Goal: Task Accomplishment & Management: Use online tool/utility

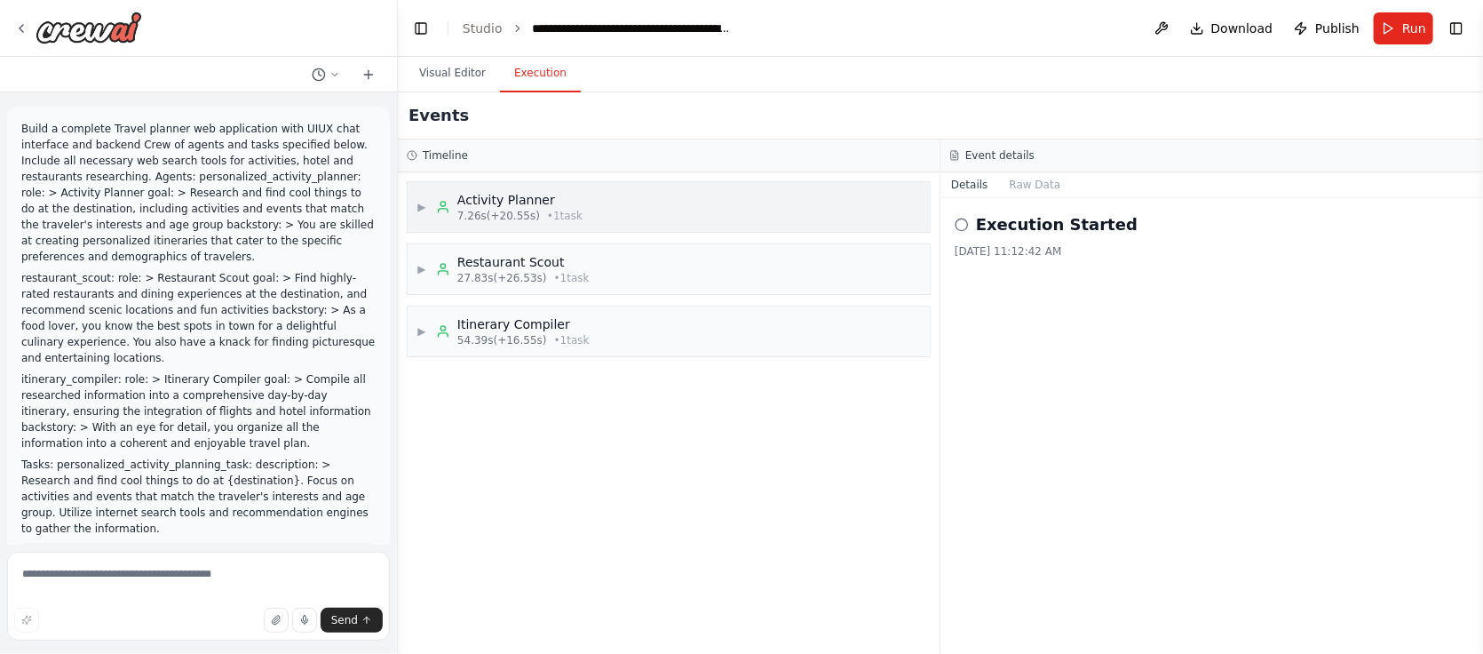
click at [530, 207] on div "Activity Planner" at bounding box center [519, 200] width 125 height 18
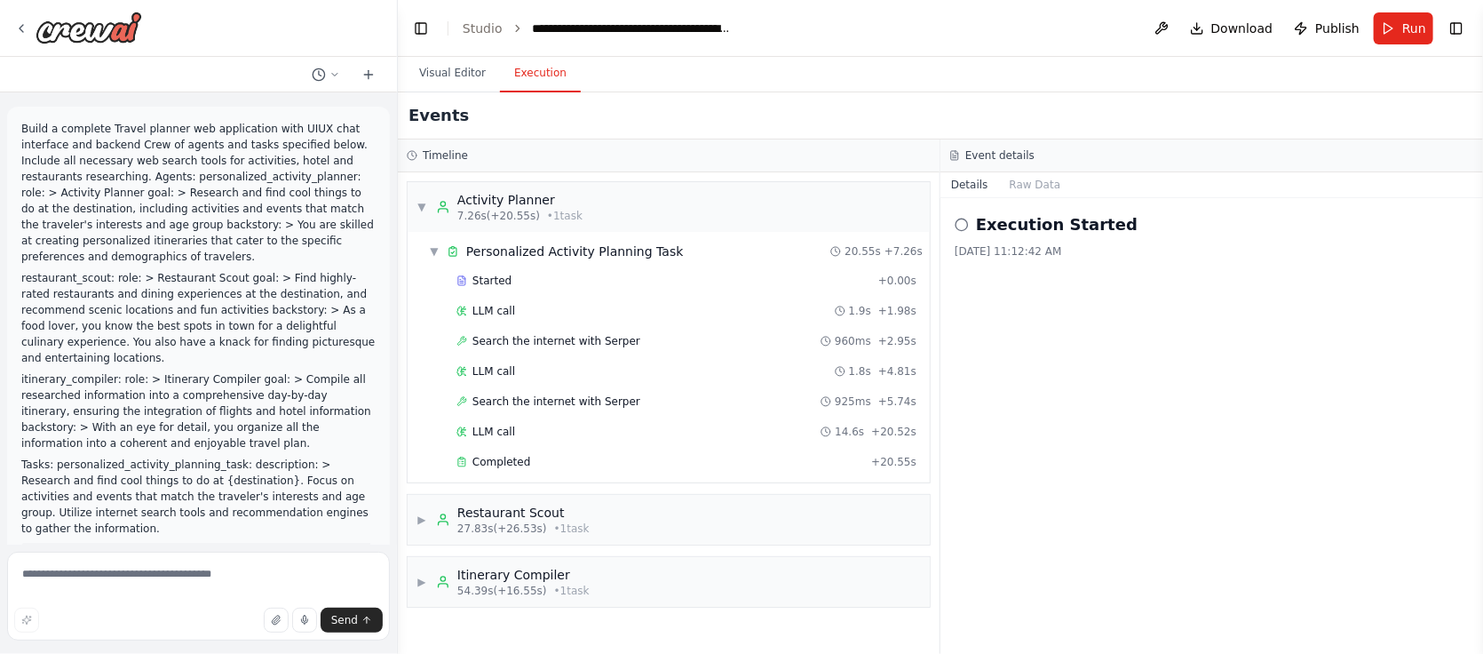
click at [971, 185] on button "Details" at bounding box center [970, 184] width 59 height 25
click at [519, 209] on span "7.26s (+20.55s)" at bounding box center [498, 216] width 83 height 14
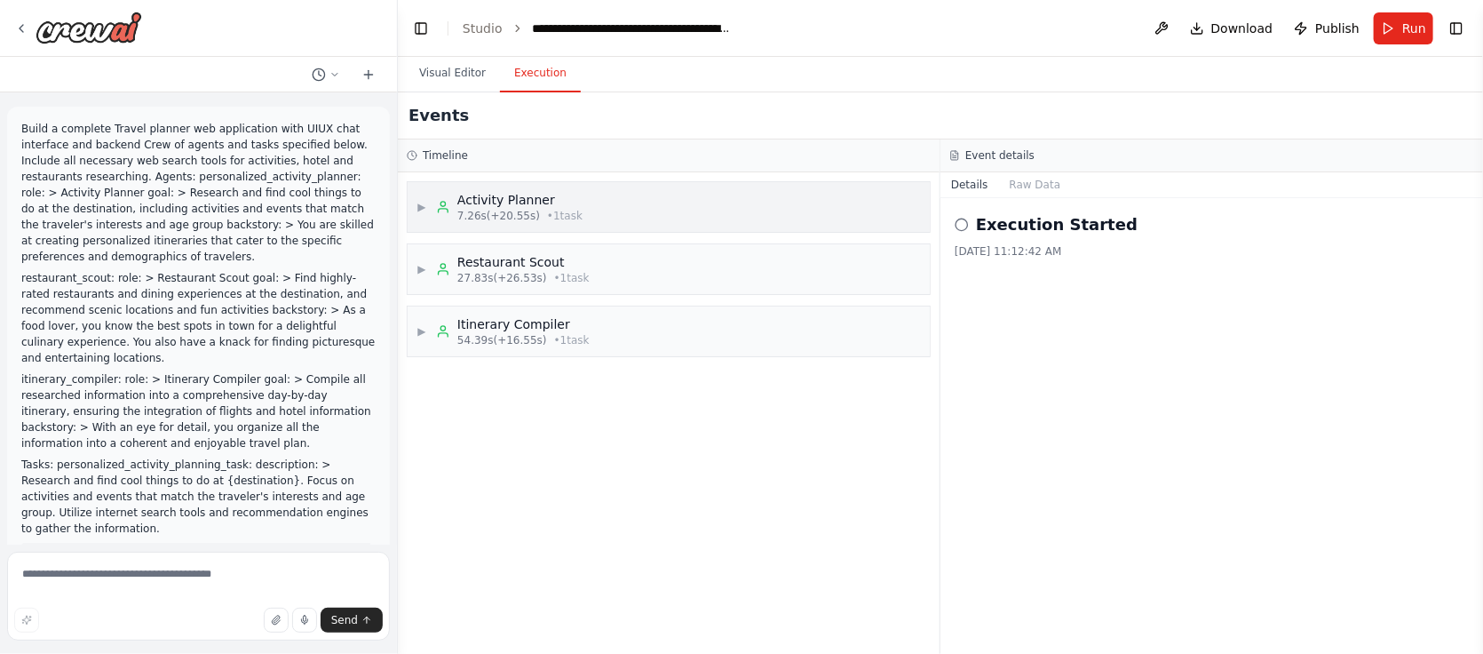
click at [519, 209] on span "7.26s (+20.55s)" at bounding box center [498, 216] width 83 height 14
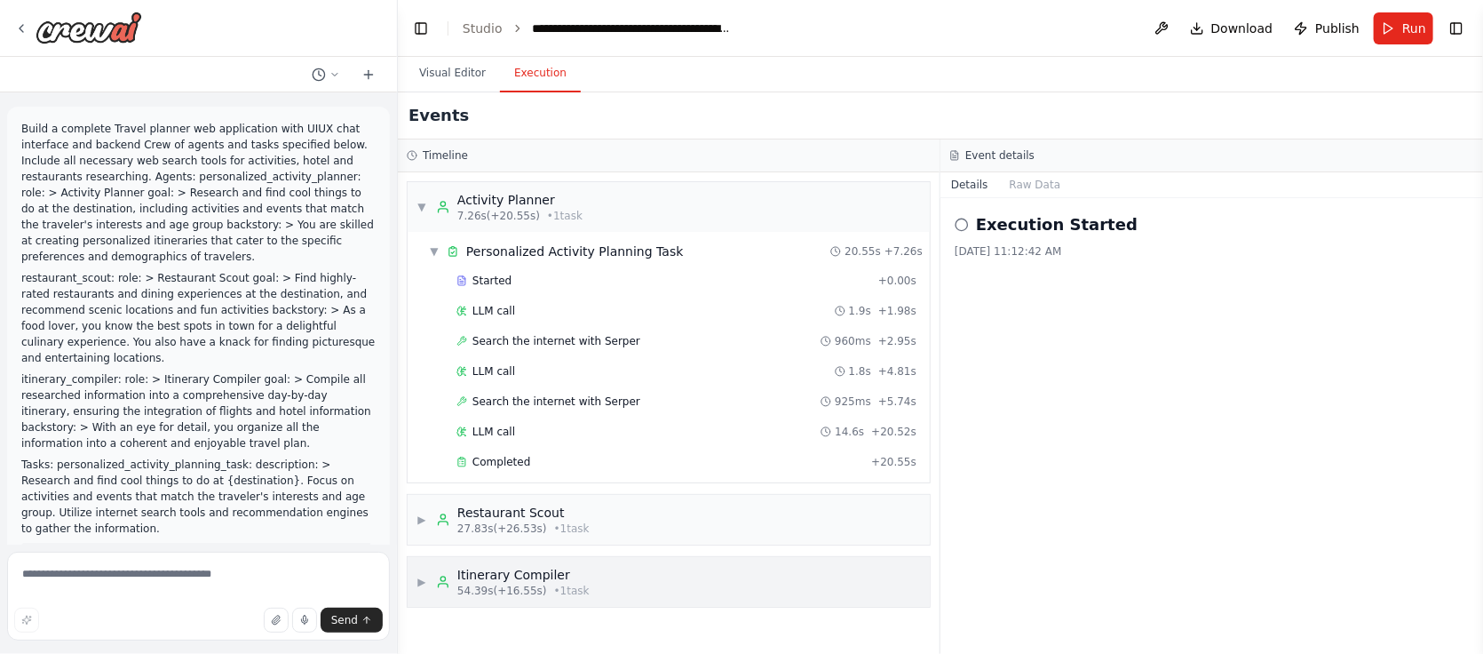
click at [556, 584] on span "• 1 task" at bounding box center [572, 591] width 36 height 14
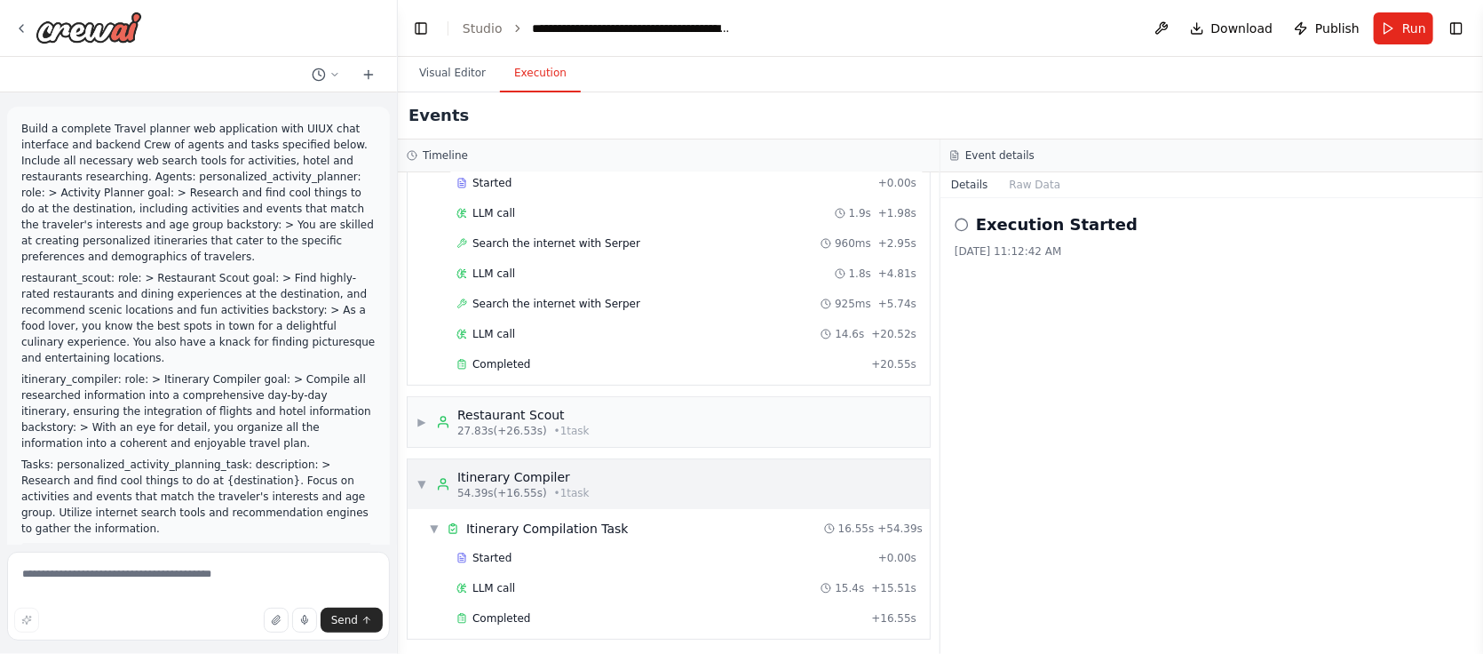
scroll to position [99, 0]
click at [199, 260] on p "Build a complete Travel planner web application with UIUX chat interface and ba…" at bounding box center [198, 193] width 354 height 144
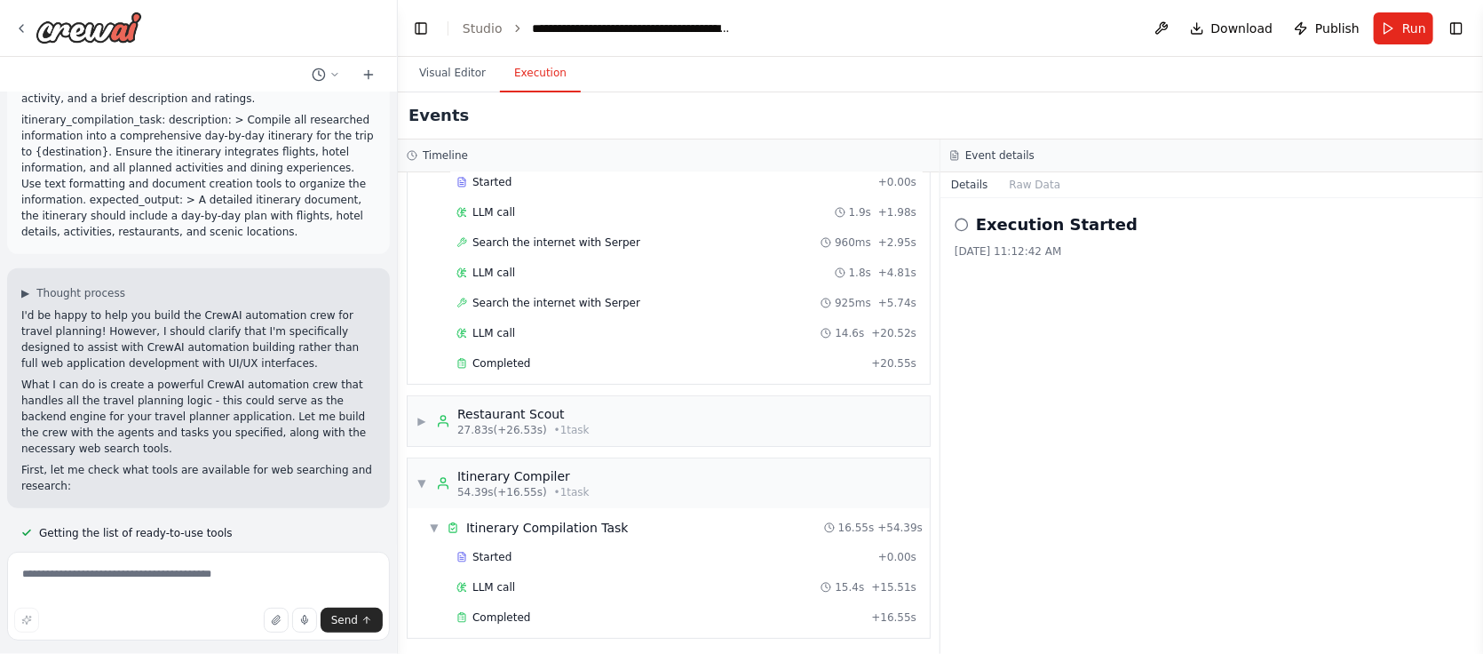
scroll to position [874, 0]
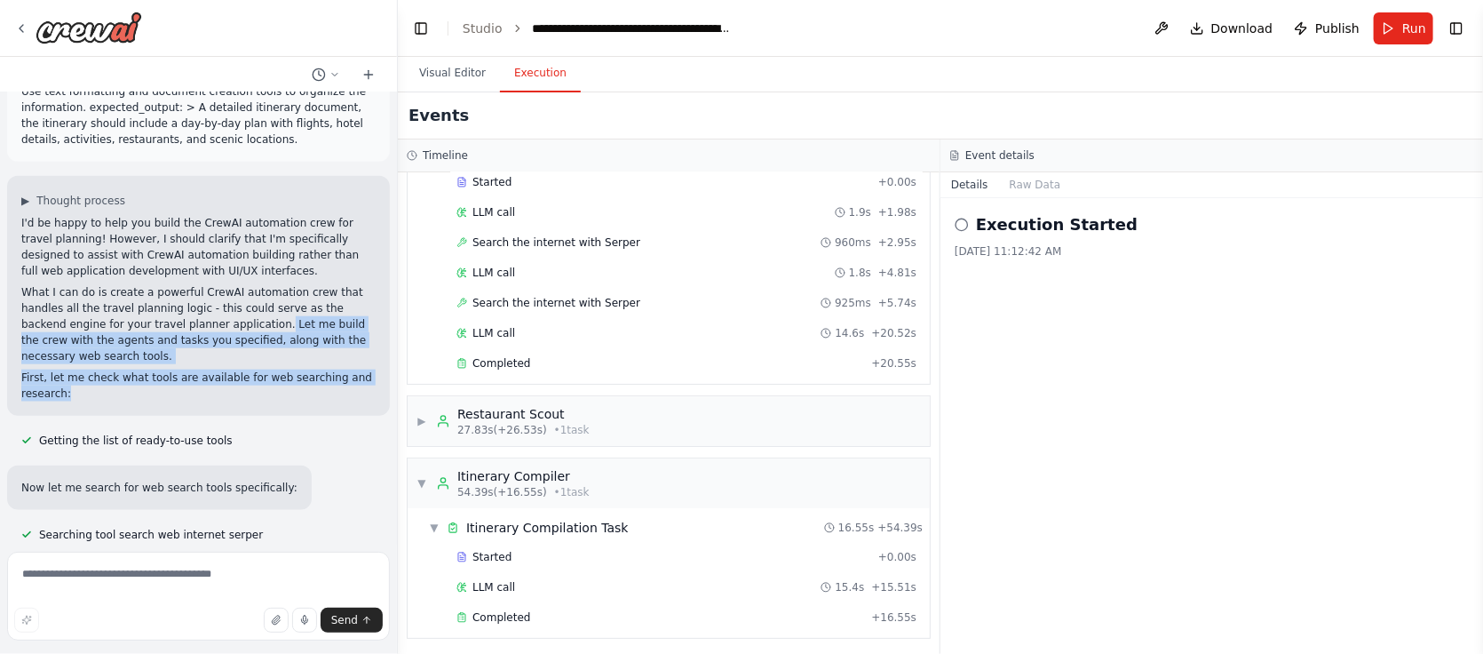
drag, startPoint x: 219, startPoint y: 275, endPoint x: 301, endPoint y: 344, distance: 107.2
click at [301, 344] on div "I'd be happy to help you build the CrewAI automation crew for travel planning! …" at bounding box center [198, 308] width 354 height 187
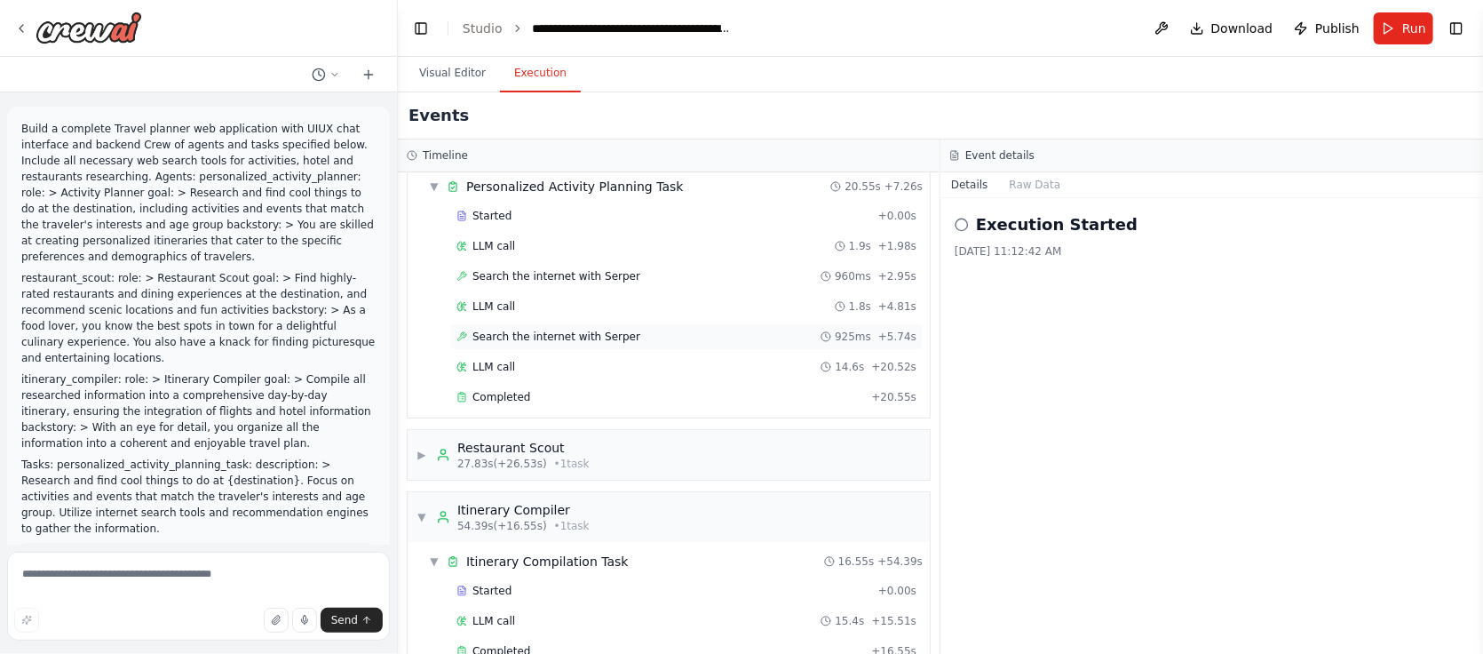
scroll to position [99, 0]
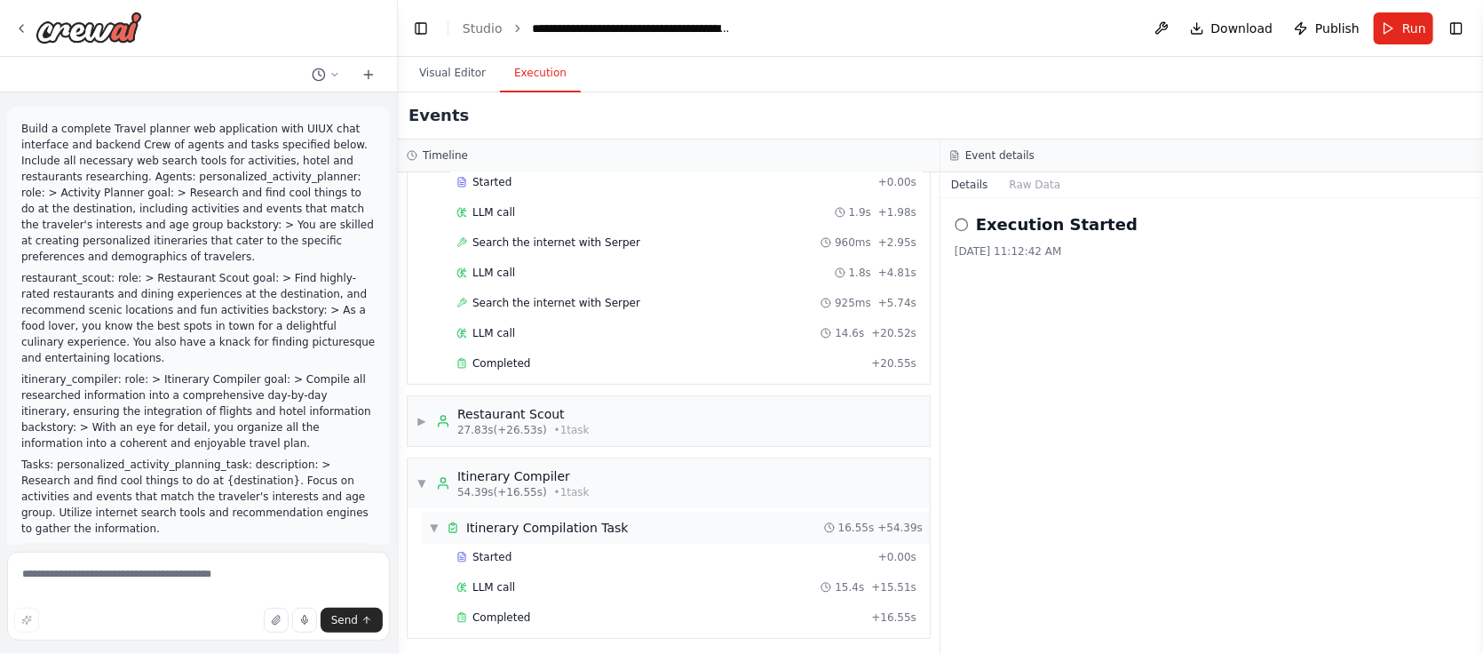
click at [434, 527] on span "▼" at bounding box center [434, 528] width 11 height 14
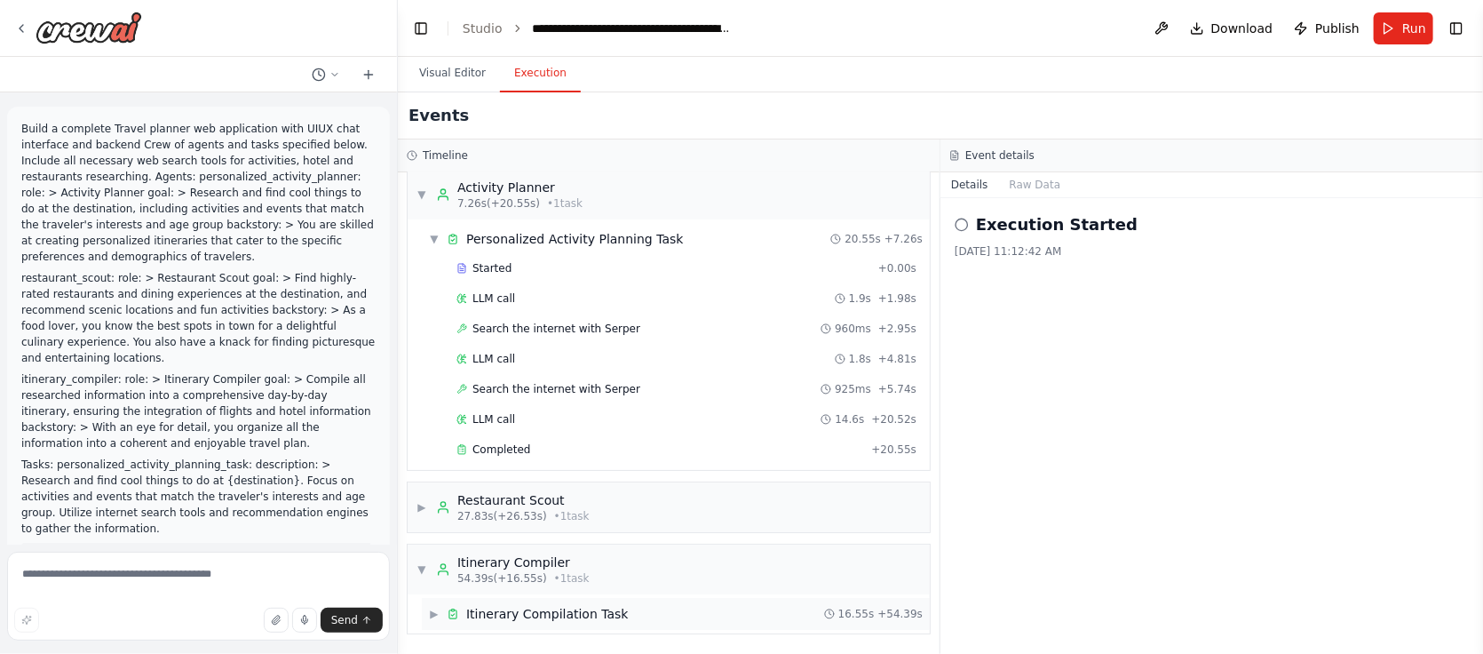
scroll to position [9, 0]
click at [420, 568] on span "▼" at bounding box center [422, 573] width 11 height 14
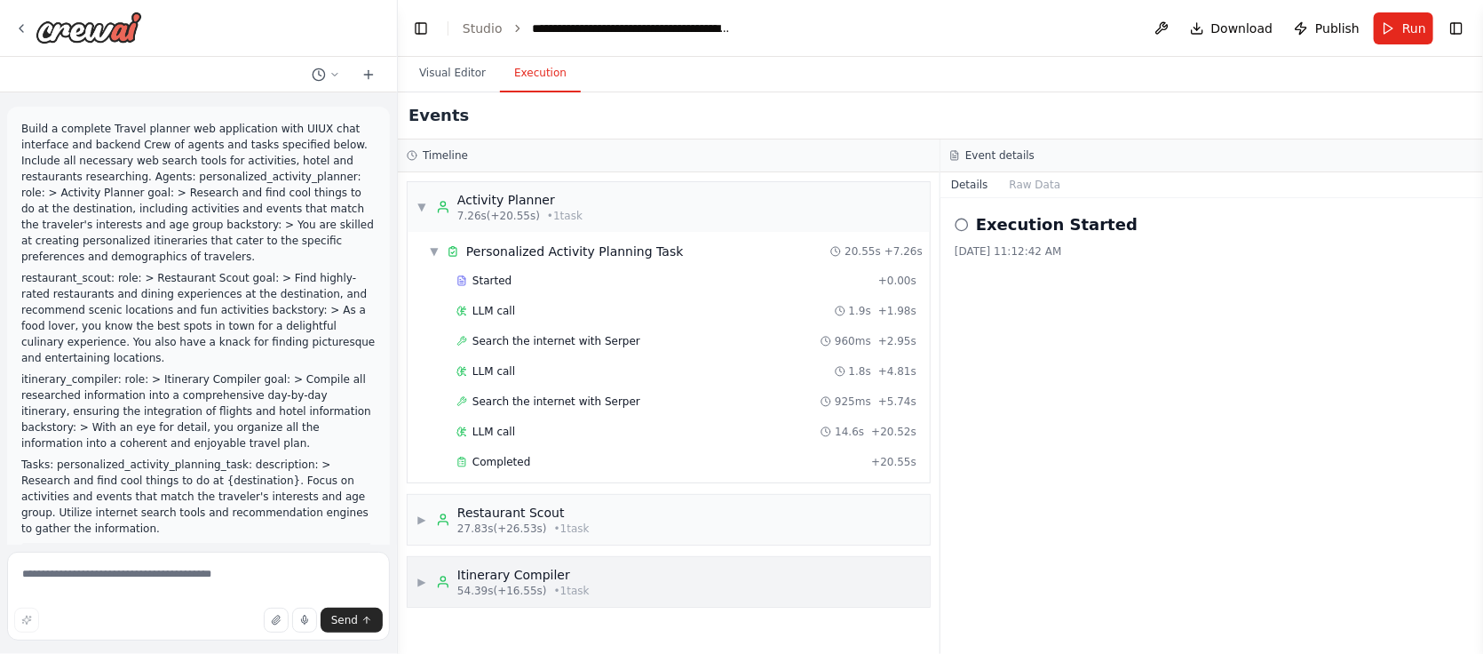
scroll to position [0, 0]
click at [426, 518] on span "▶" at bounding box center [422, 520] width 11 height 14
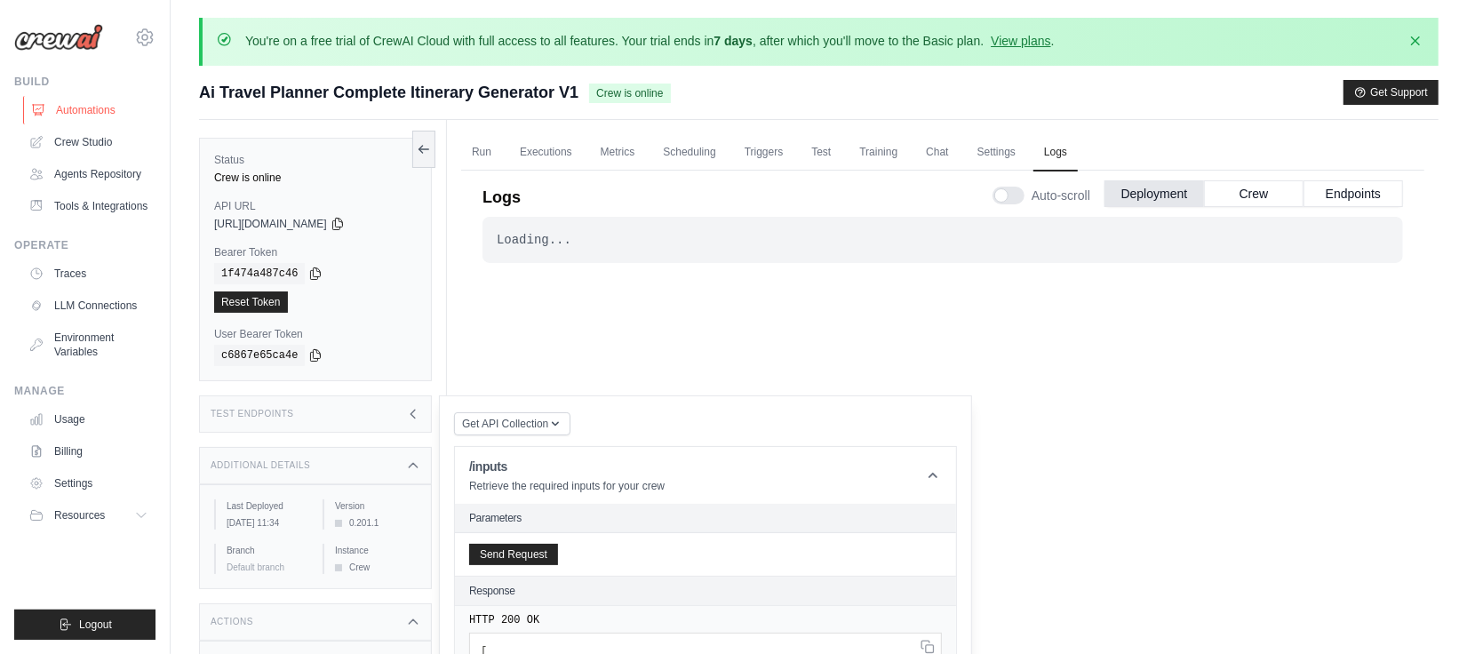
click at [86, 109] on link "Automations" at bounding box center [90, 110] width 134 height 28
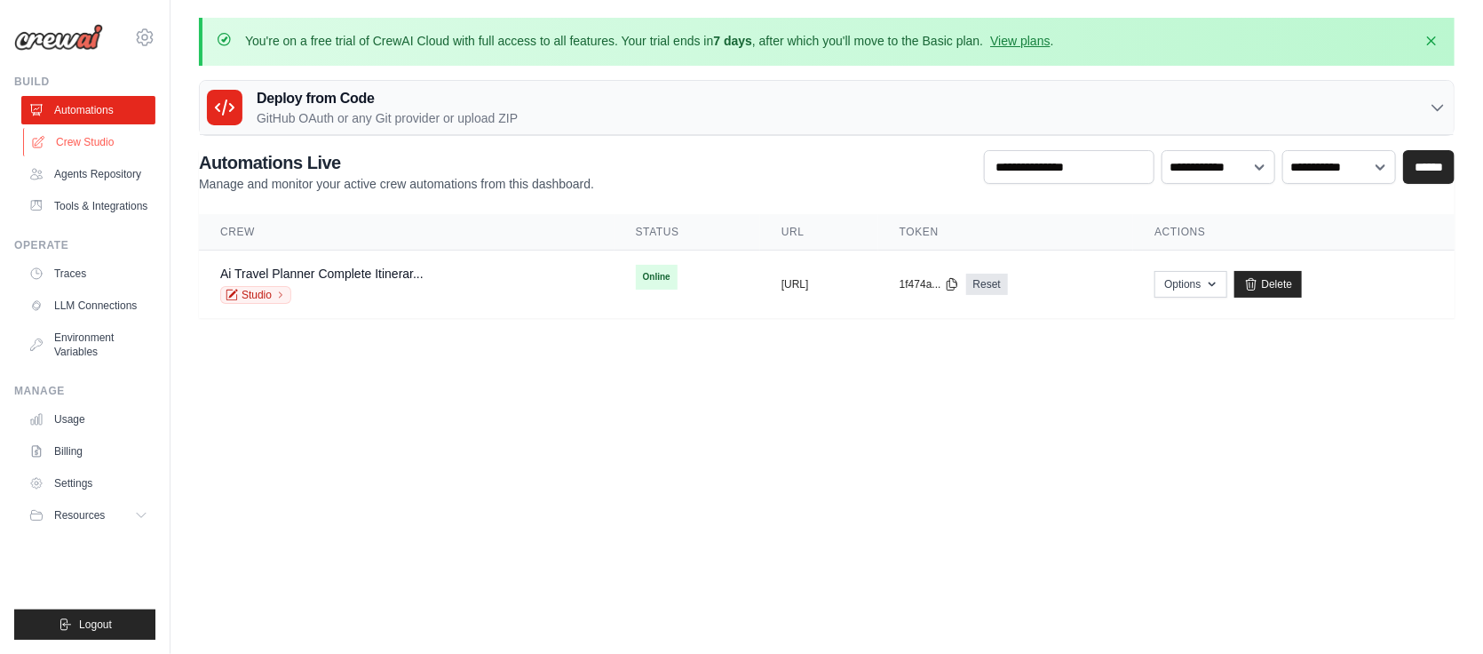
click at [94, 142] on link "Crew Studio" at bounding box center [90, 142] width 134 height 28
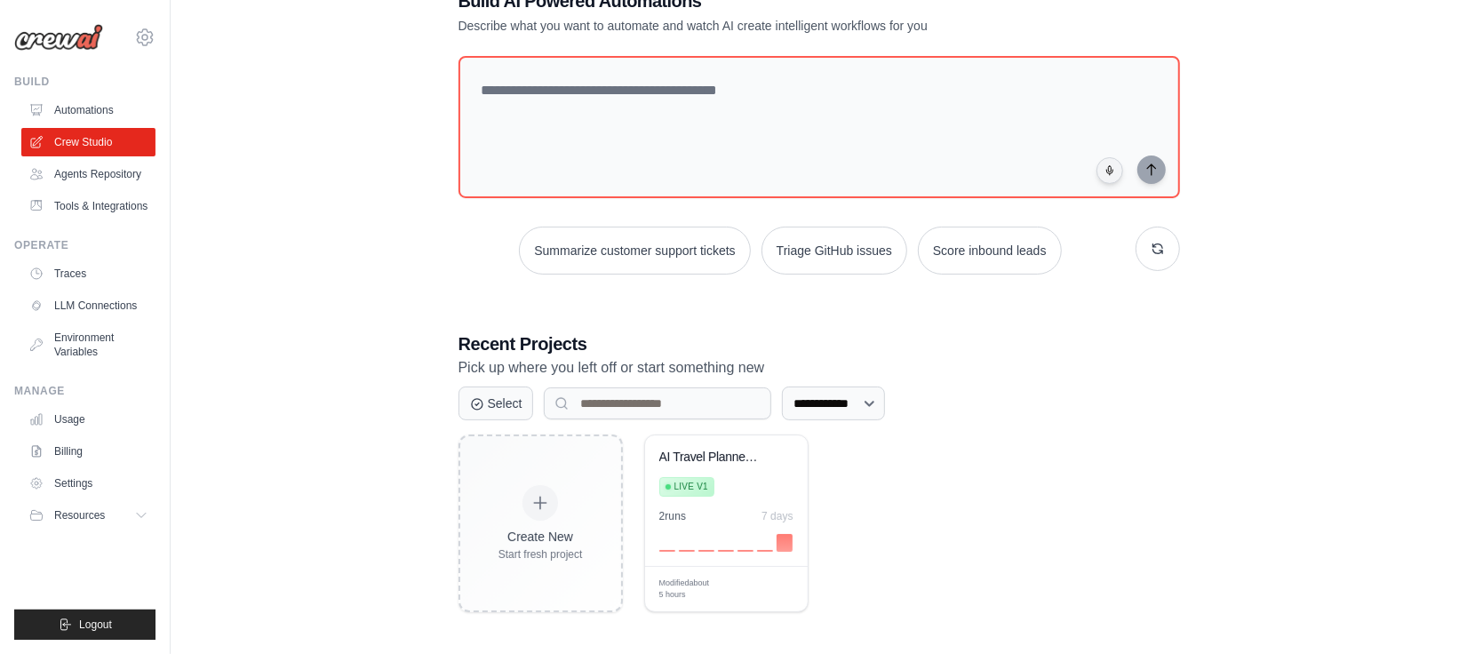
scroll to position [121, 0]
click at [728, 475] on div "Live v1" at bounding box center [712, 484] width 107 height 24
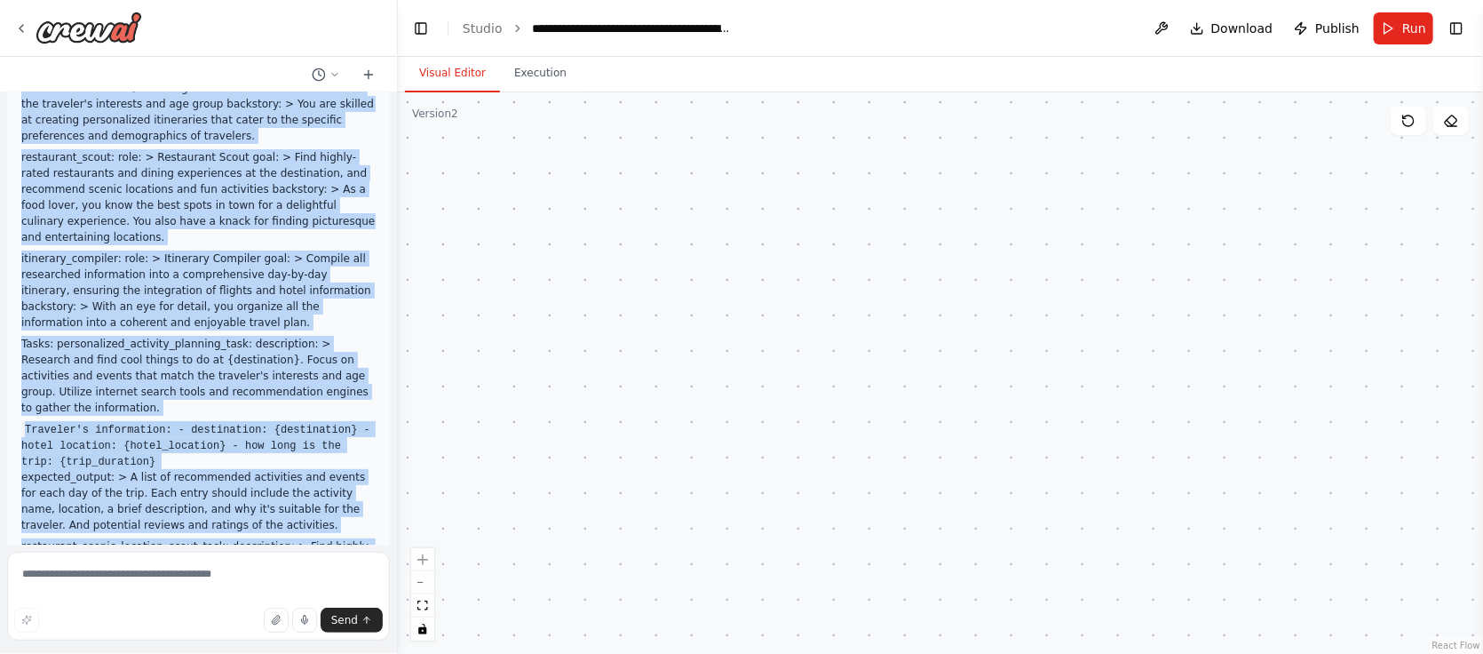
scroll to position [315, 0]
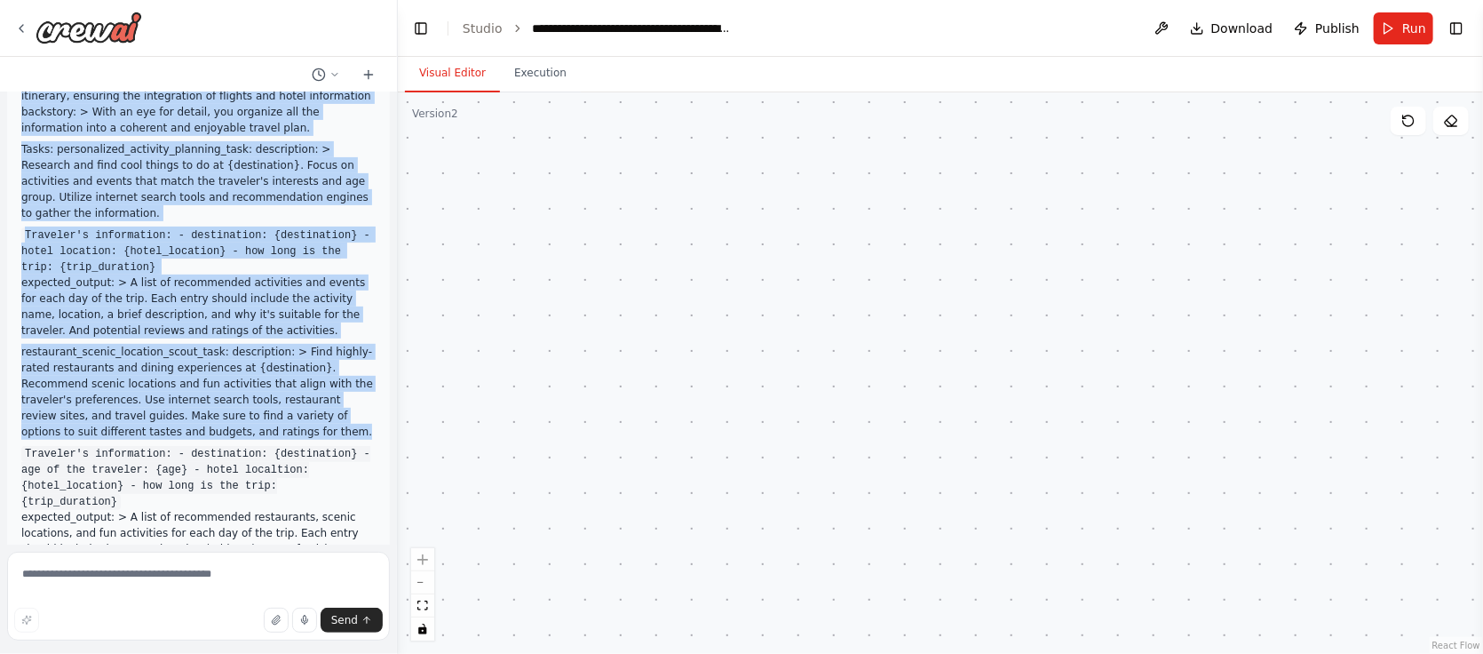
drag, startPoint x: 20, startPoint y: 130, endPoint x: 350, endPoint y: 402, distance: 427.7
click at [350, 402] on div "Build a complete Travel planner web application with UIUX chat interface and ba…" at bounding box center [198, 255] width 383 height 929
copy div "Build a complete Travel planner web application with UIUX chat interface and ba…"
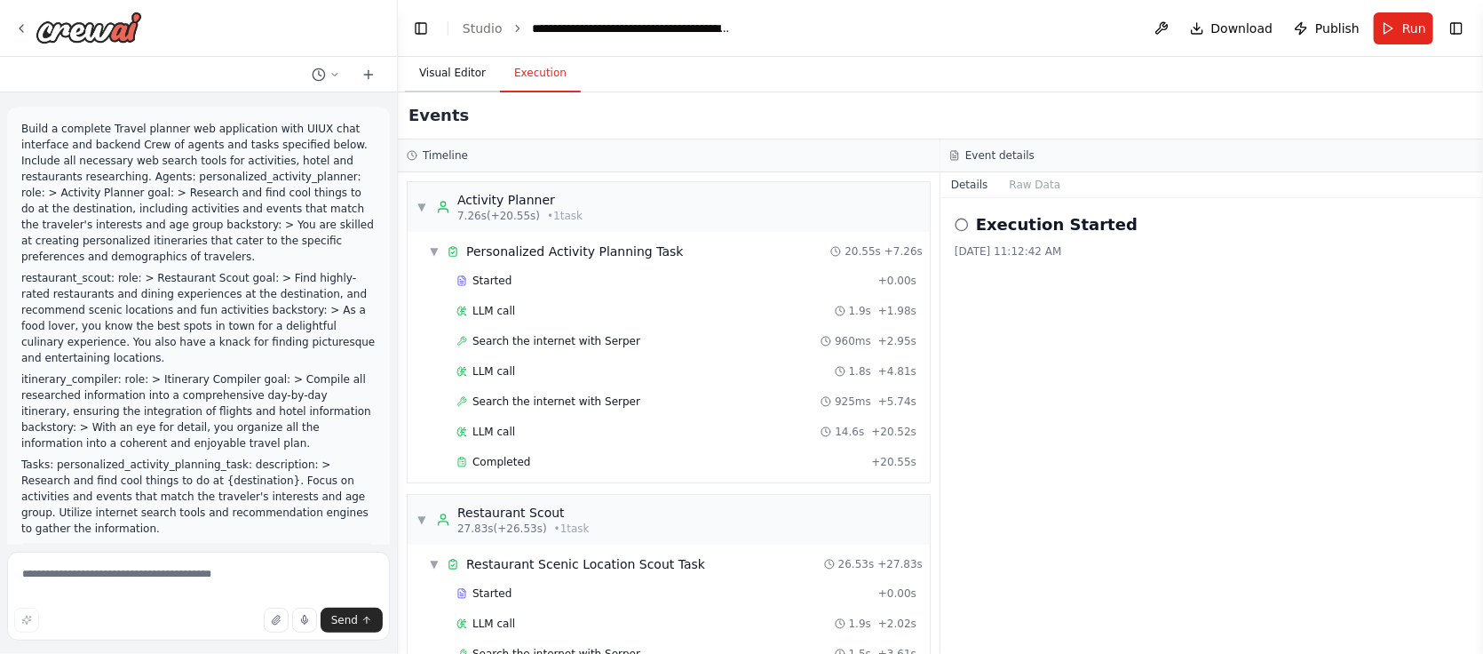
click at [456, 76] on button "Visual Editor" at bounding box center [452, 73] width 95 height 37
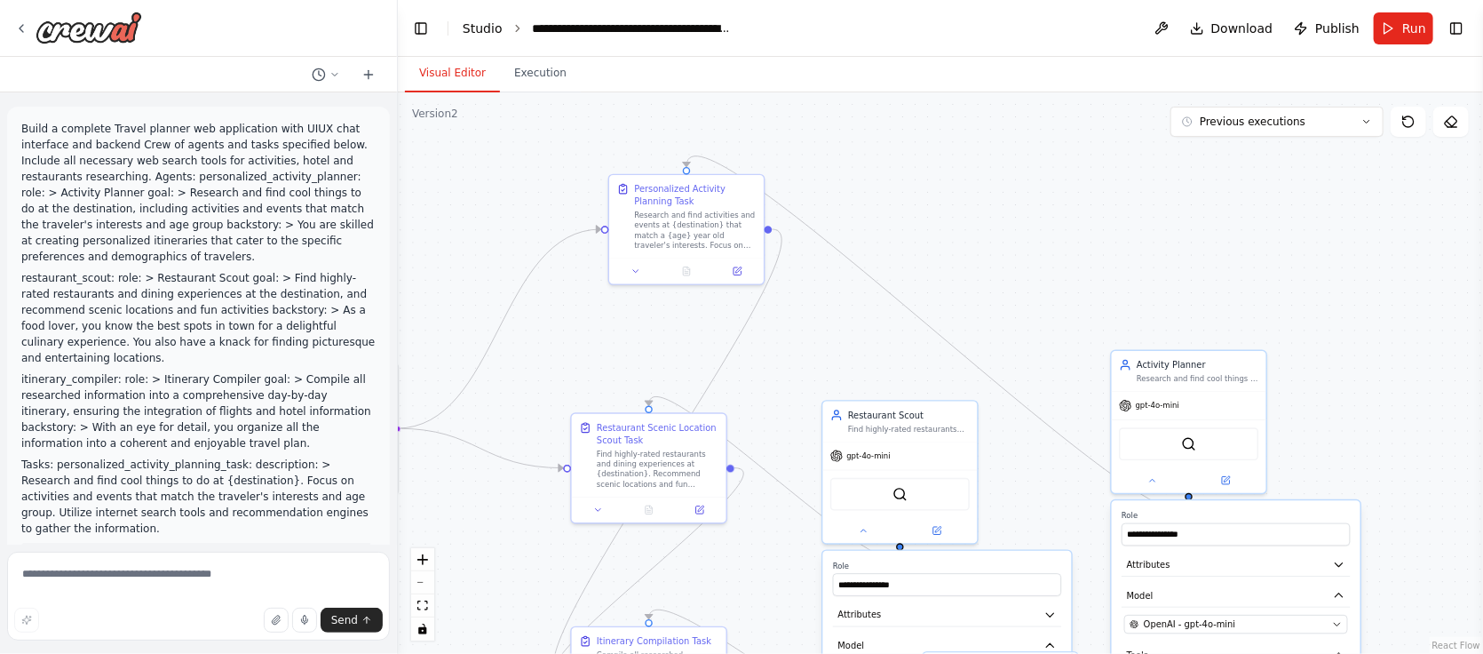
click at [497, 29] on link "Studio" at bounding box center [483, 28] width 40 height 14
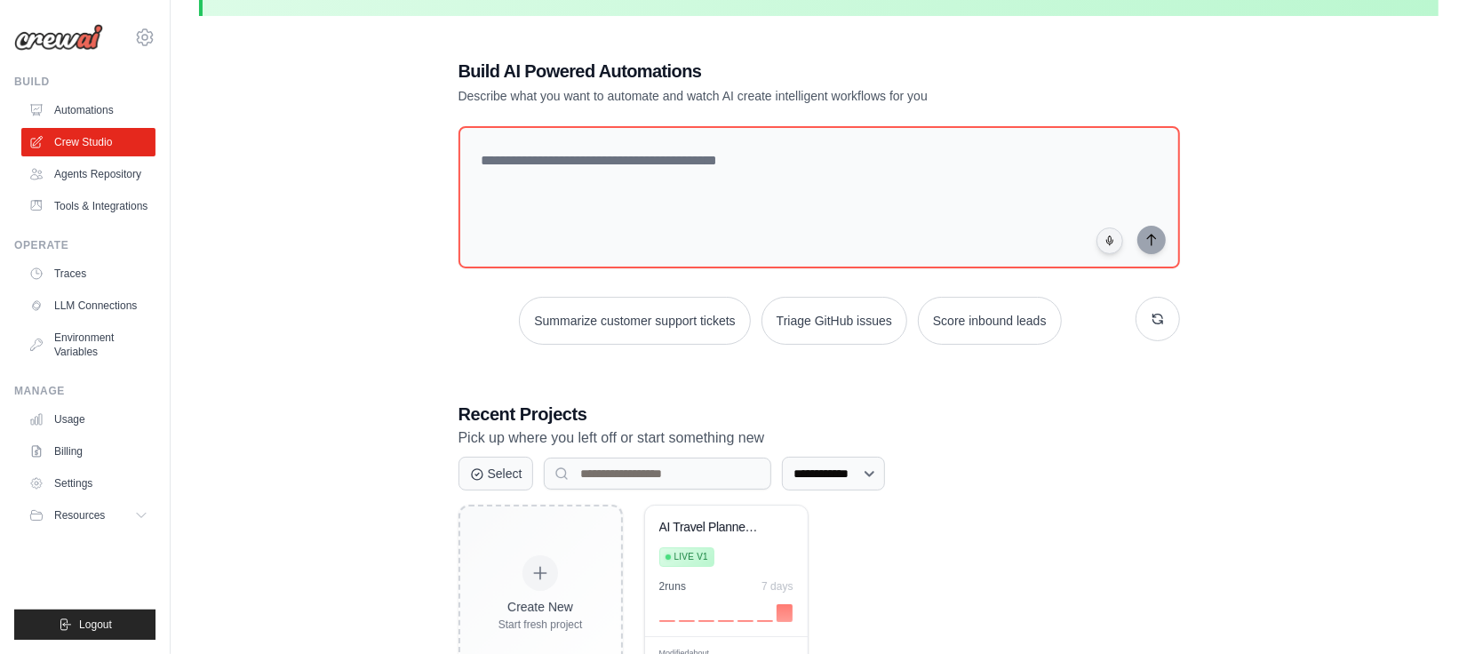
scroll to position [121, 0]
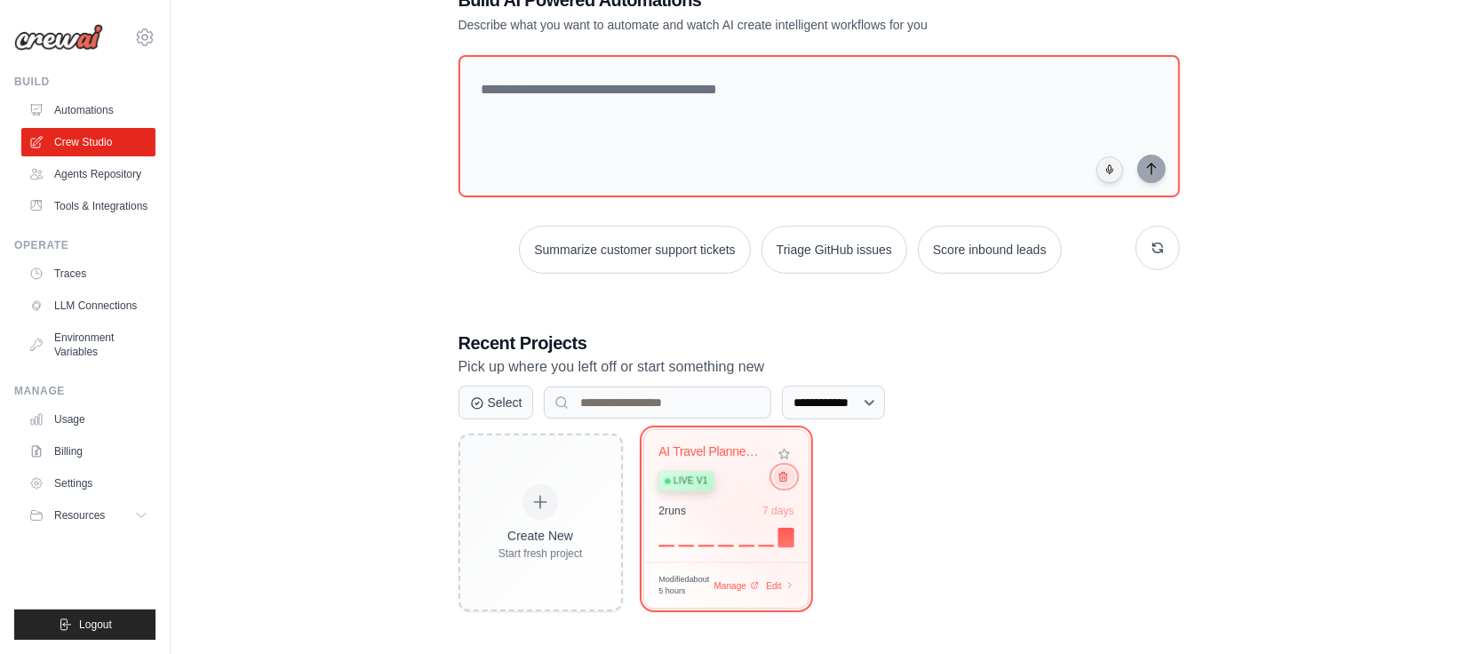
click at [782, 480] on icon at bounding box center [782, 477] width 12 height 12
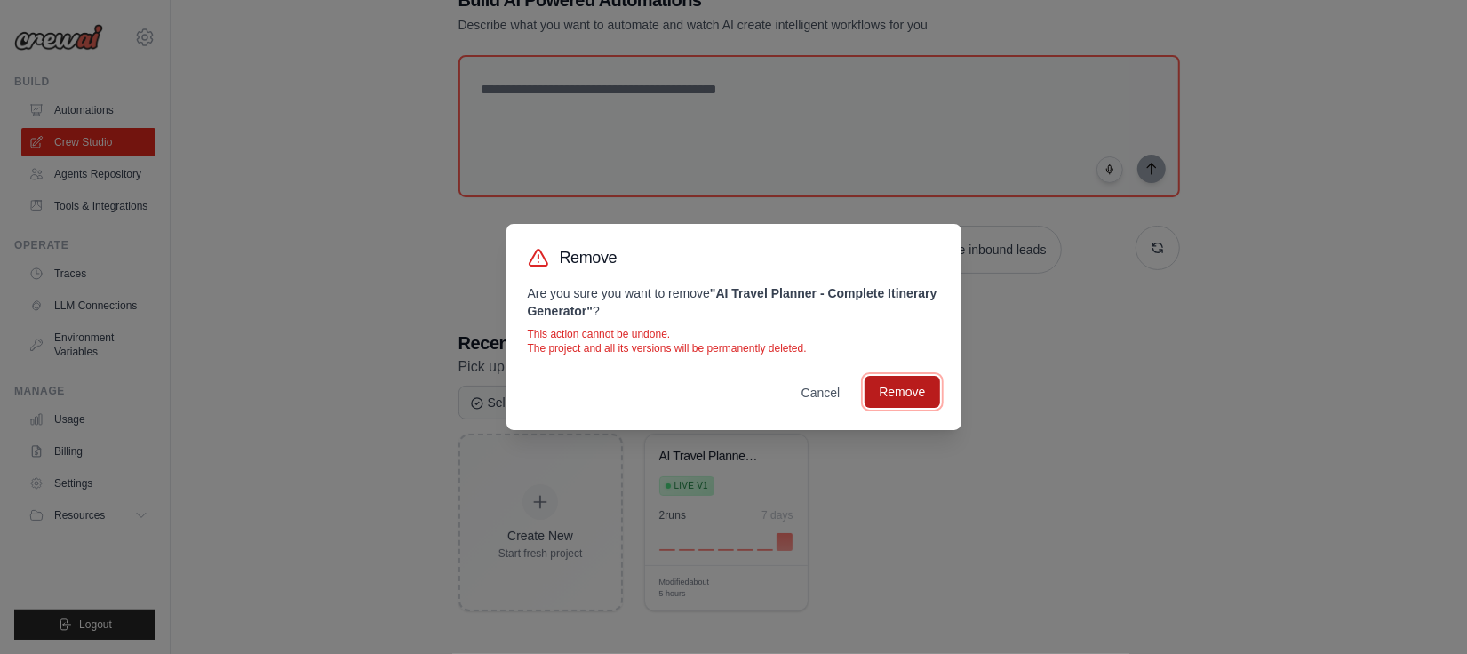
click at [923, 398] on button "Remove" at bounding box center [901, 392] width 75 height 32
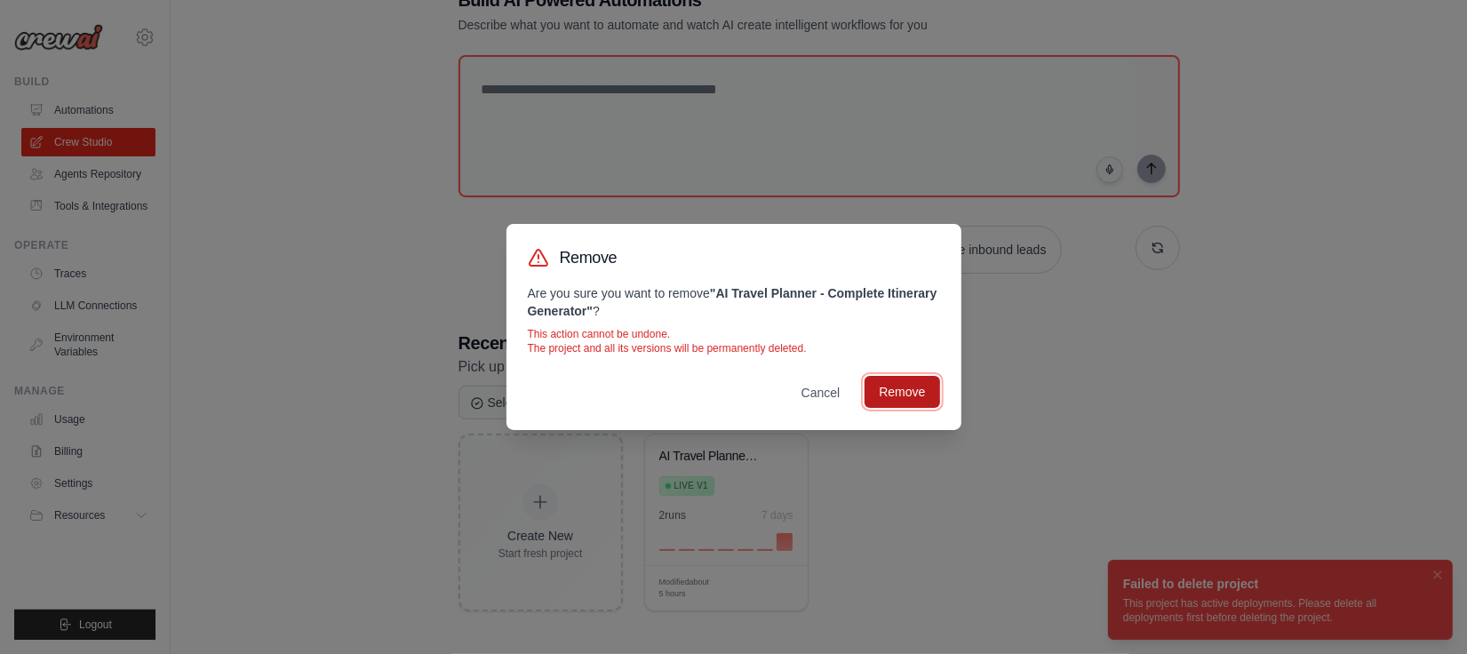
click at [917, 394] on button "Remove" at bounding box center [901, 392] width 75 height 32
click at [902, 392] on button "Remove" at bounding box center [901, 392] width 75 height 32
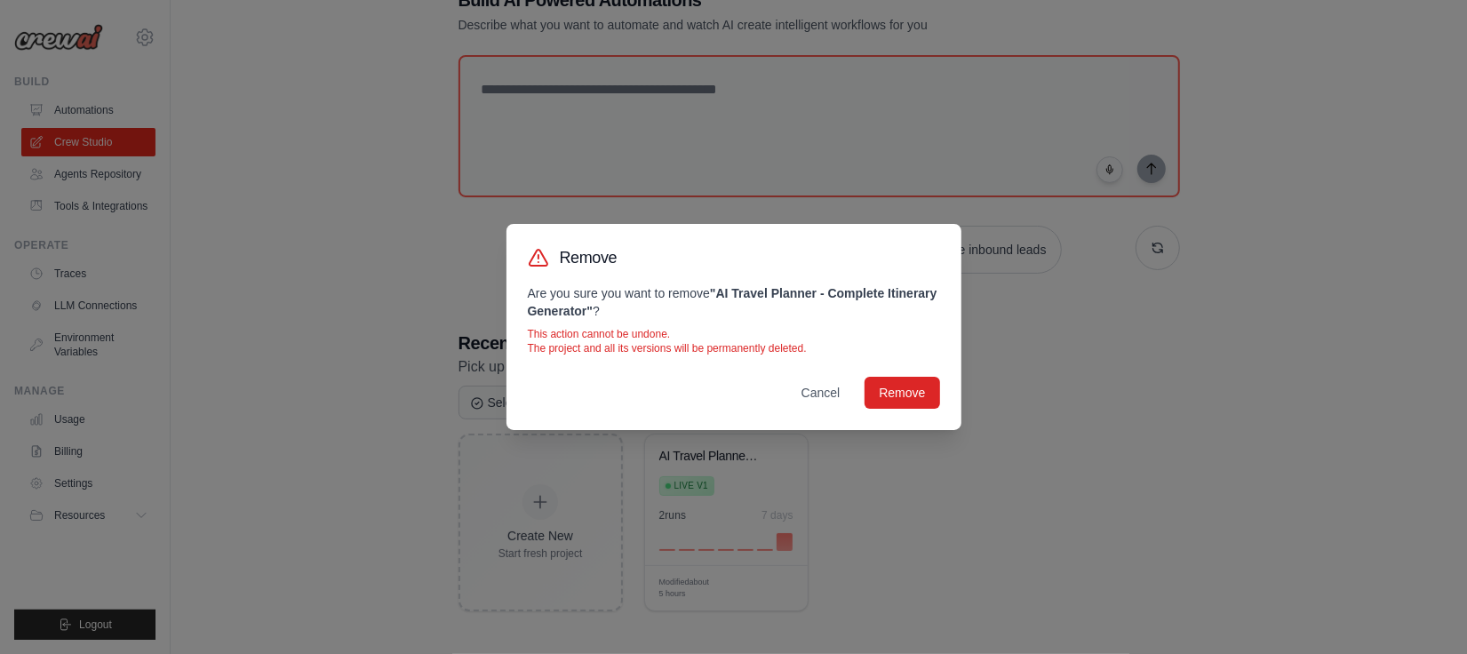
click at [368, 242] on div "Remove Are you sure you want to remove " AI Travel Planner - Complete Itinerary…" at bounding box center [733, 327] width 1467 height 654
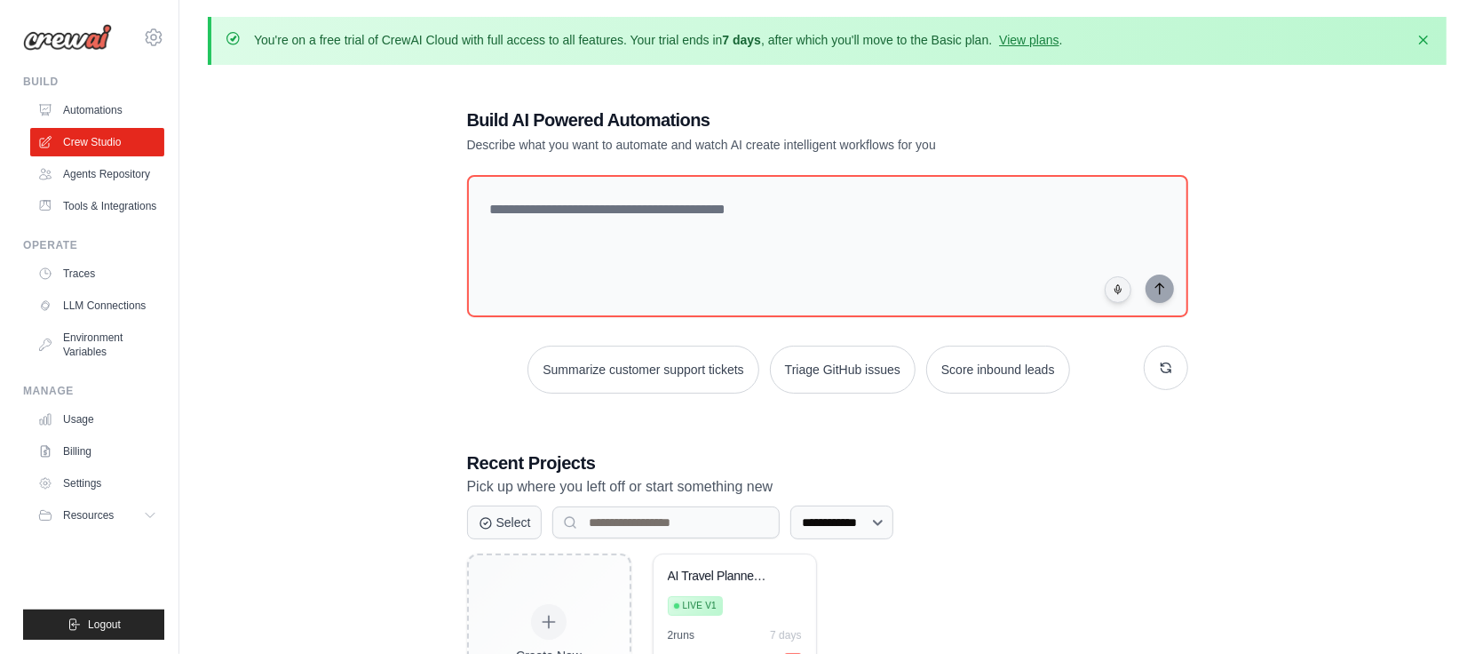
scroll to position [0, 0]
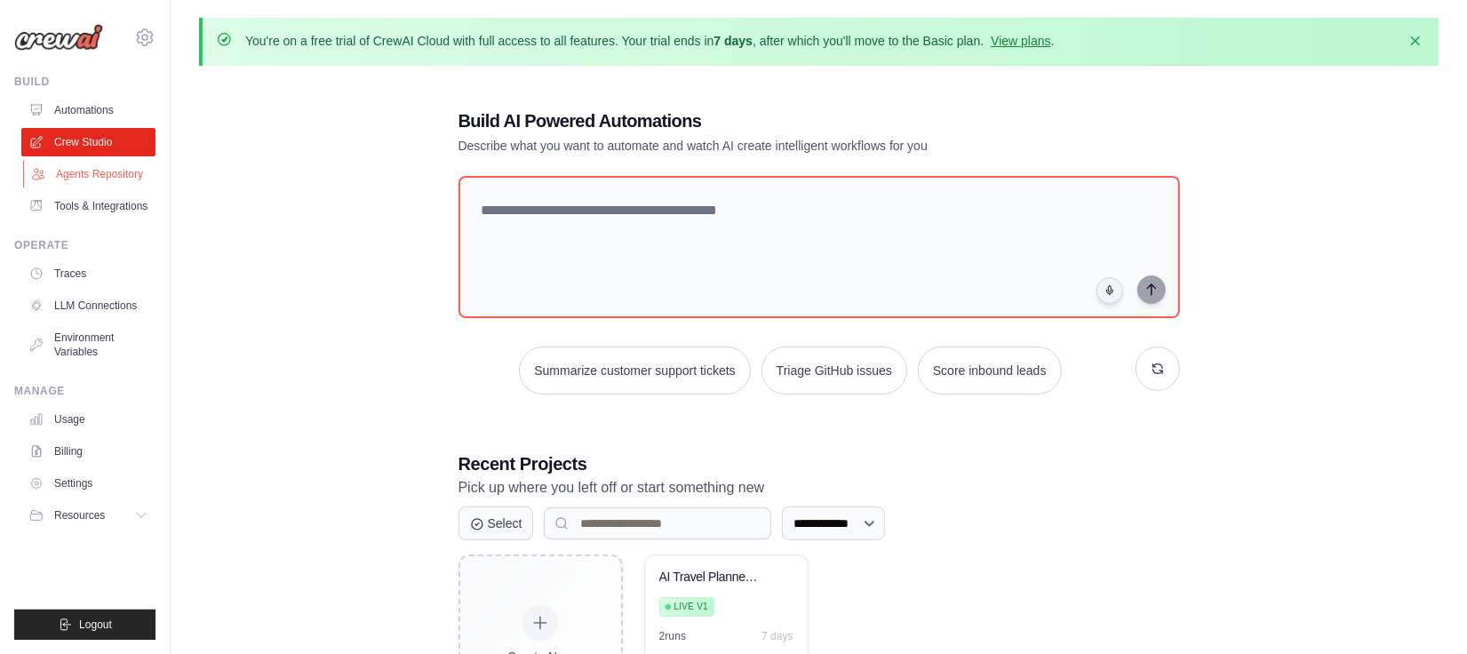
click at [131, 171] on link "Agents Repository" at bounding box center [90, 174] width 134 height 28
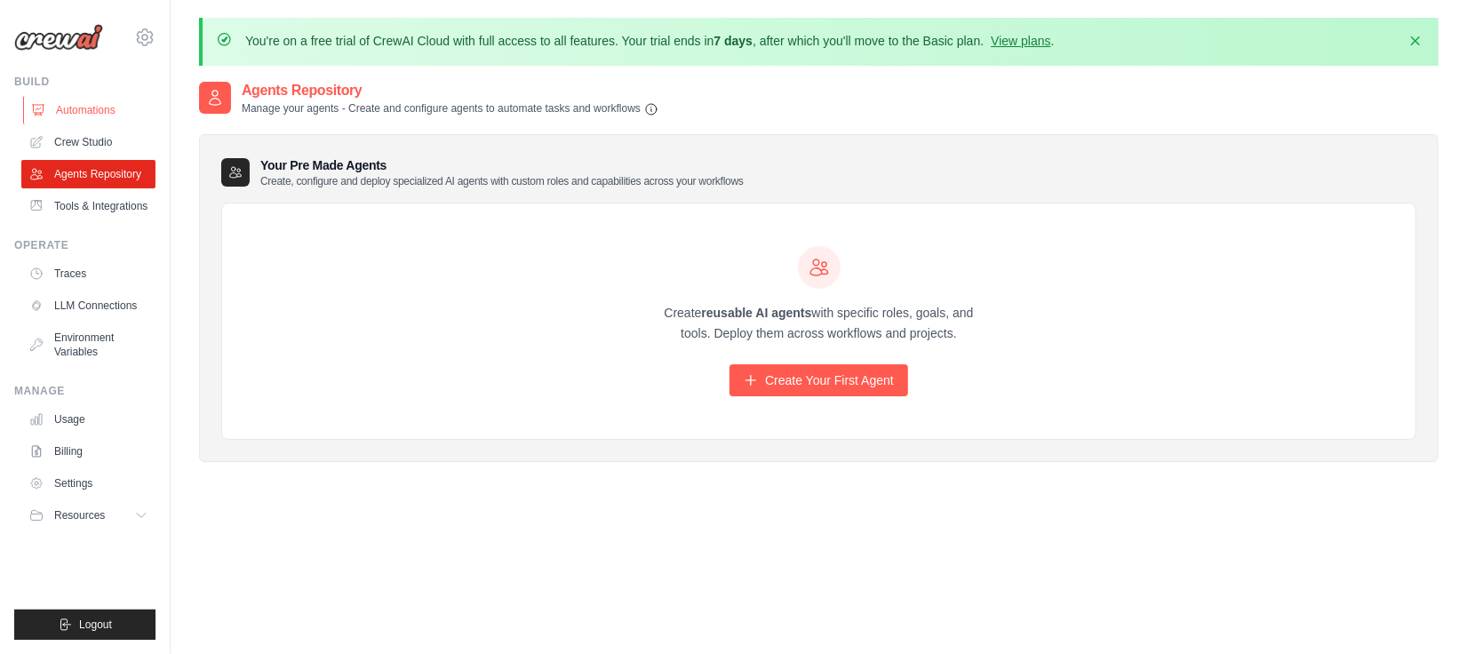
click at [100, 113] on link "Automations" at bounding box center [90, 110] width 134 height 28
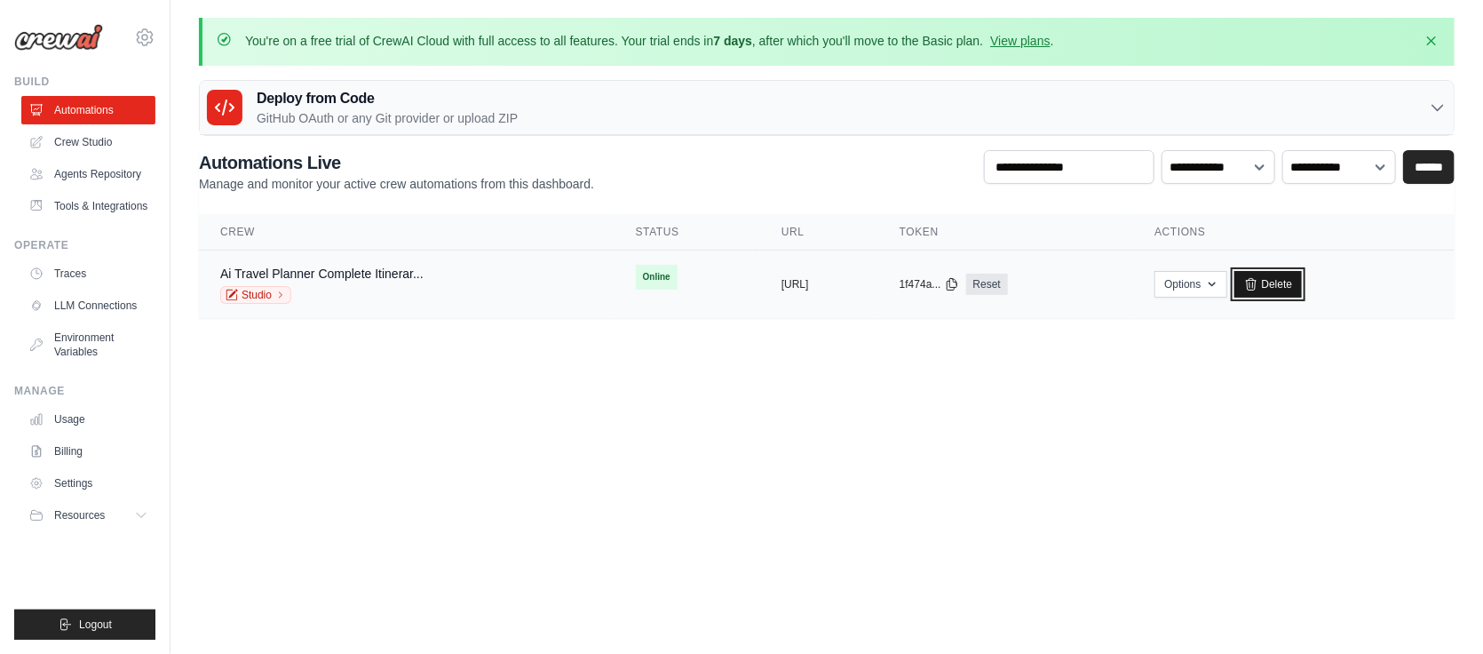
click at [1303, 284] on link "Delete" at bounding box center [1269, 284] width 68 height 27
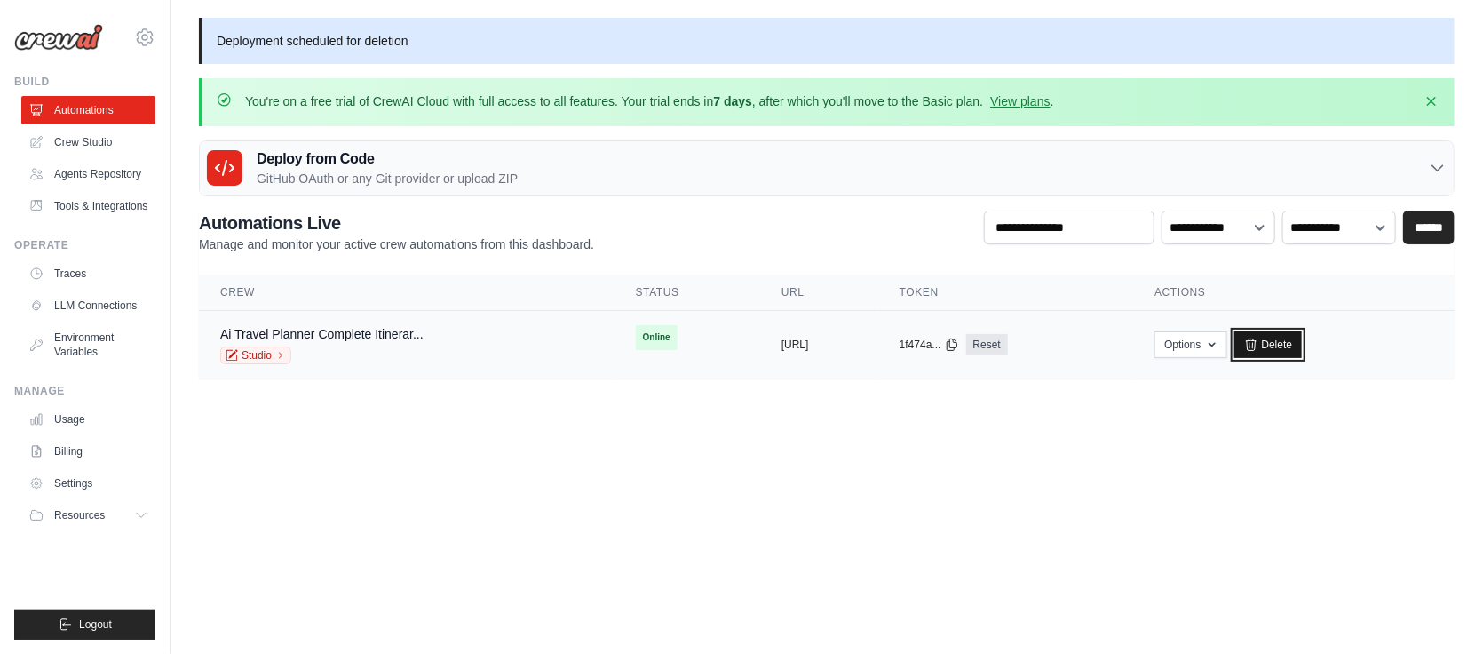
click at [1303, 346] on link "Delete" at bounding box center [1269, 344] width 68 height 27
click at [938, 195] on div "Deploy from Code GitHub OAuth or any Git provider or upload ZIP GitHub OAuth An…" at bounding box center [827, 168] width 1256 height 56
click at [955, 434] on body "[EMAIL_ADDRESS][DOMAIN_NAME] Settings Build Automations" at bounding box center [741, 327] width 1483 height 654
click at [1303, 339] on link "Delete" at bounding box center [1269, 344] width 68 height 27
click at [84, 139] on link "Crew Studio" at bounding box center [90, 142] width 134 height 28
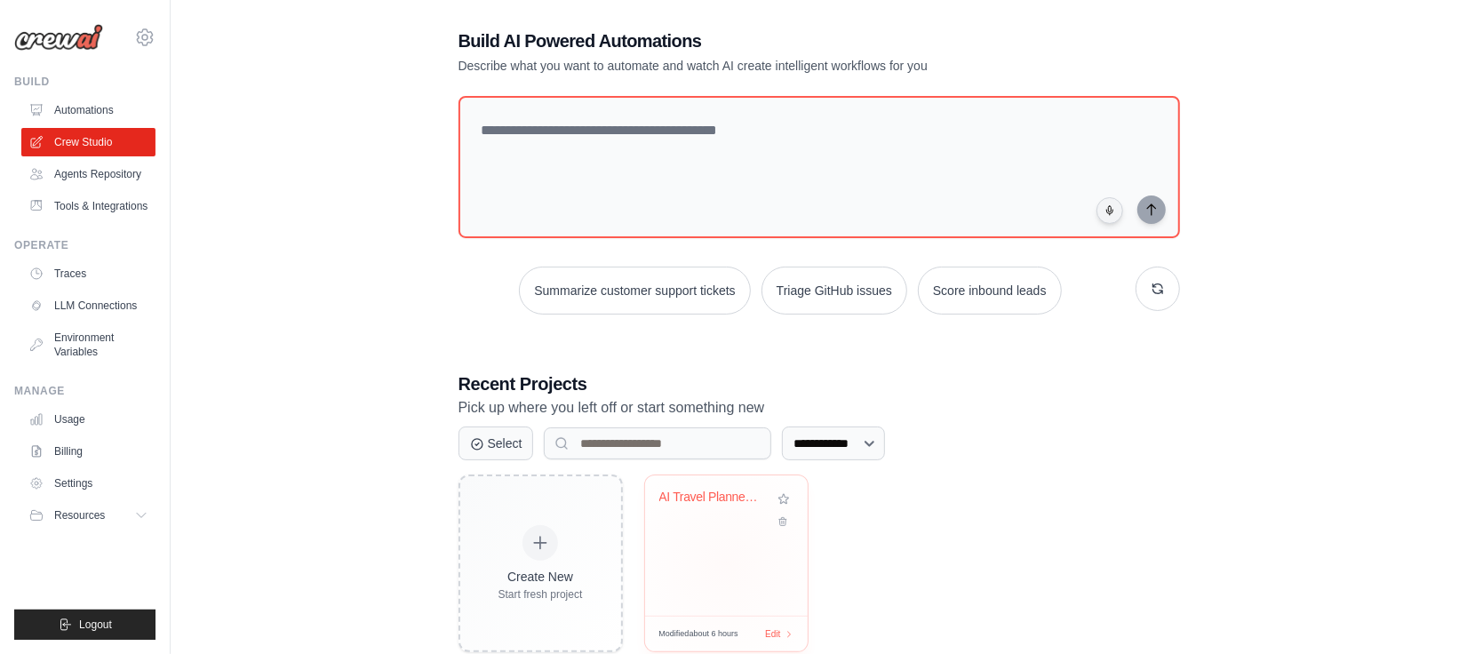
scroll to position [121, 0]
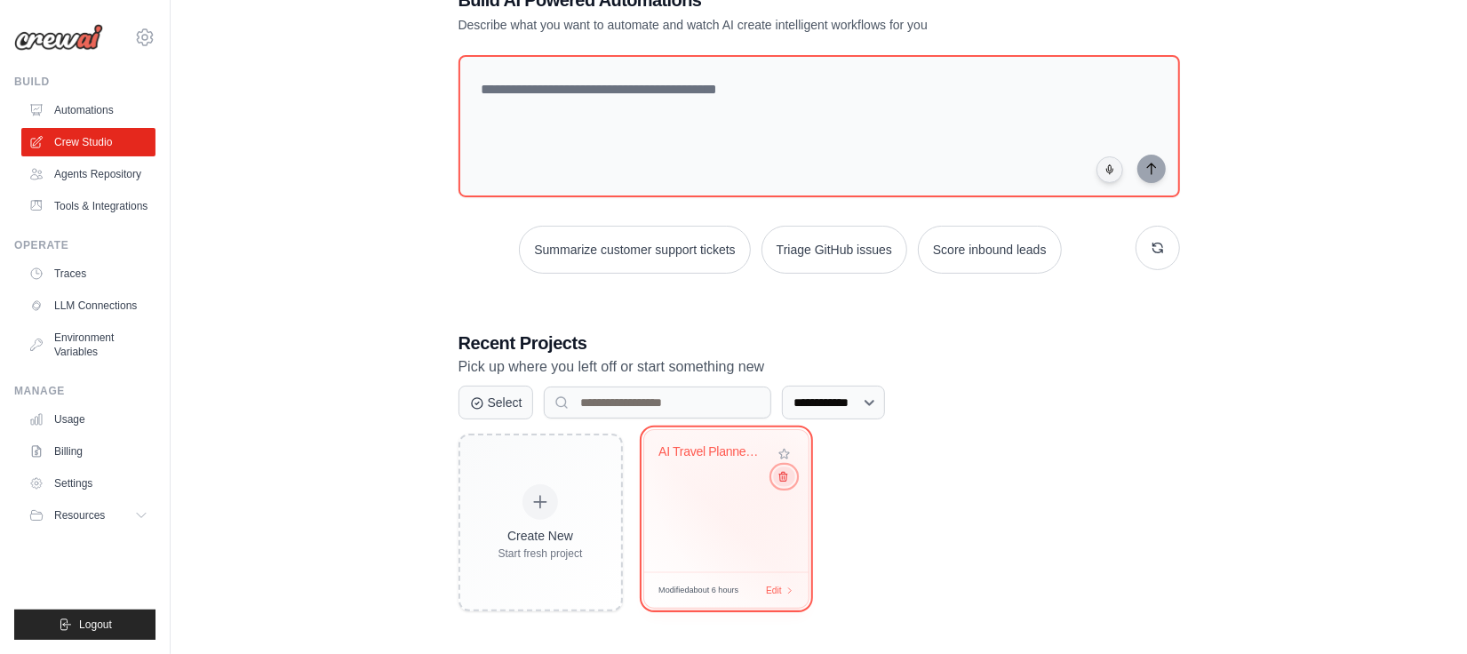
click at [784, 475] on icon at bounding box center [782, 477] width 12 height 12
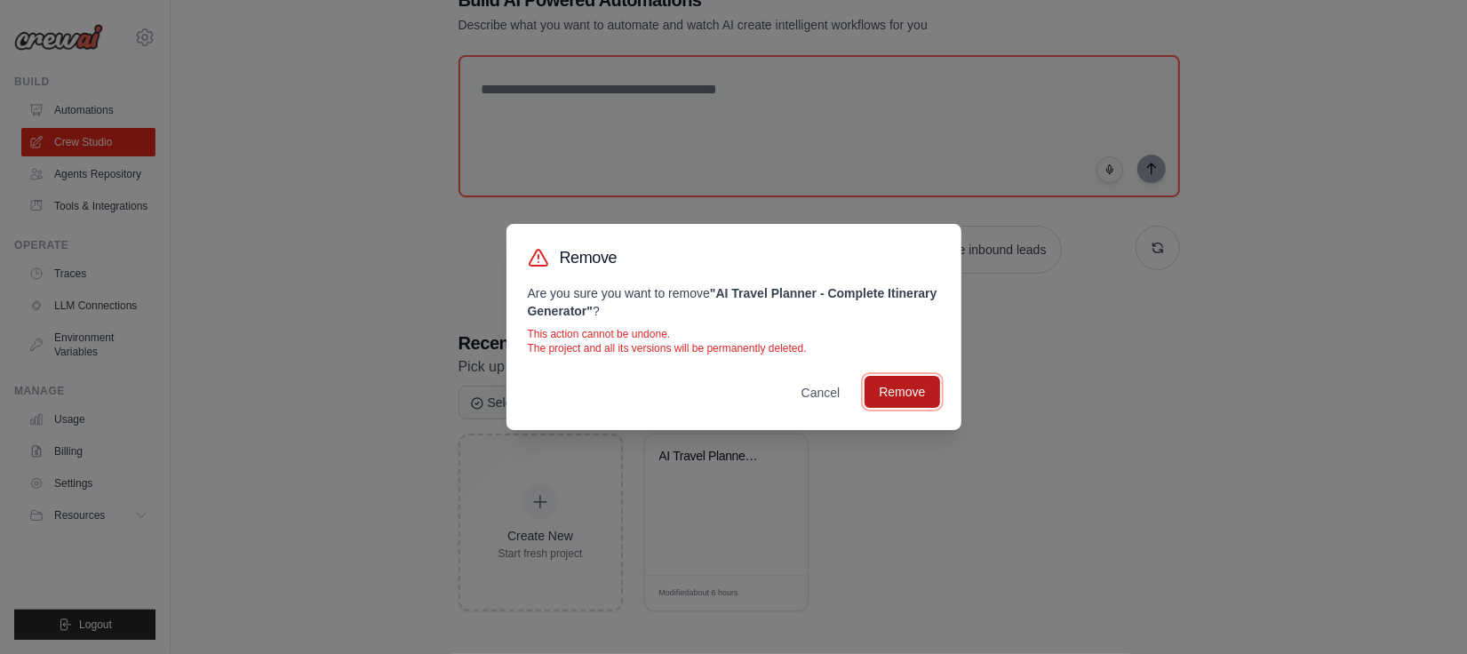
click at [892, 395] on button "Remove" at bounding box center [901, 392] width 75 height 32
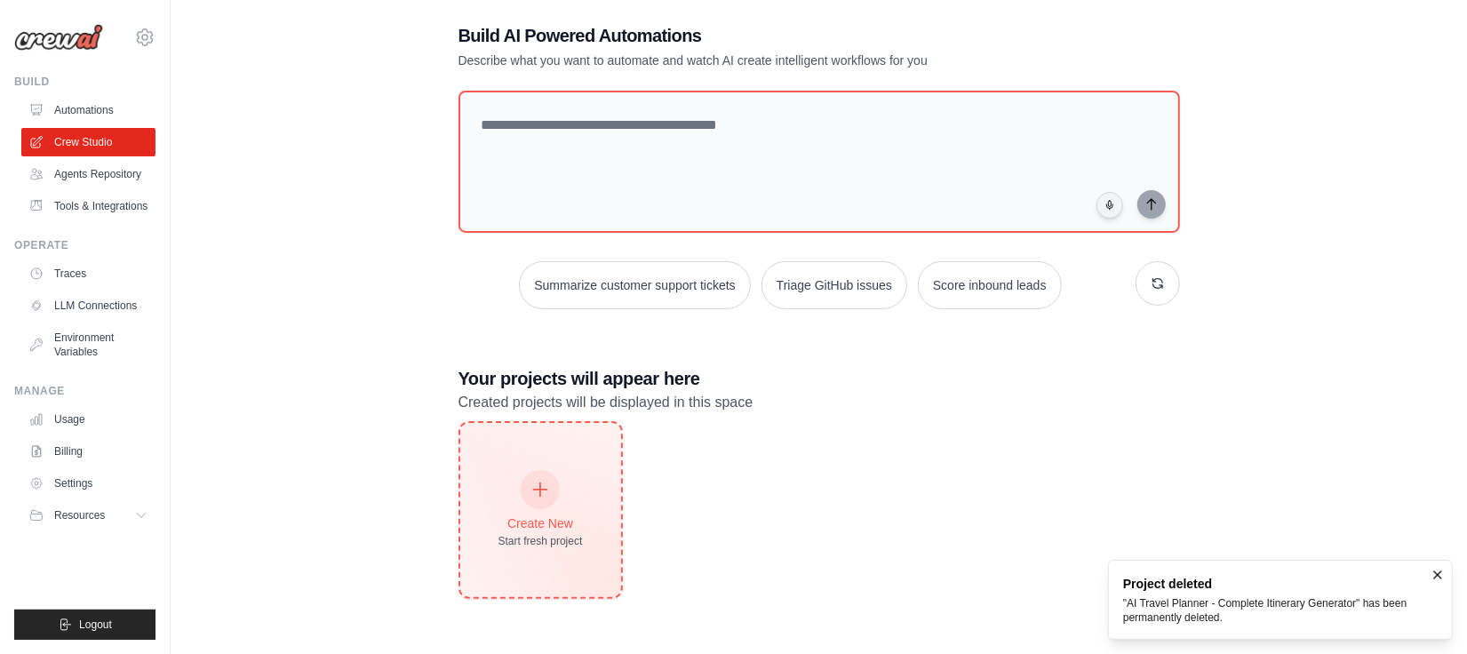
click at [542, 488] on icon at bounding box center [540, 490] width 20 height 20
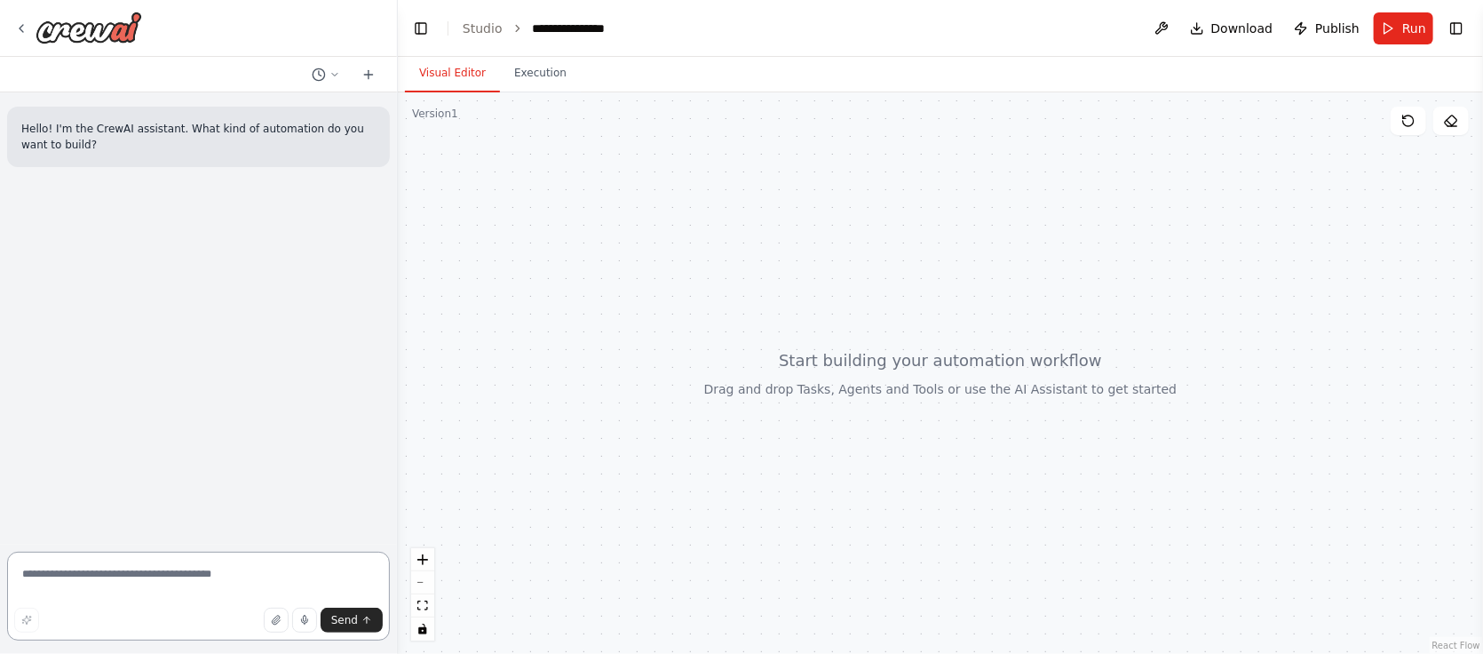
click at [227, 576] on textarea at bounding box center [198, 596] width 383 height 89
click at [145, 580] on textarea at bounding box center [198, 596] width 383 height 89
paste textarea "**********"
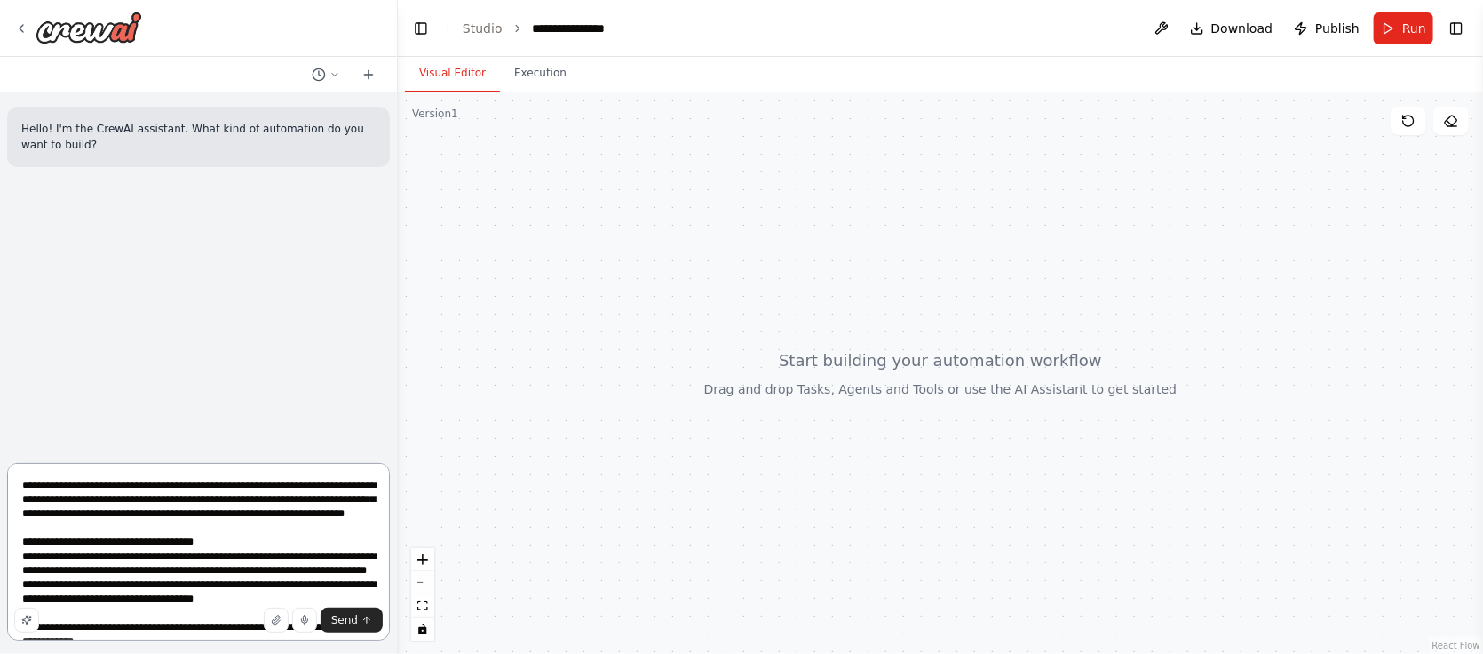
click at [268, 566] on textarea at bounding box center [198, 552] width 383 height 178
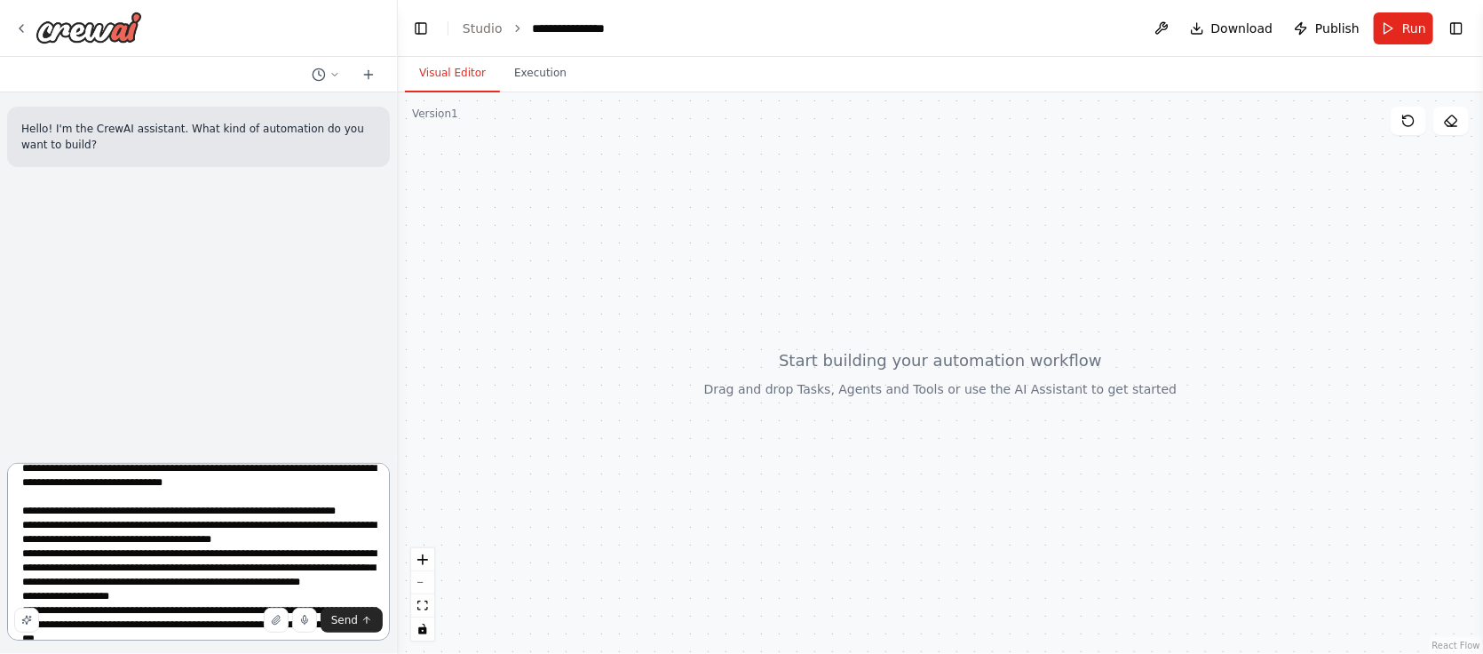
scroll to position [776, 0]
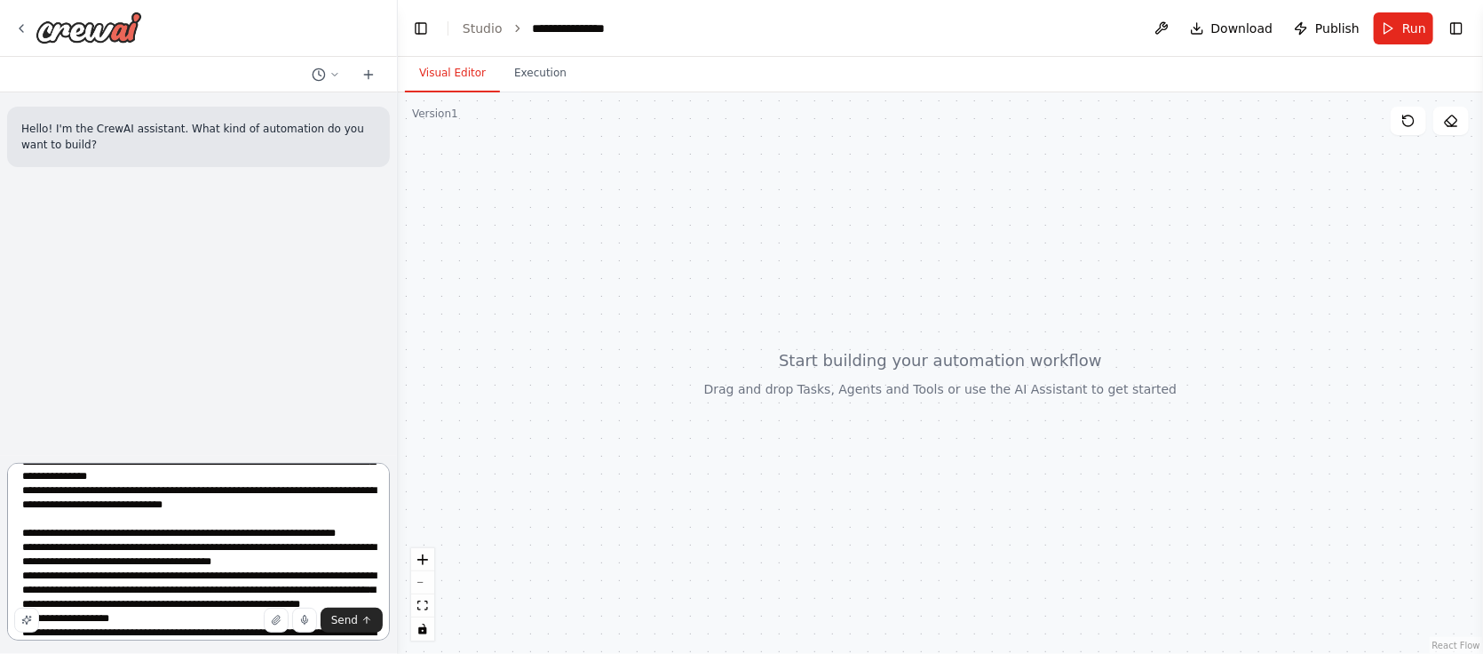
click at [63, 576] on textarea at bounding box center [198, 552] width 383 height 178
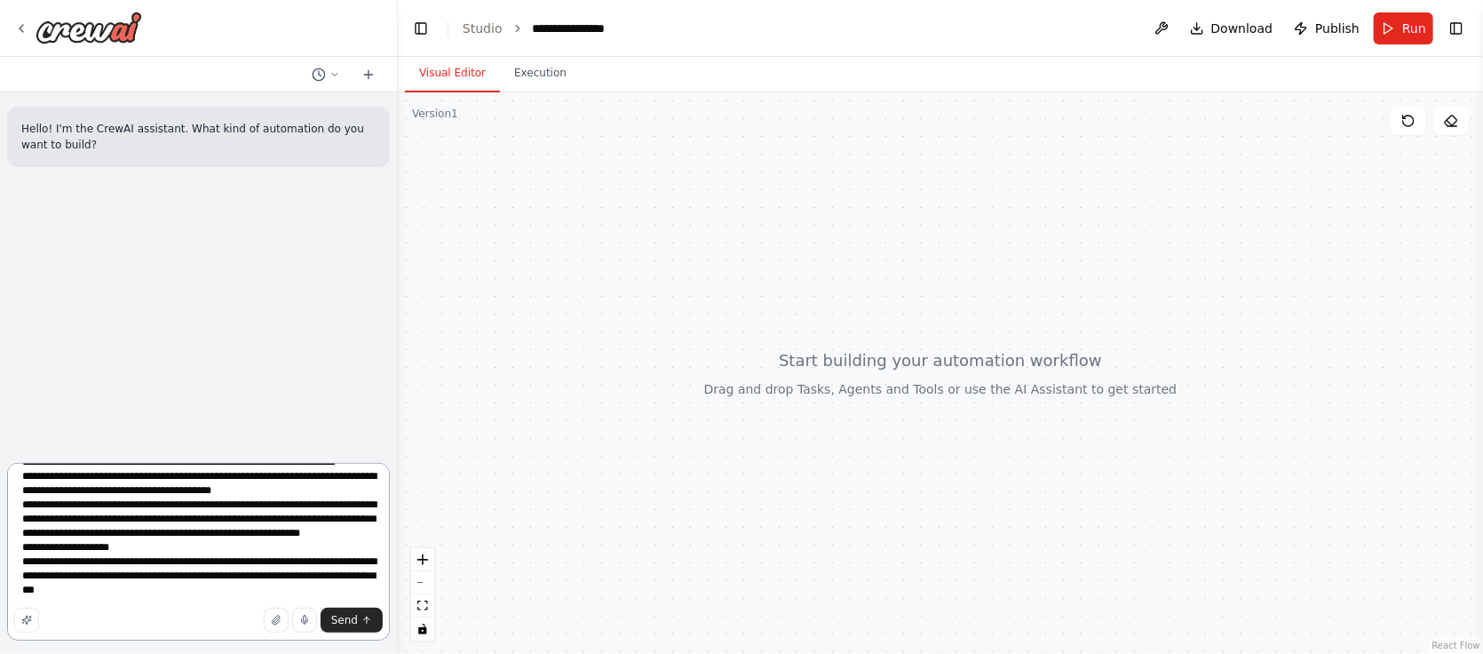
scroll to position [850, 0]
drag, startPoint x: 219, startPoint y: 608, endPoint x: 168, endPoint y: 588, distance: 54.3
click at [165, 589] on textarea at bounding box center [198, 552] width 383 height 178
click at [210, 599] on textarea at bounding box center [198, 552] width 383 height 178
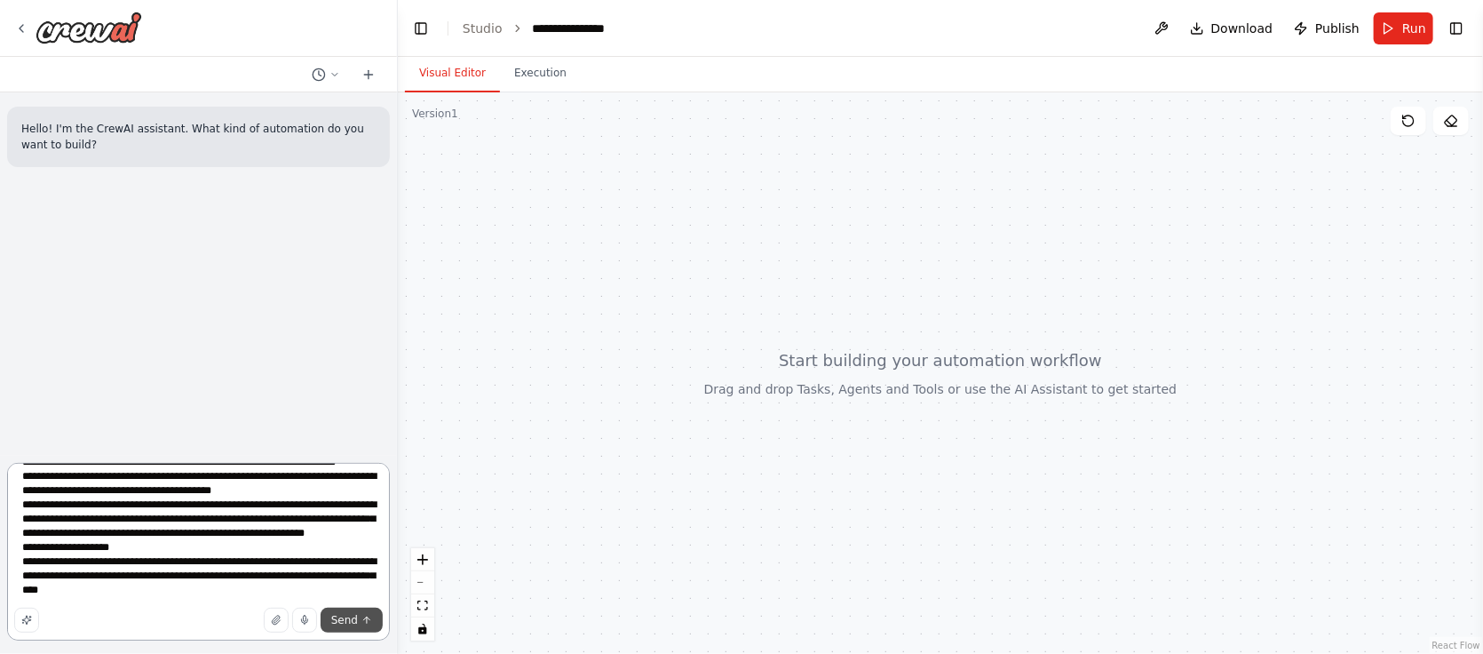
type textarea "**********"
click at [346, 616] on span "Send" at bounding box center [344, 620] width 27 height 14
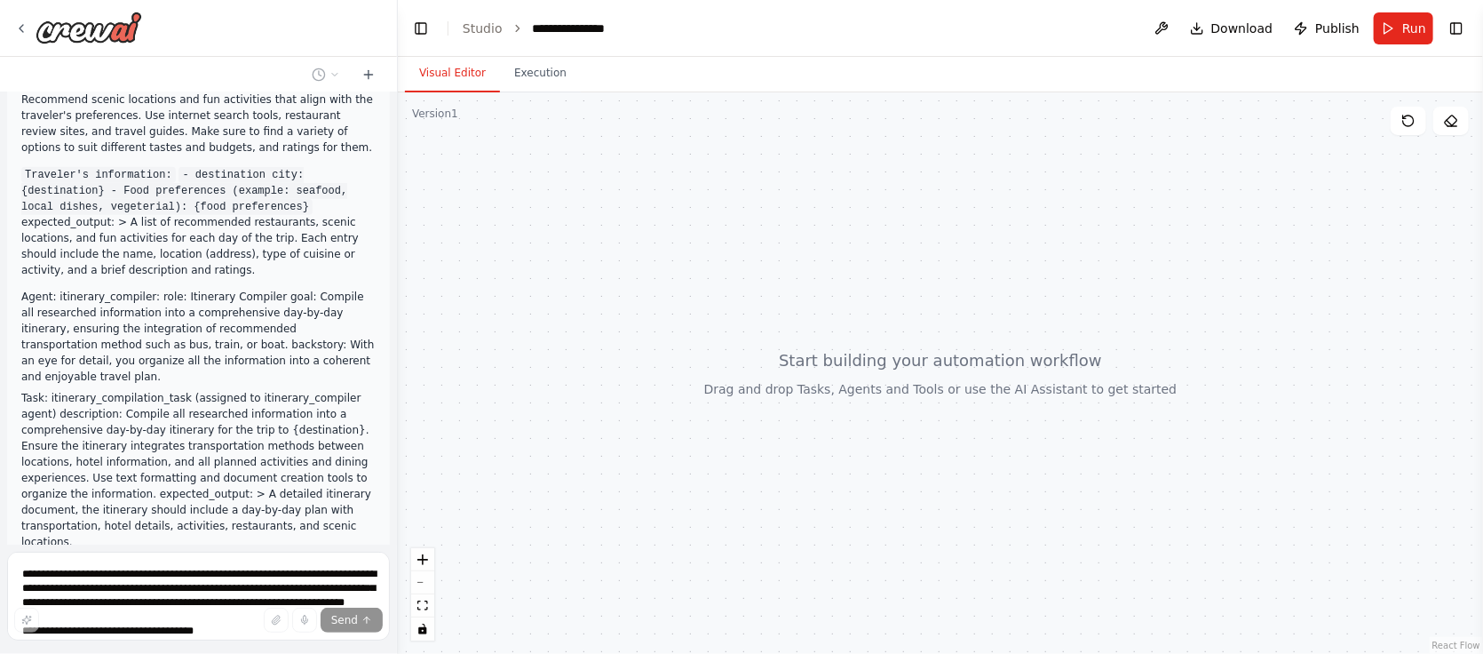
scroll to position [791, 0]
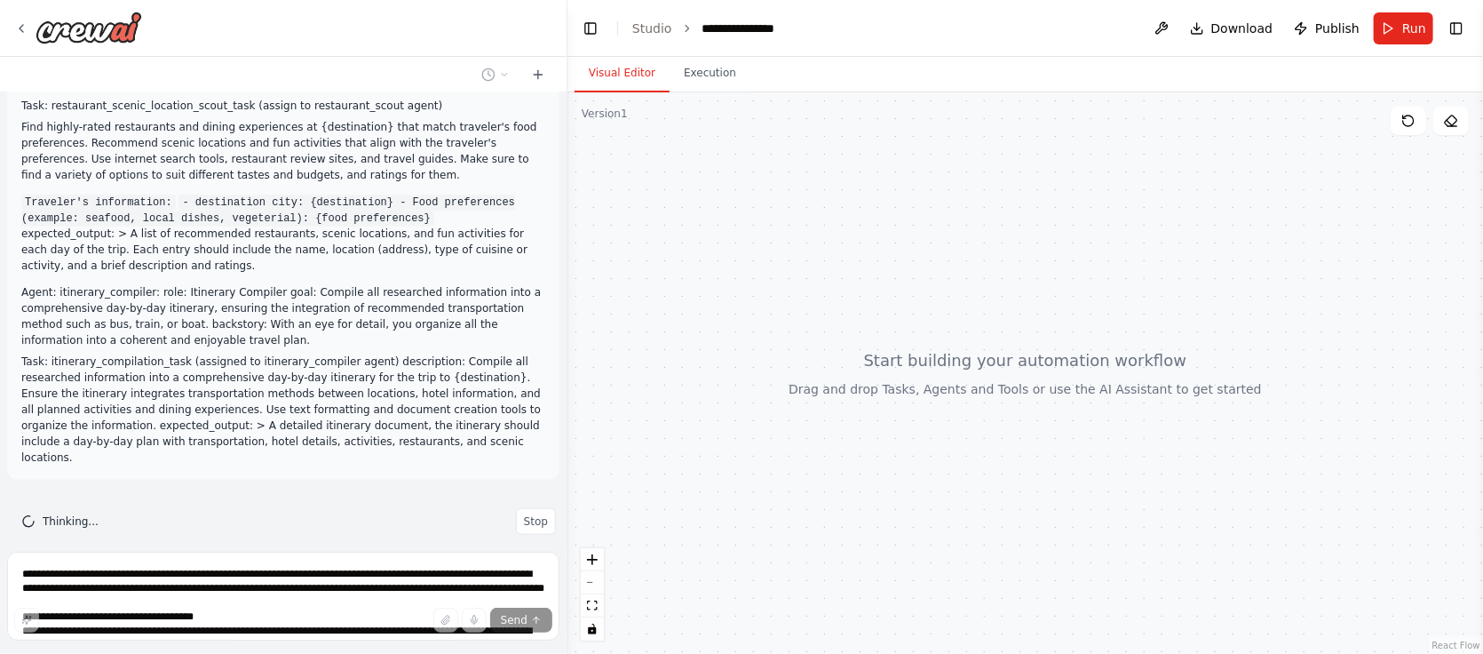
drag, startPoint x: 391, startPoint y: 264, endPoint x: 568, endPoint y: 276, distance: 177.2
click at [568, 276] on div "Hello! I'm the CrewAI assistant. What kind of automation do you want to build? …" at bounding box center [741, 327] width 1483 height 654
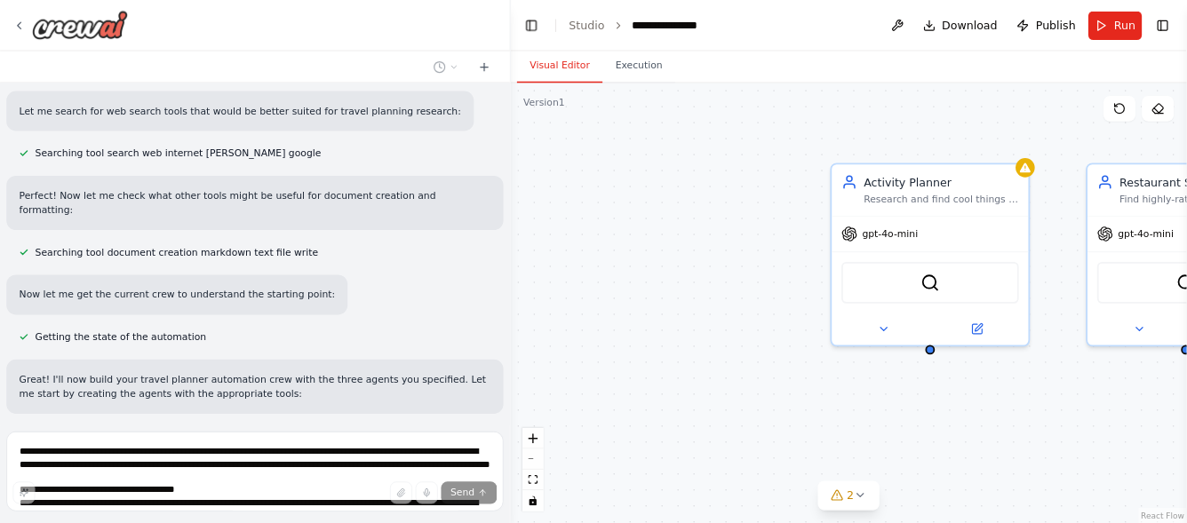
scroll to position [1116, 0]
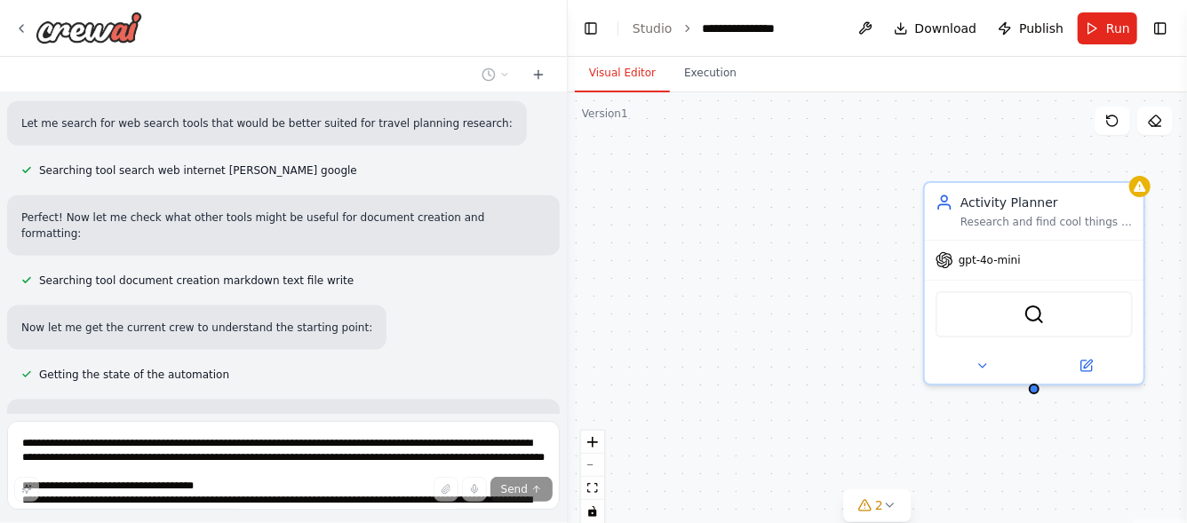
drag, startPoint x: 1458, startPoint y: 0, endPoint x: 802, endPoint y: 264, distance: 706.6
click at [802, 264] on div "Activity Planner Research and find cool things to do at the destination, includ…" at bounding box center [877, 314] width 619 height 444
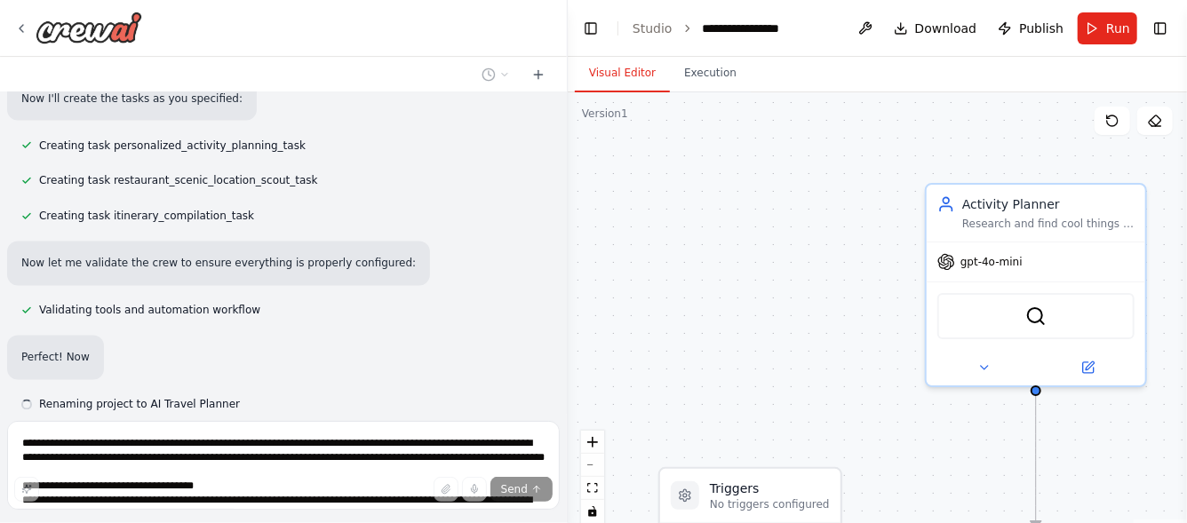
scroll to position [1620, 0]
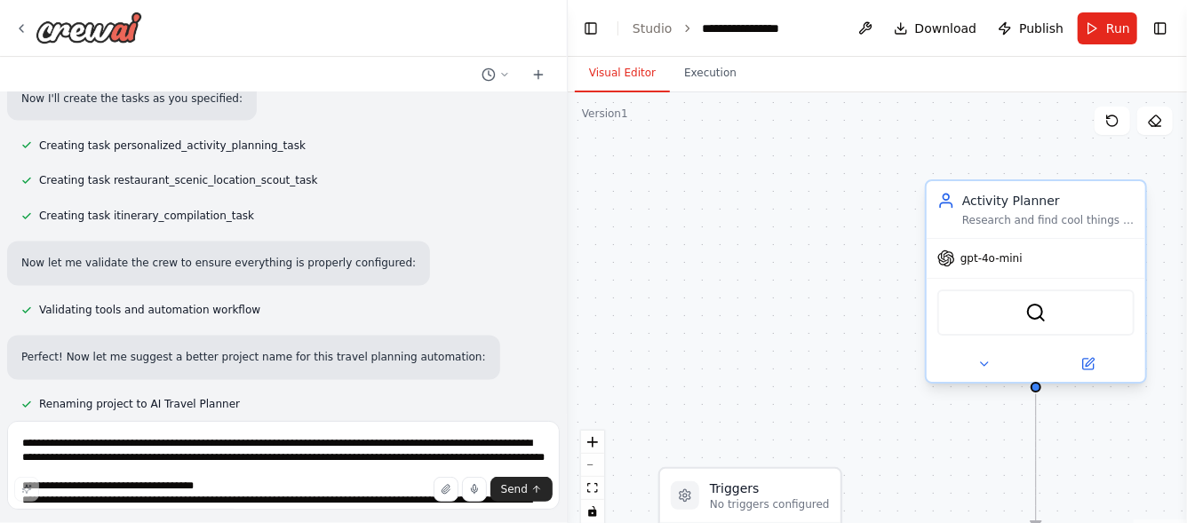
click at [985, 265] on div "gpt-4o-mini" at bounding box center [979, 259] width 85 height 18
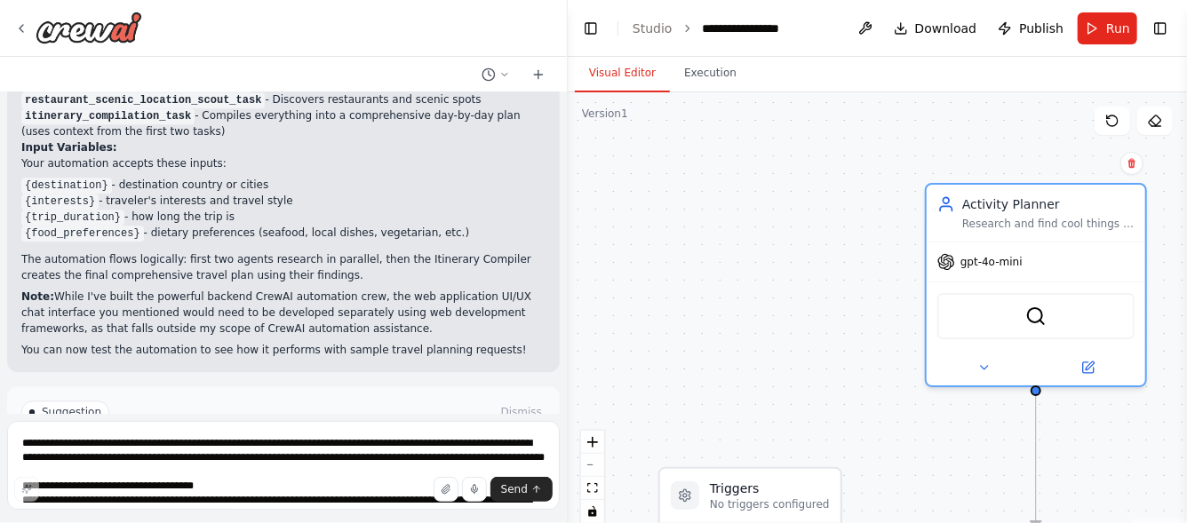
scroll to position [2206, 0]
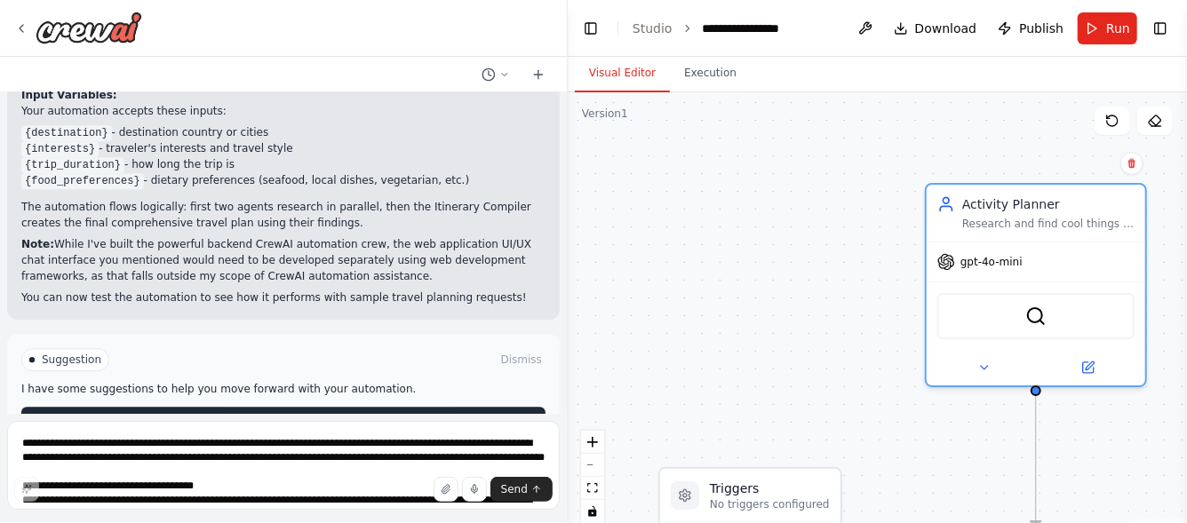
click at [254, 414] on span "Run Automation" at bounding box center [292, 421] width 86 height 14
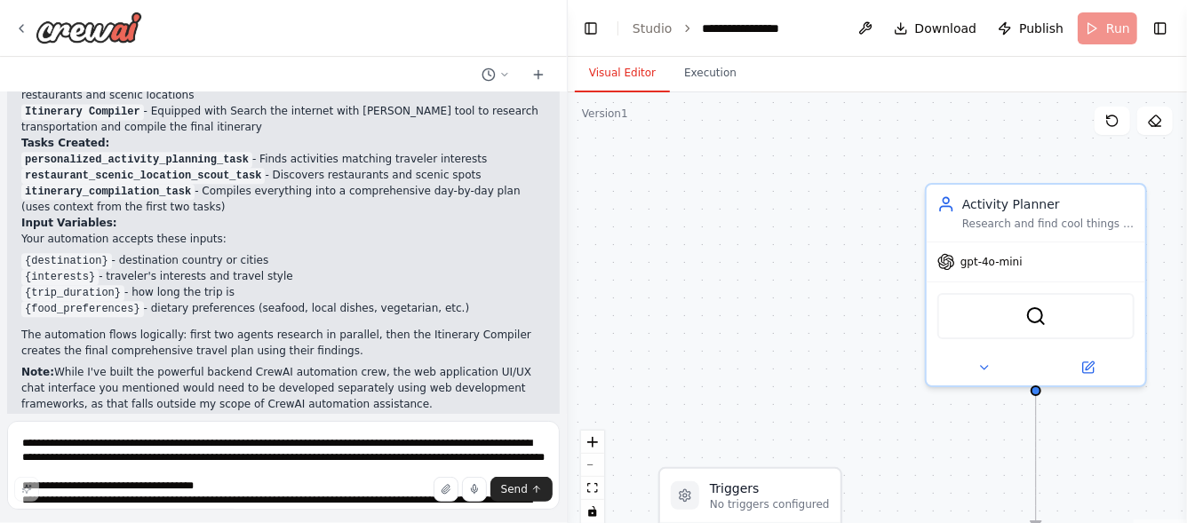
scroll to position [2078, 0]
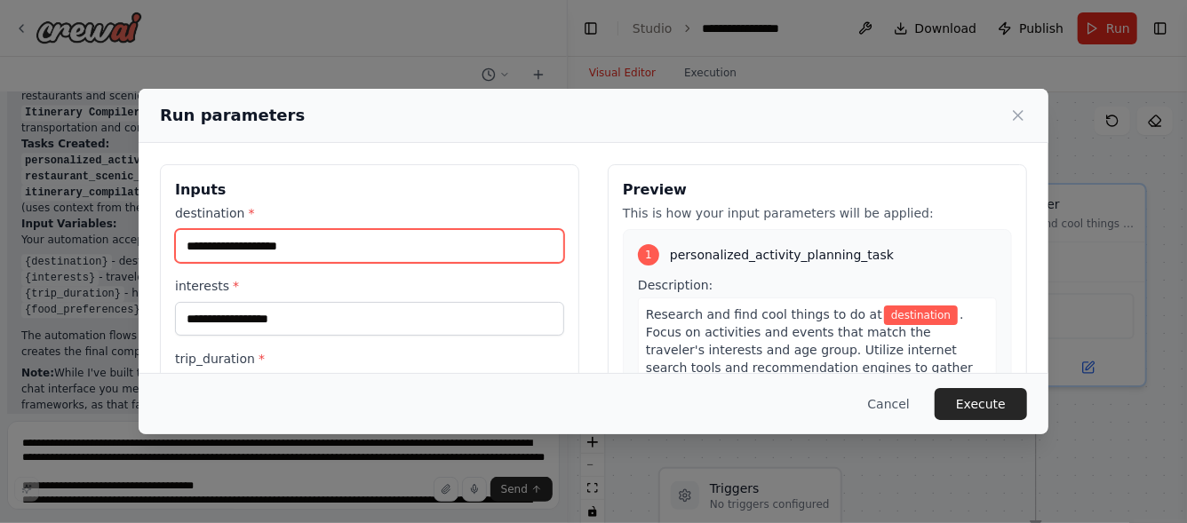
click at [310, 239] on input "destination *" at bounding box center [369, 246] width 389 height 34
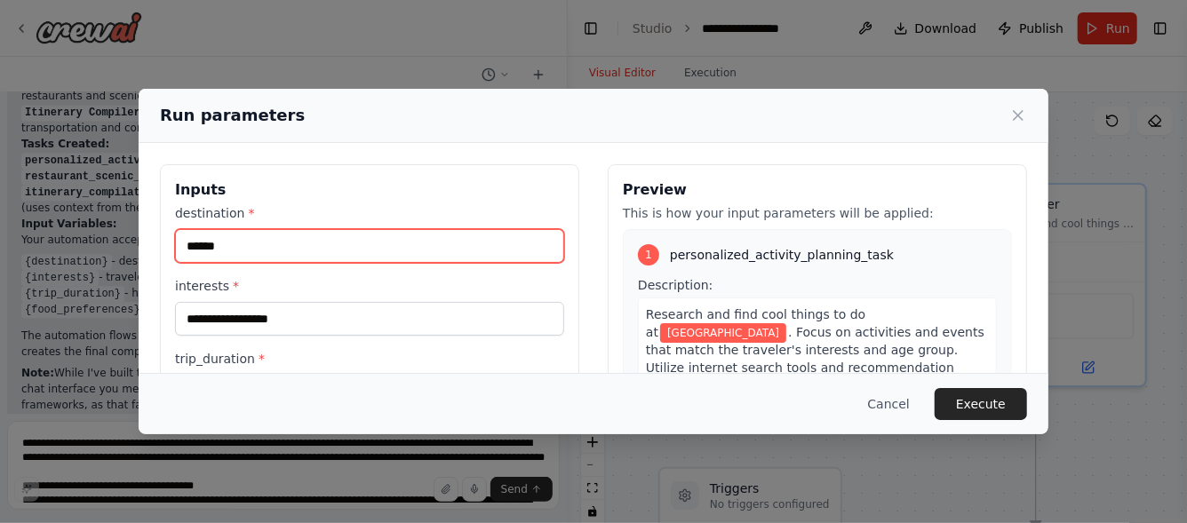
type input "******"
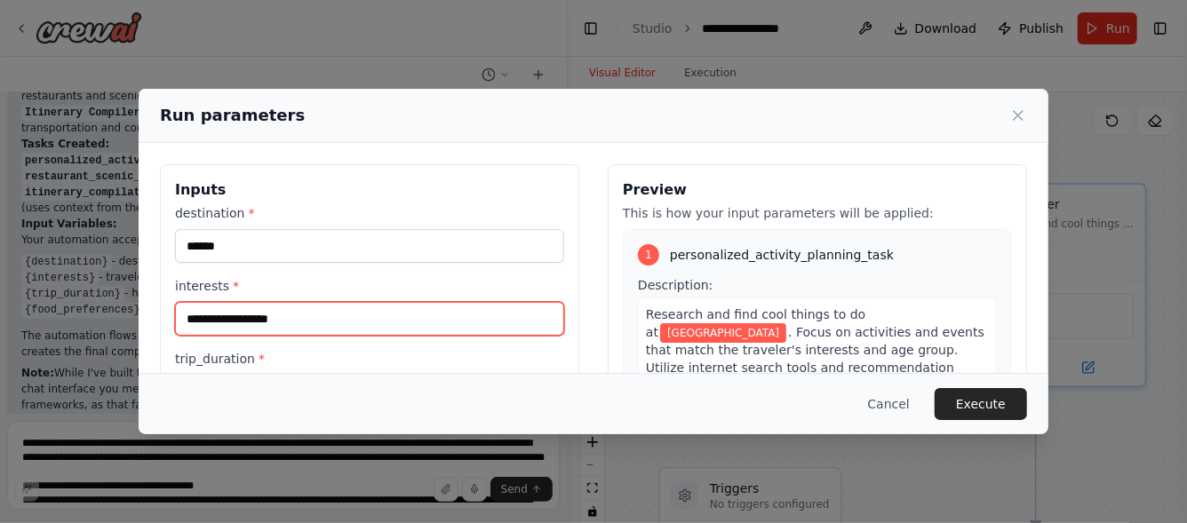
click at [314, 322] on input "interests *" at bounding box center [369, 319] width 389 height 34
type input "*"
click at [325, 315] on input "**********" at bounding box center [369, 319] width 389 height 34
click at [359, 322] on input "**********" at bounding box center [369, 319] width 389 height 34
click at [187, 321] on input "**********" at bounding box center [369, 319] width 389 height 34
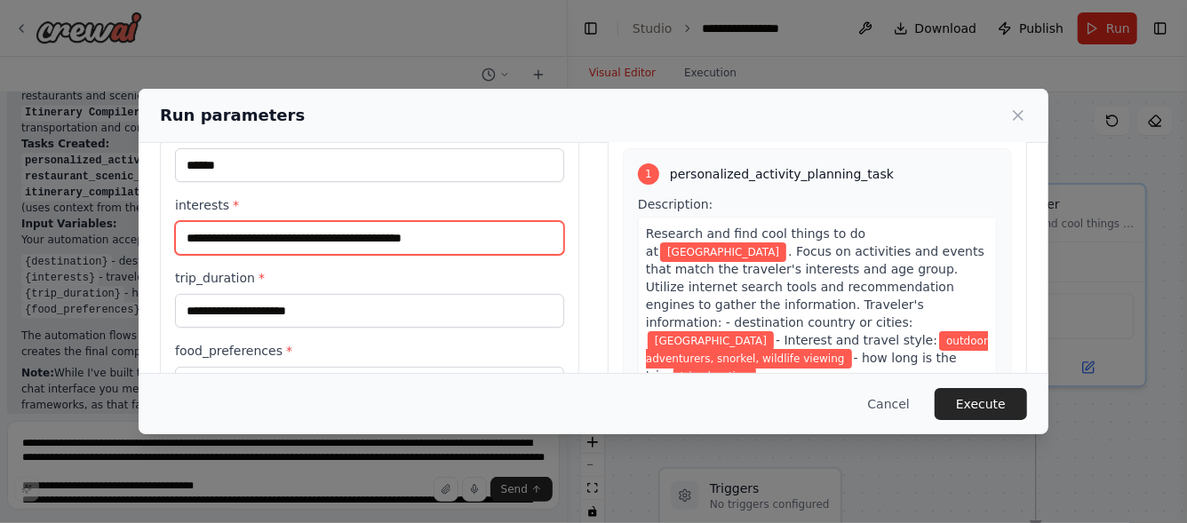
scroll to position [92, 0]
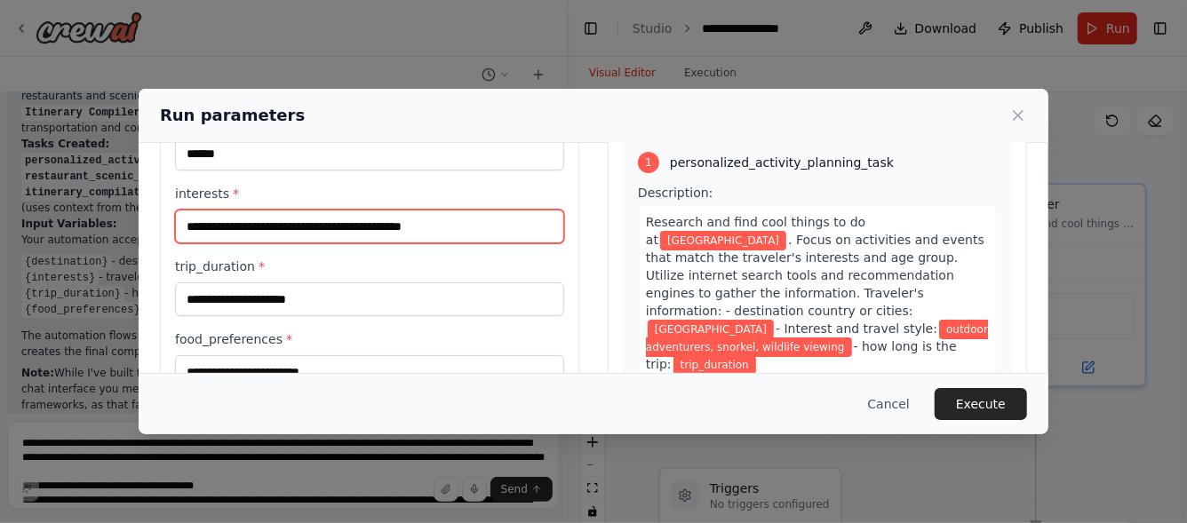
type input "**********"
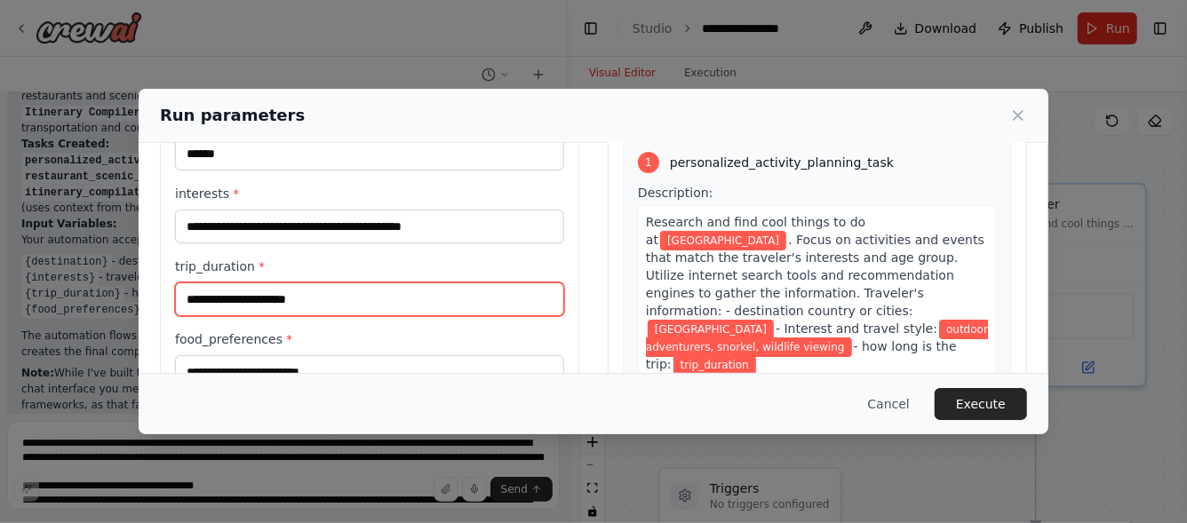
click at [294, 302] on input "trip_duration *" at bounding box center [369, 299] width 389 height 34
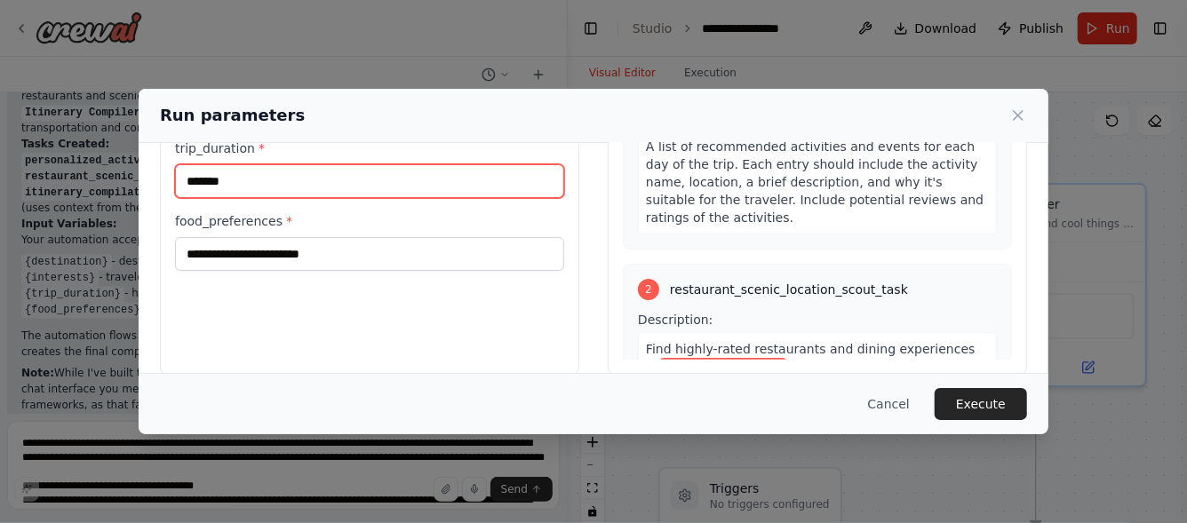
scroll to position [144, 0]
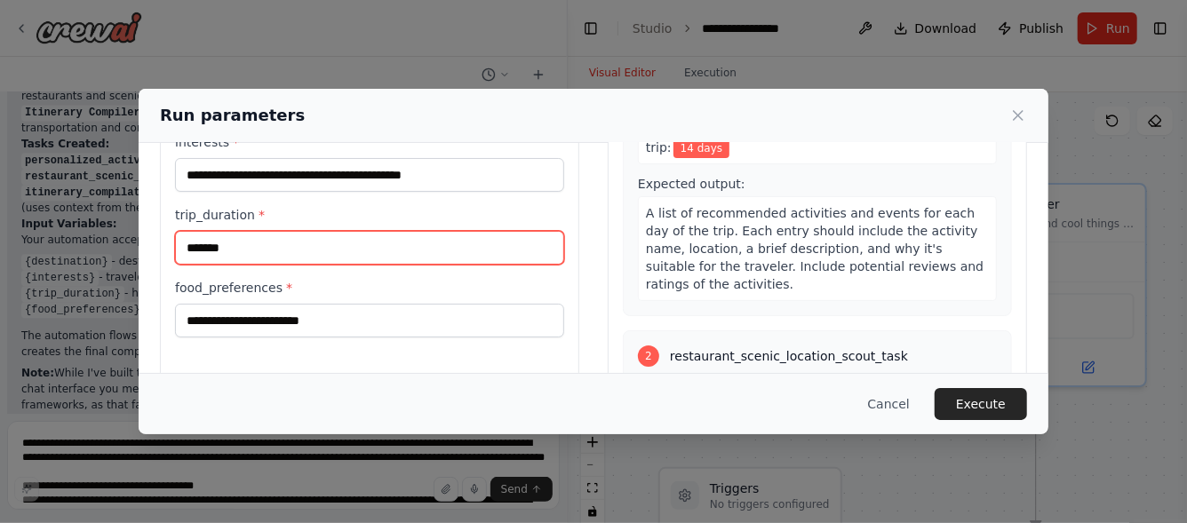
type input "*******"
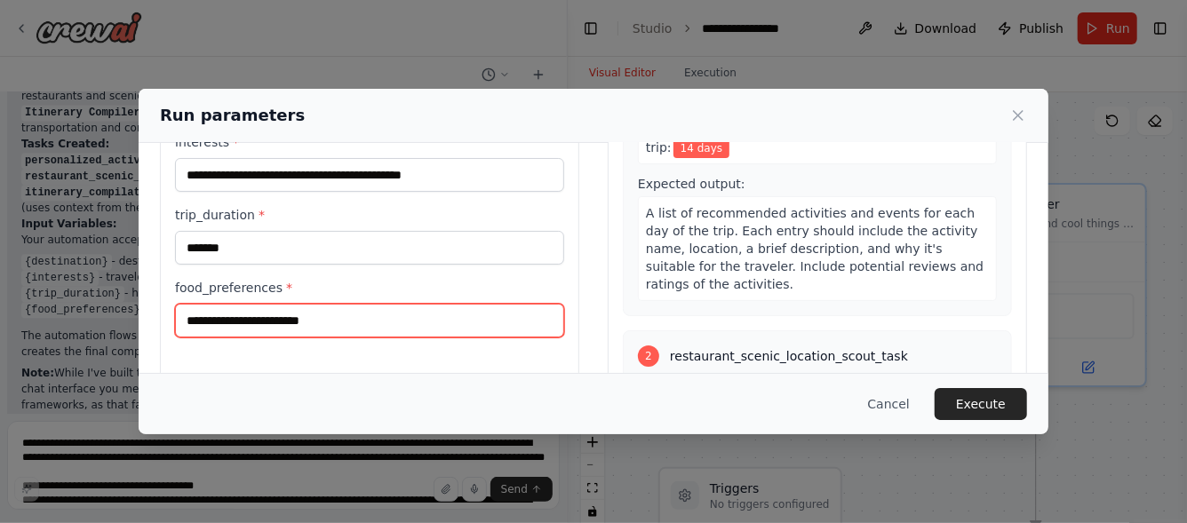
click at [310, 313] on input "food_preferences *" at bounding box center [369, 321] width 389 height 34
type input "*"
type input "**********"
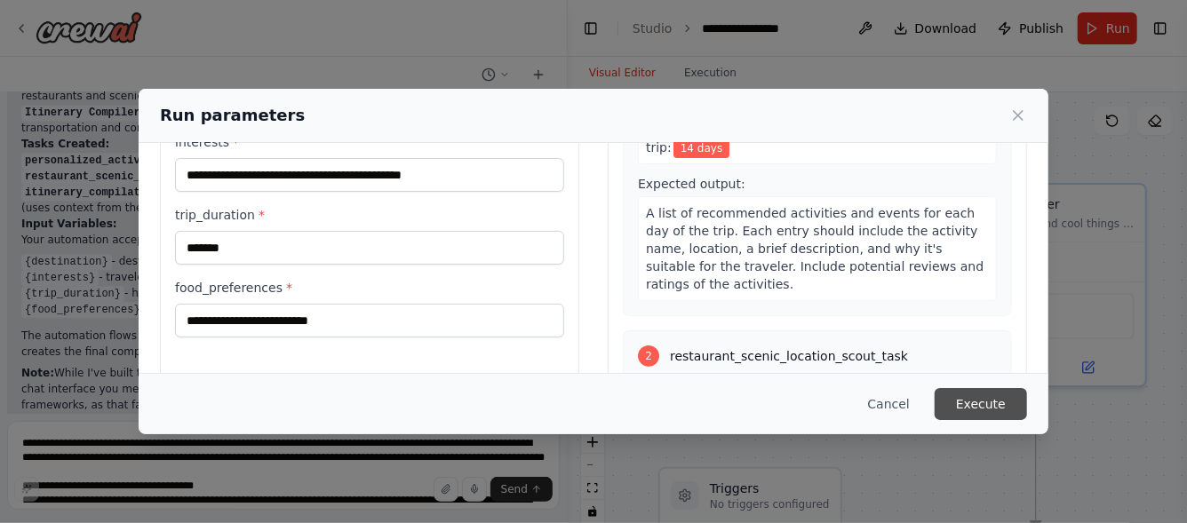
click at [998, 404] on button "Execute" at bounding box center [980, 404] width 92 height 32
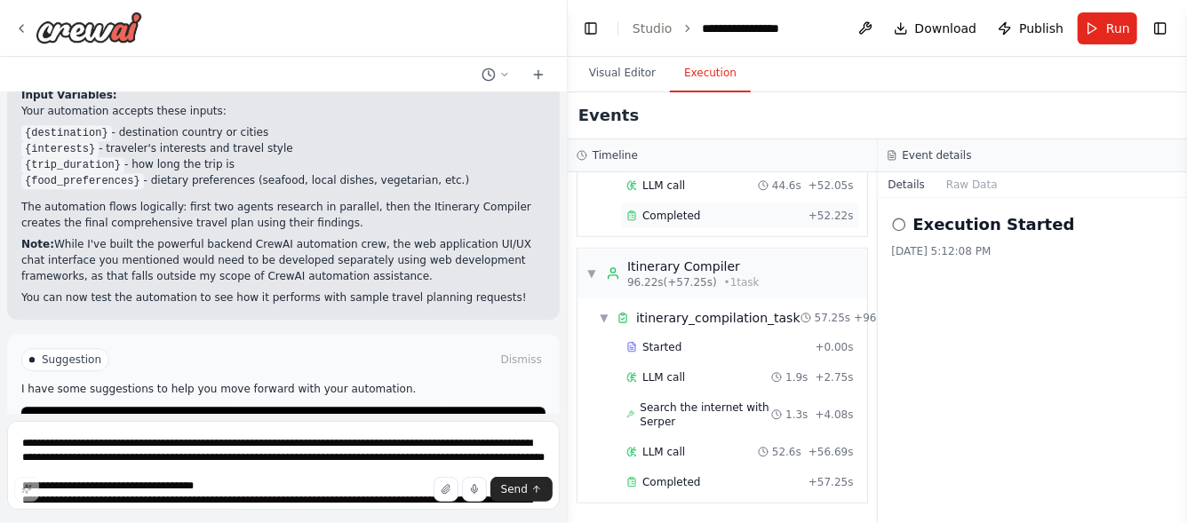
scroll to position [543, 0]
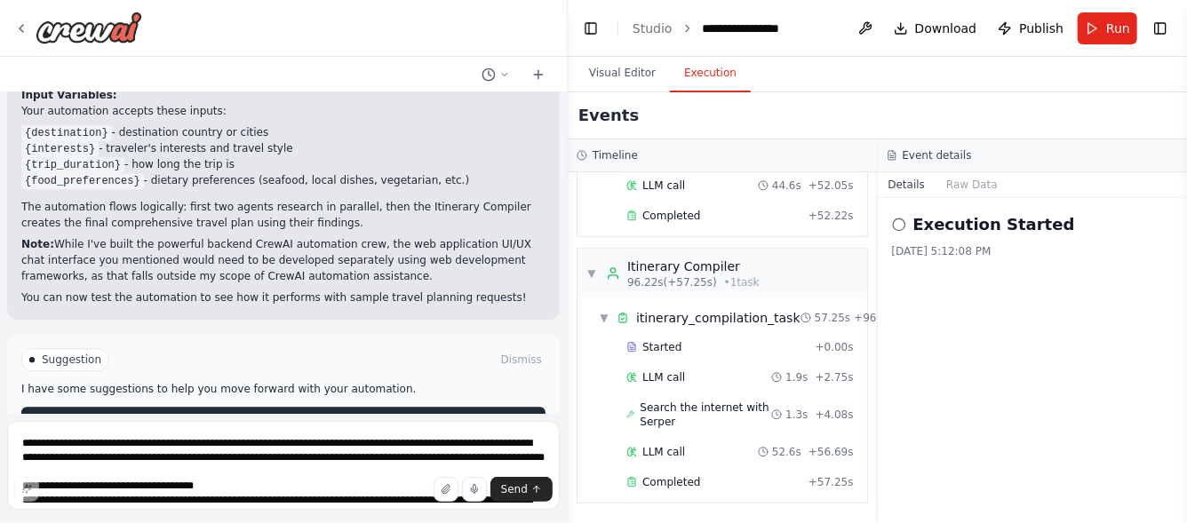
click at [304, 414] on span "Improve automation" at bounding box center [291, 421] width 108 height 14
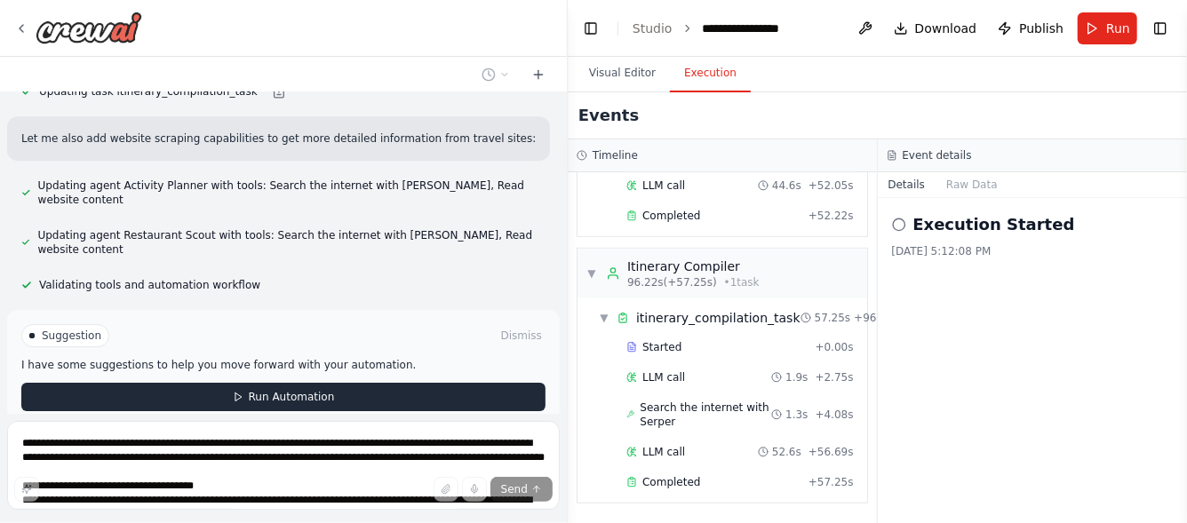
scroll to position [2869, 0]
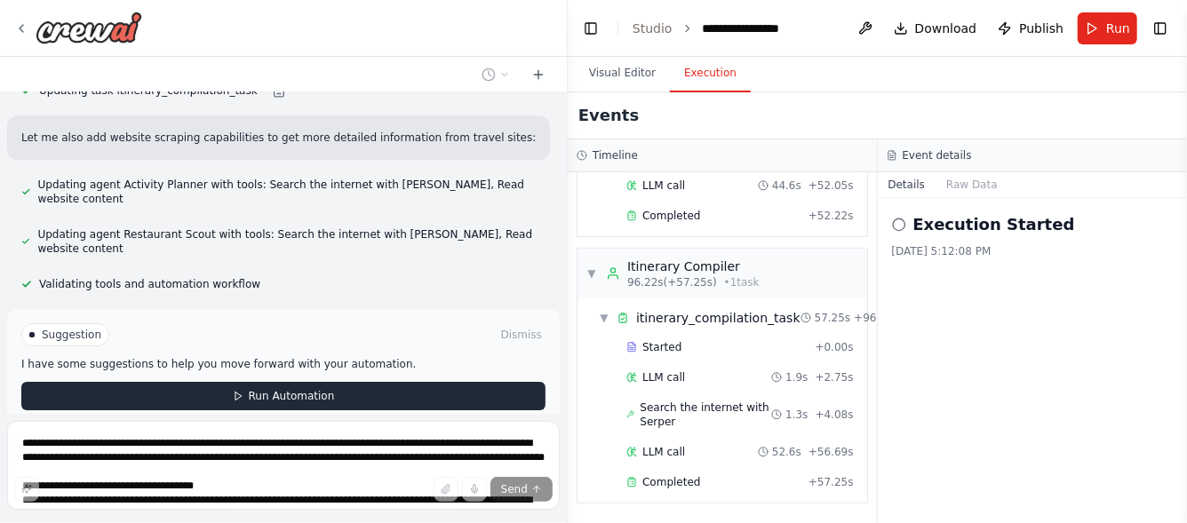
click at [304, 389] on span "Run Automation" at bounding box center [292, 396] width 86 height 14
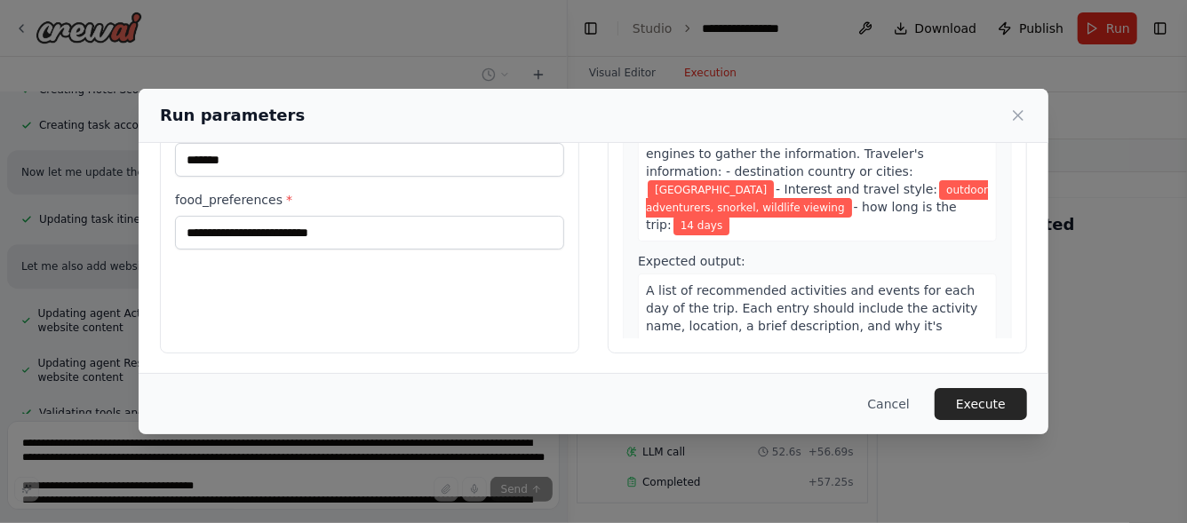
scroll to position [233, 0]
click at [984, 402] on button "Execute" at bounding box center [980, 404] width 92 height 32
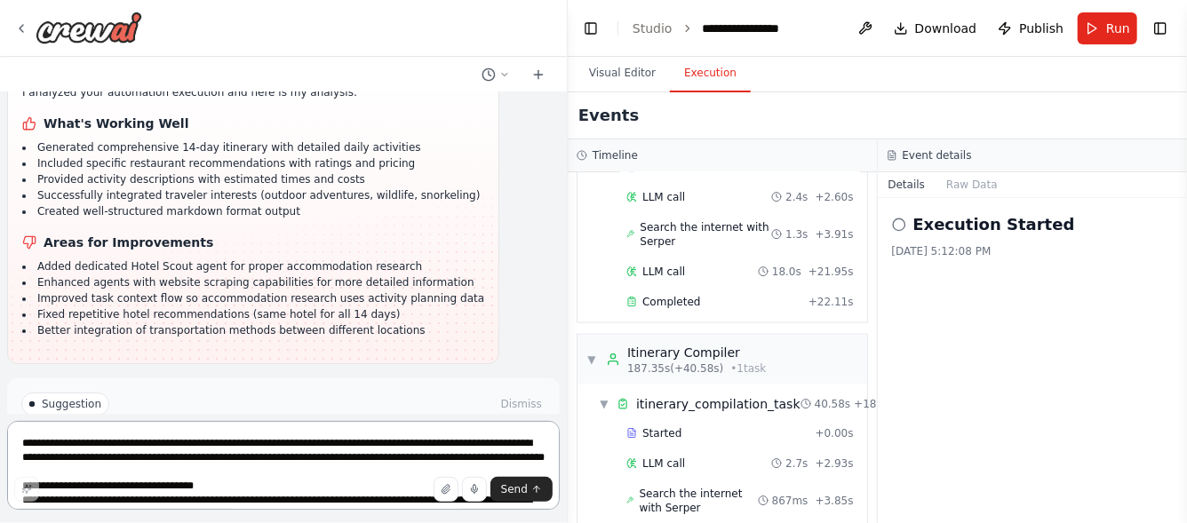
scroll to position [1176, 0]
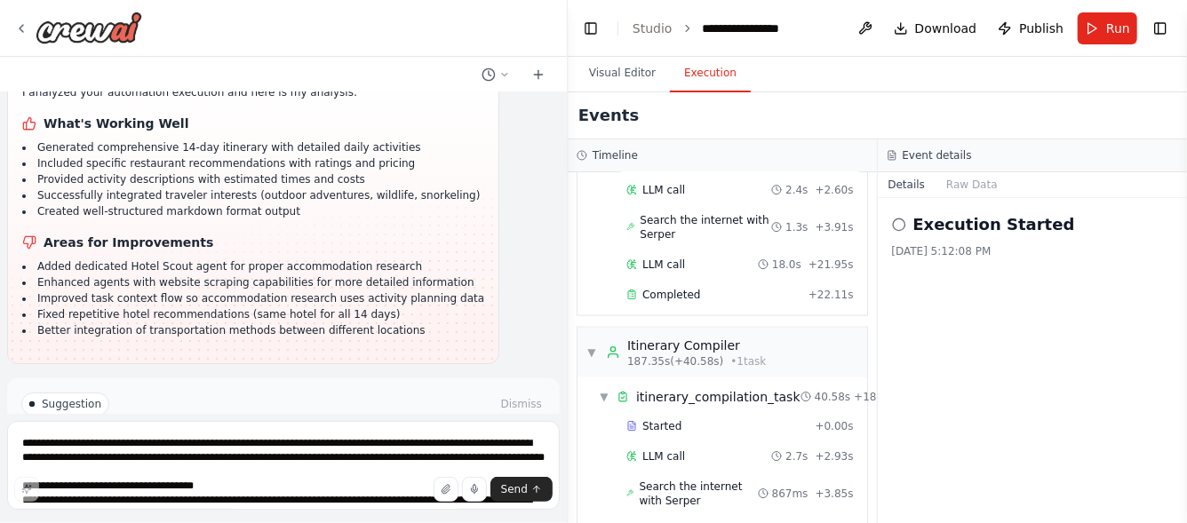
click at [312, 458] on span "Improve automation" at bounding box center [291, 465] width 108 height 14
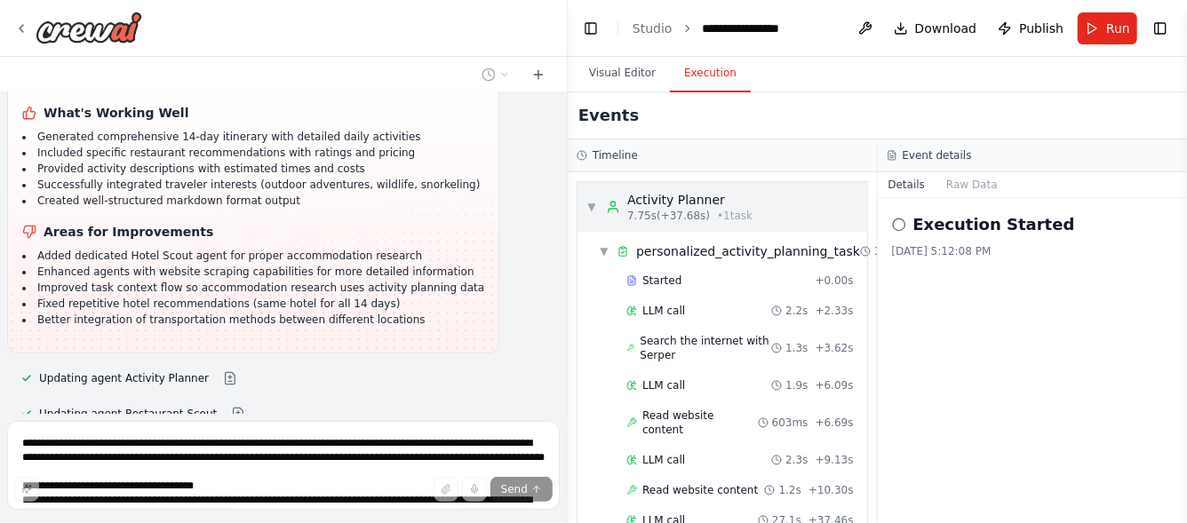
scroll to position [3155, 0]
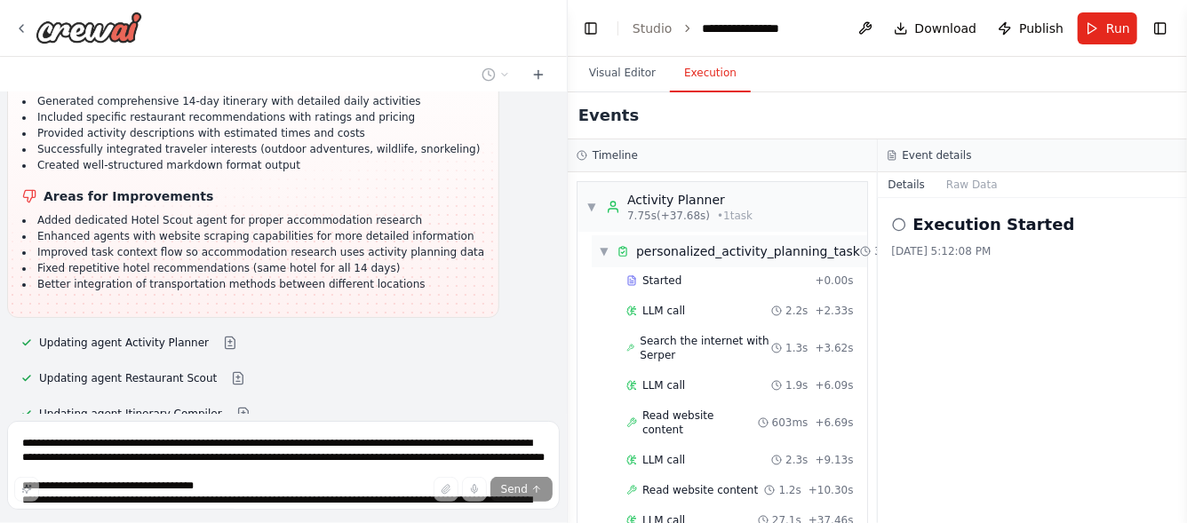
click at [605, 252] on span "▼" at bounding box center [604, 251] width 11 height 14
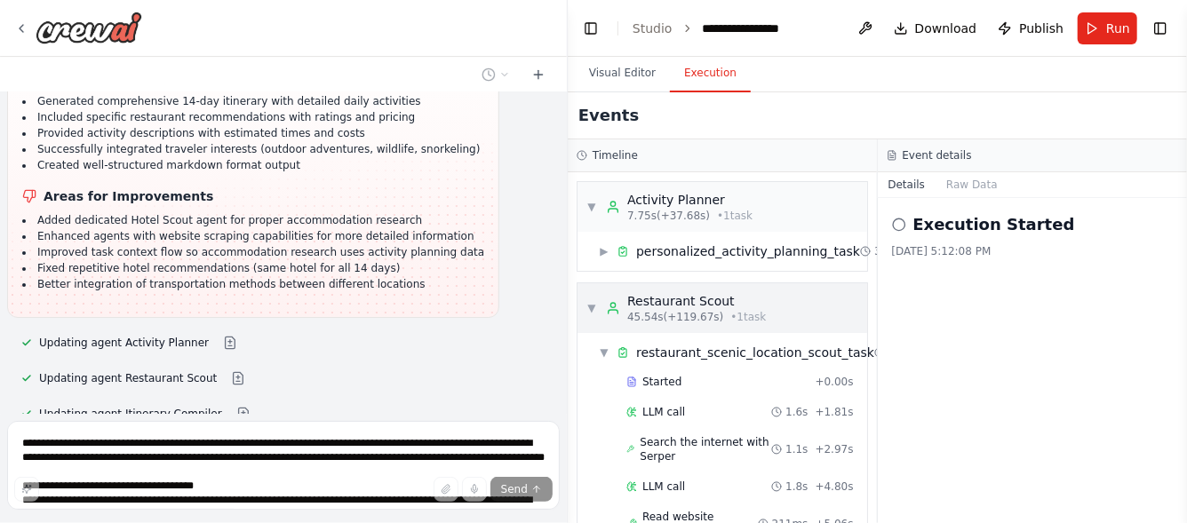
scroll to position [3191, 0]
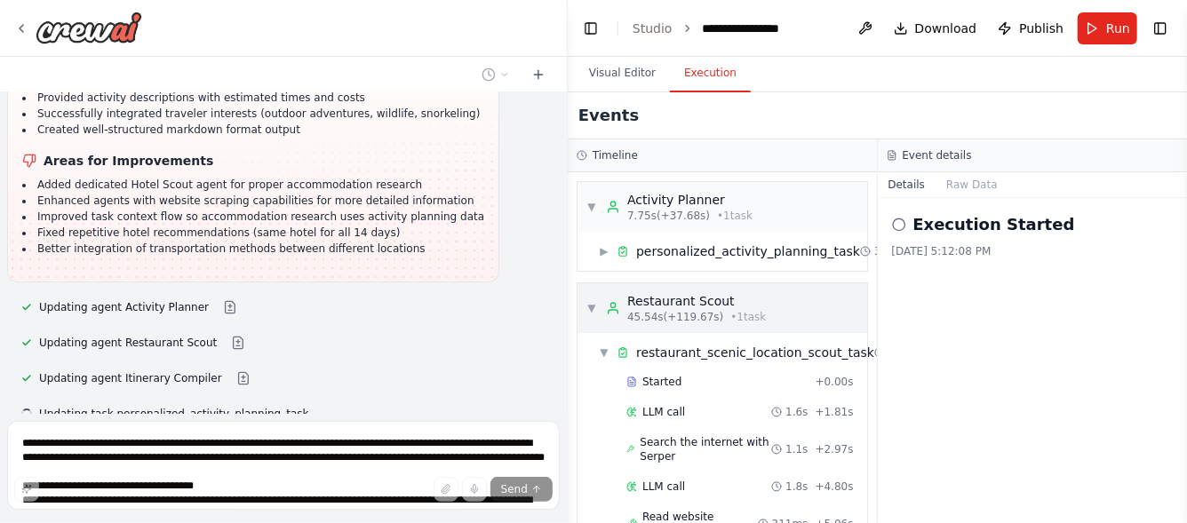
click at [586, 304] on span "▼" at bounding box center [591, 308] width 11 height 14
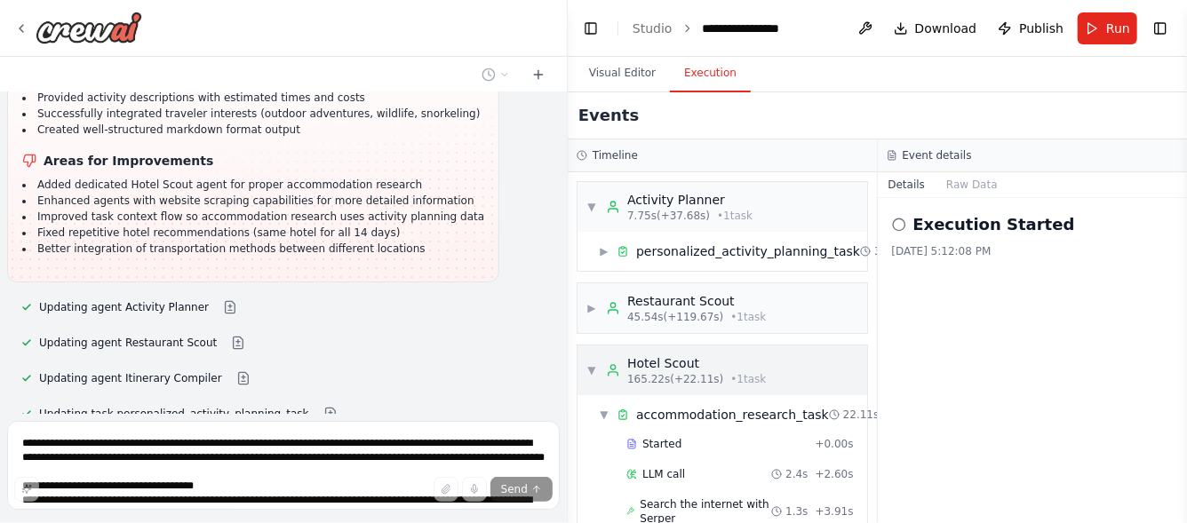
click at [588, 368] on span "▼" at bounding box center [591, 370] width 11 height 14
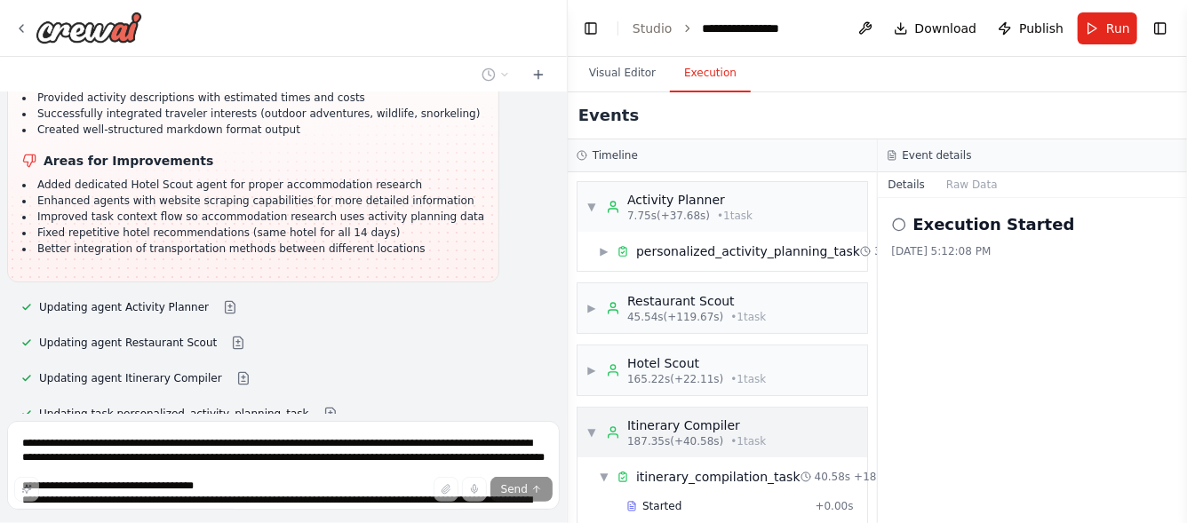
click at [593, 430] on span "▼" at bounding box center [591, 432] width 11 height 14
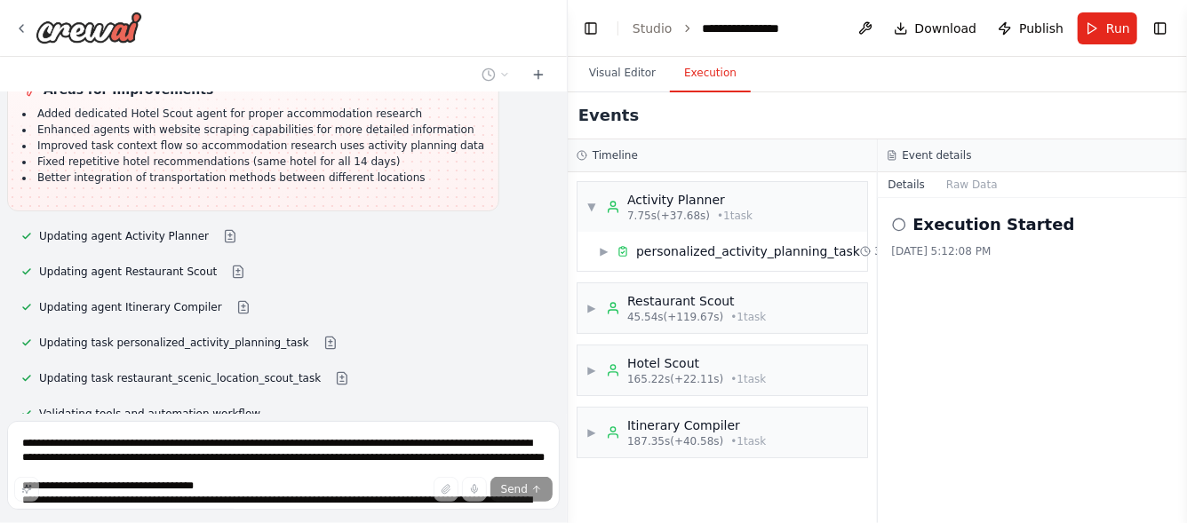
scroll to position [3391, 0]
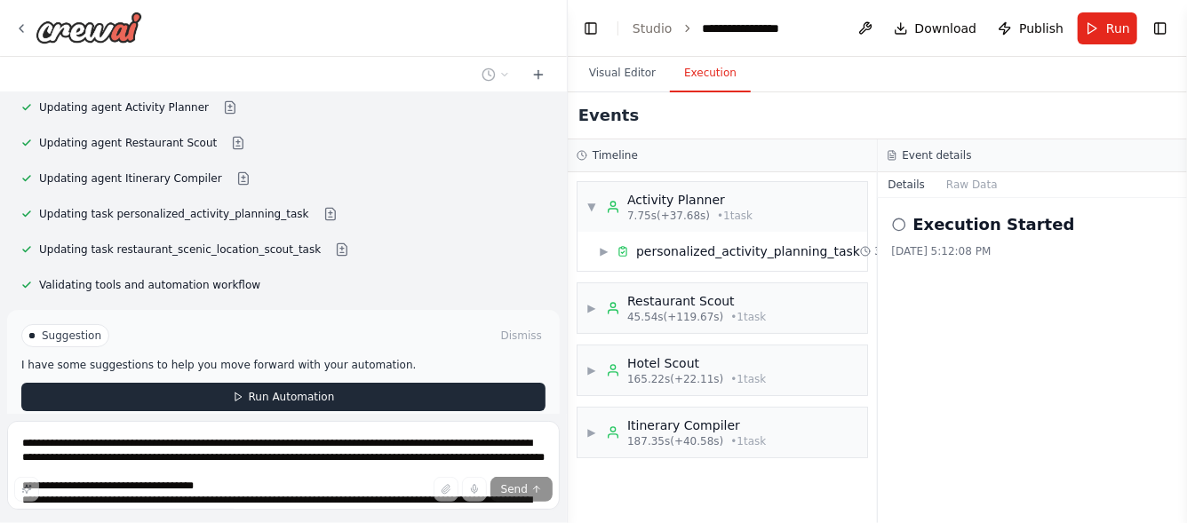
click at [289, 390] on span "Run Automation" at bounding box center [292, 397] width 86 height 14
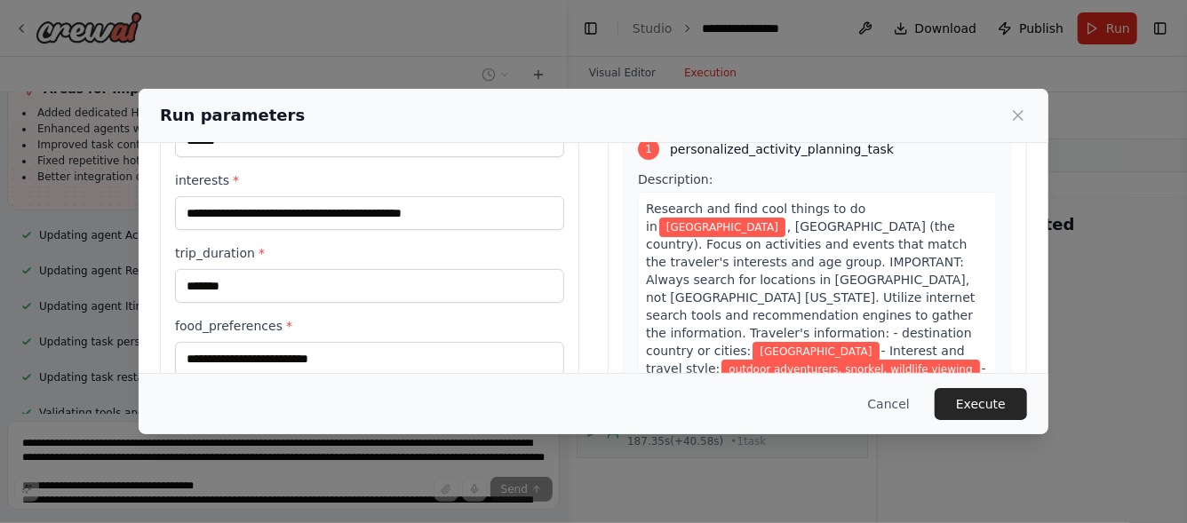
scroll to position [233, 0]
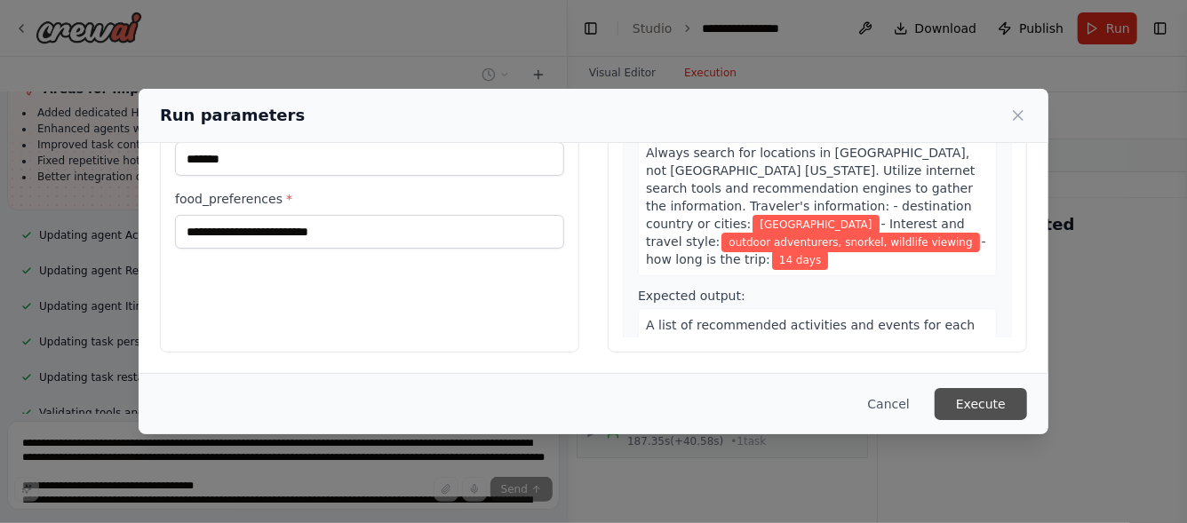
click at [998, 407] on button "Execute" at bounding box center [980, 404] width 92 height 32
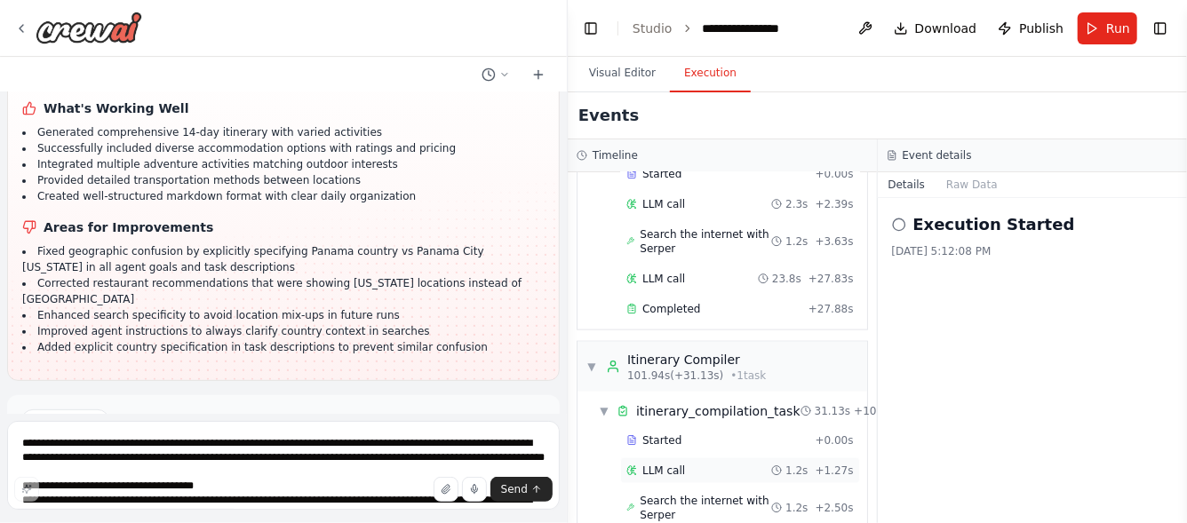
scroll to position [1102, 0]
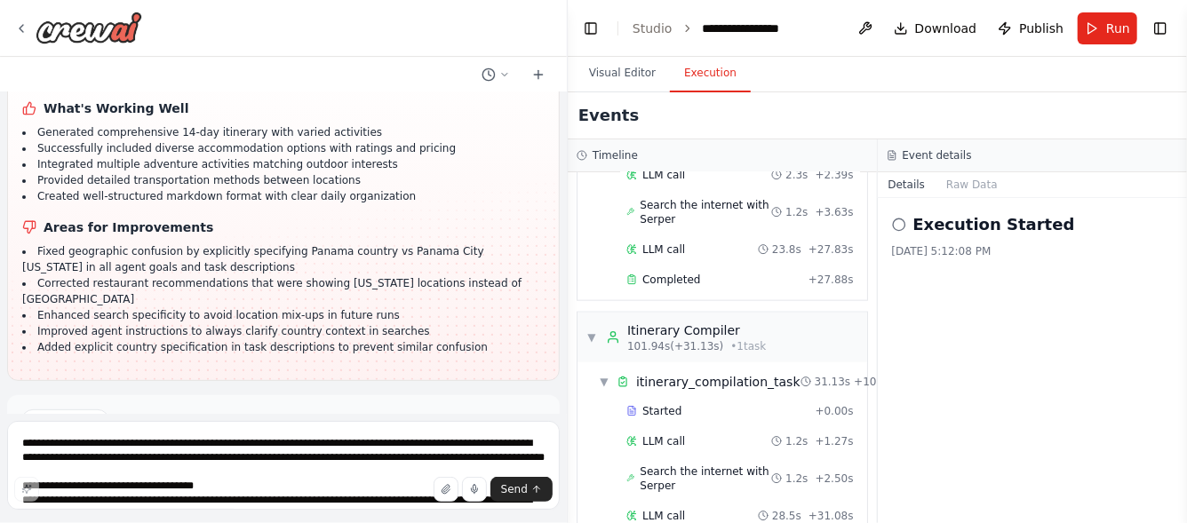
click at [267, 475] on span "Improve automation" at bounding box center [291, 482] width 108 height 14
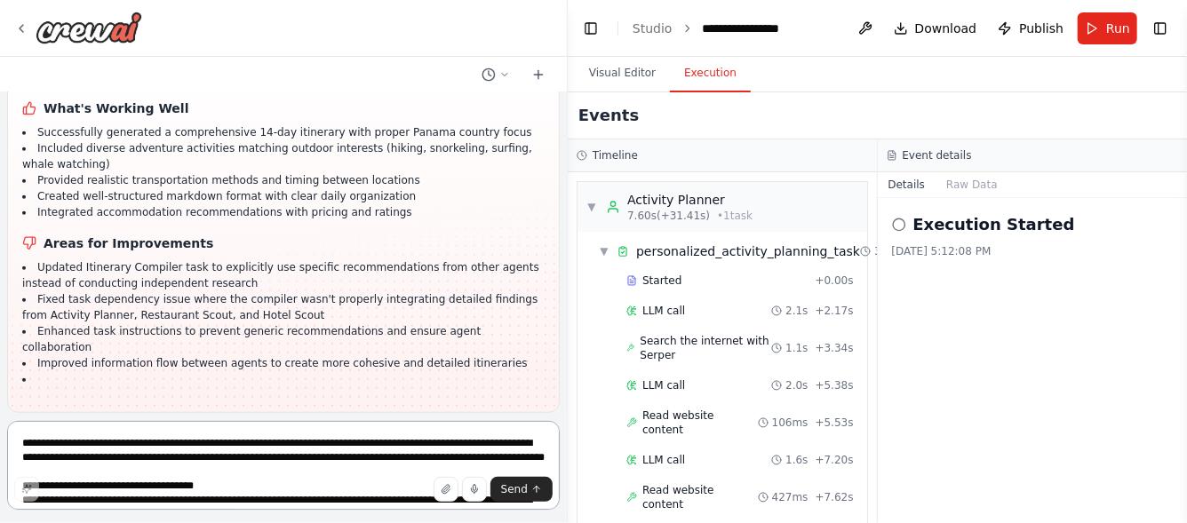
scroll to position [4110, 0]
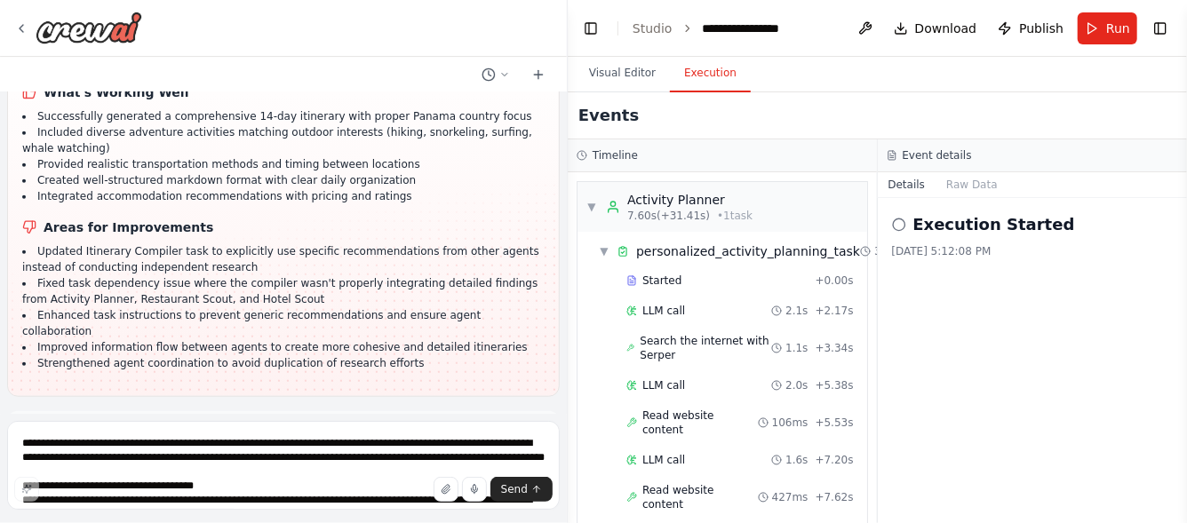
click at [258, 491] on span "Run Automation" at bounding box center [292, 498] width 86 height 14
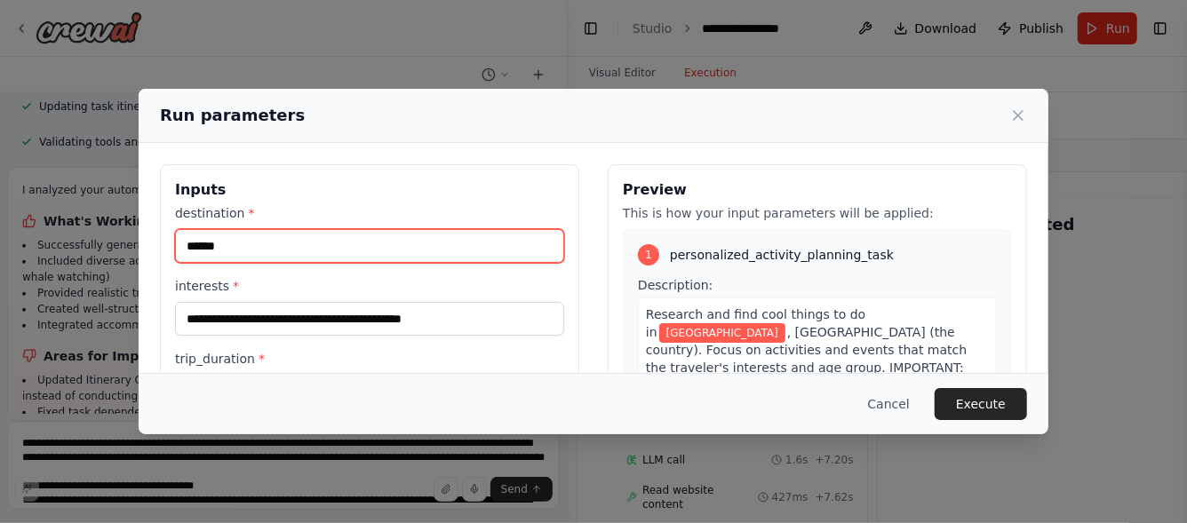
click at [268, 243] on input "******" at bounding box center [369, 246] width 389 height 34
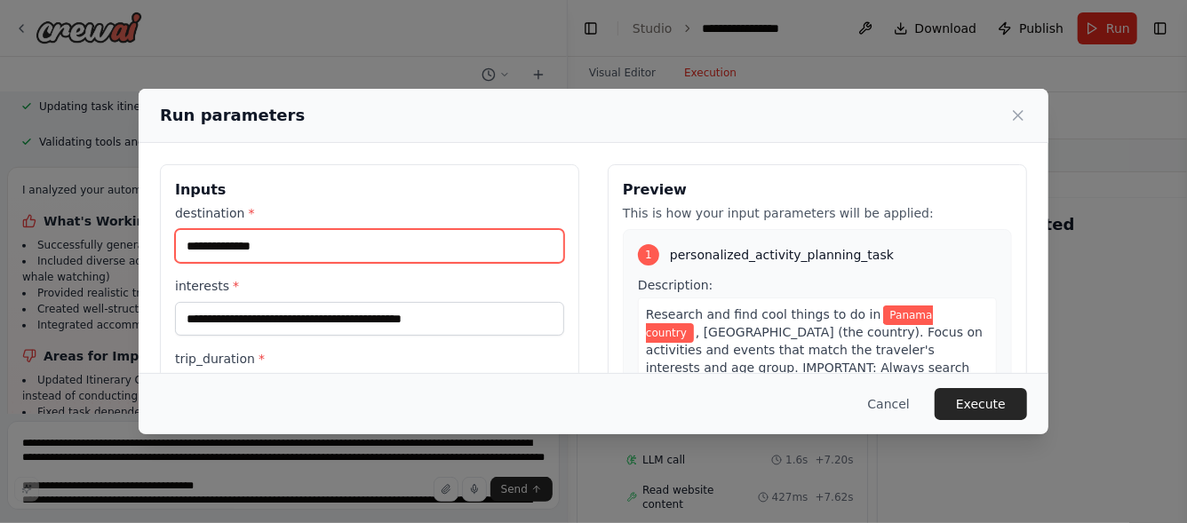
click at [291, 248] on input "**********" at bounding box center [369, 246] width 389 height 34
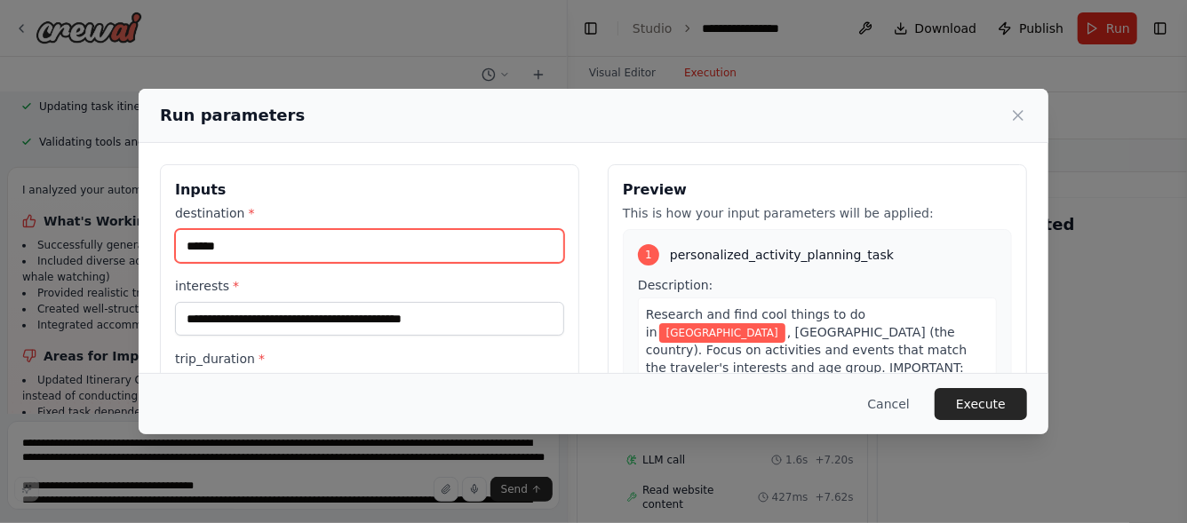
click at [184, 245] on input "******" at bounding box center [369, 246] width 389 height 34
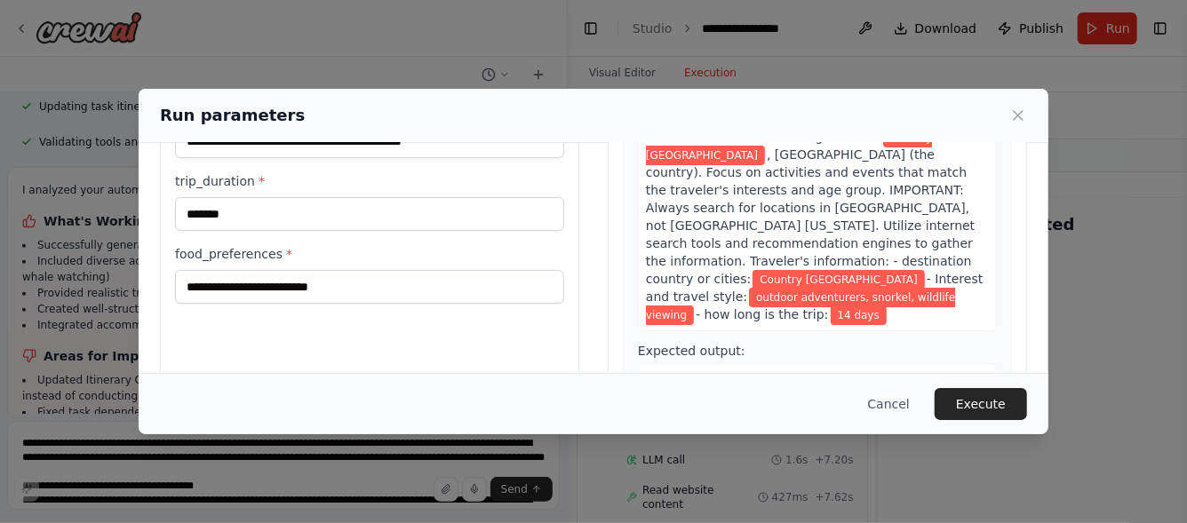
scroll to position [233, 0]
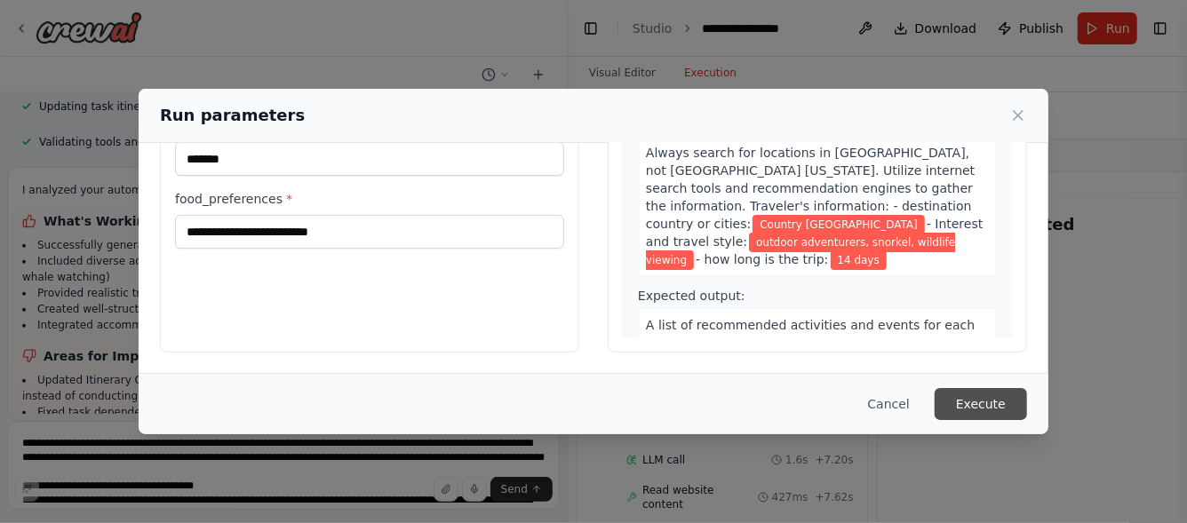
type input "**********"
click at [990, 405] on button "Execute" at bounding box center [980, 404] width 92 height 32
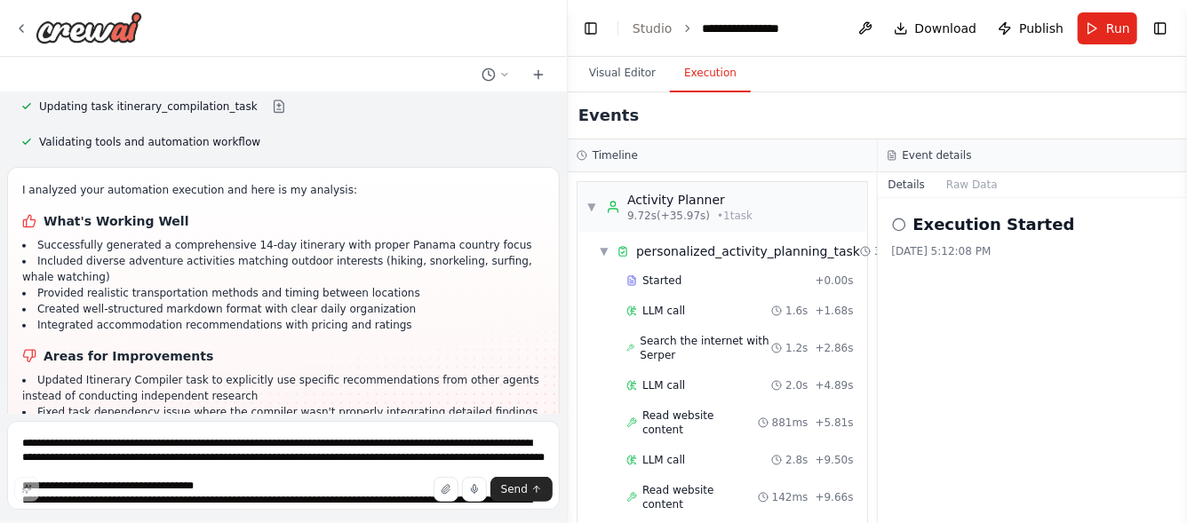
scroll to position [4110, 0]
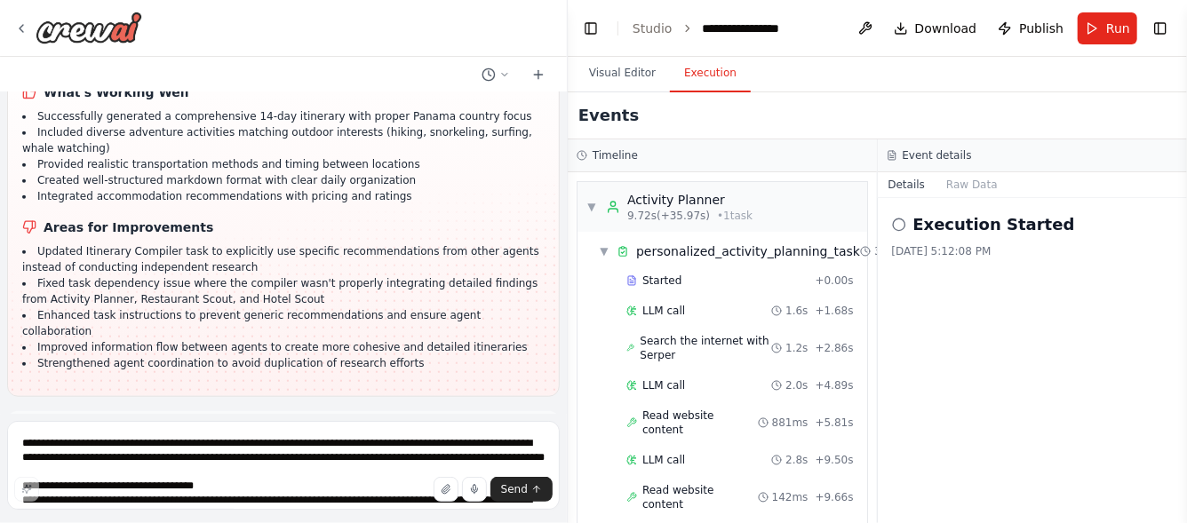
click at [298, 491] on span "Improve automation" at bounding box center [291, 498] width 108 height 14
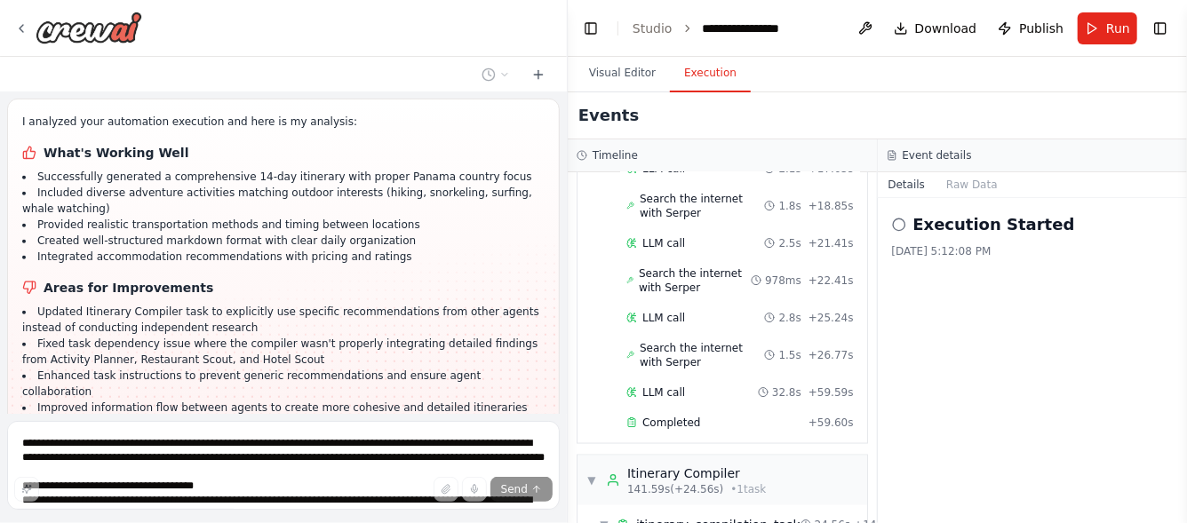
scroll to position [1324, 0]
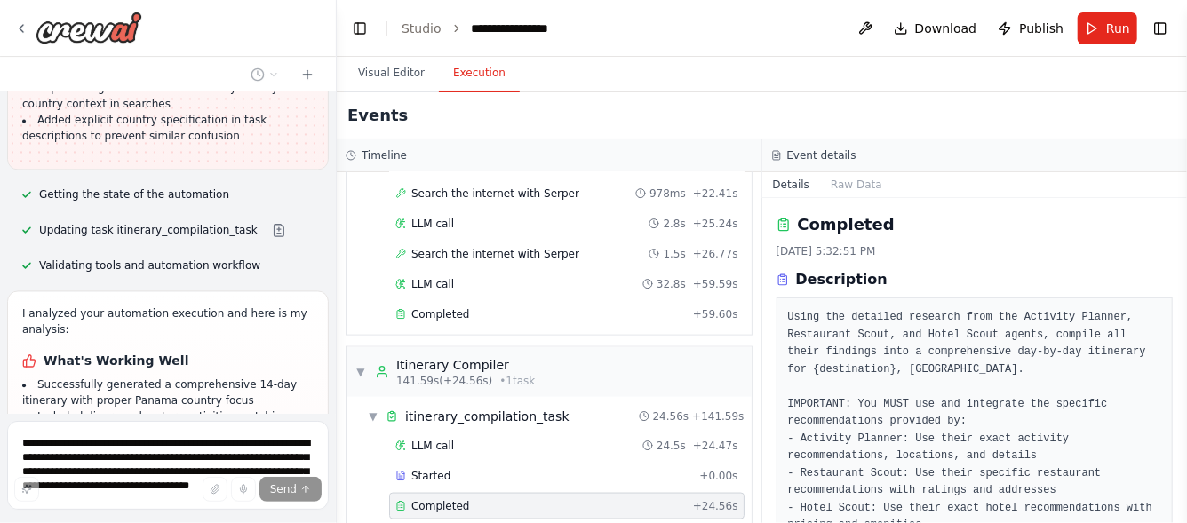
scroll to position [5544, 0]
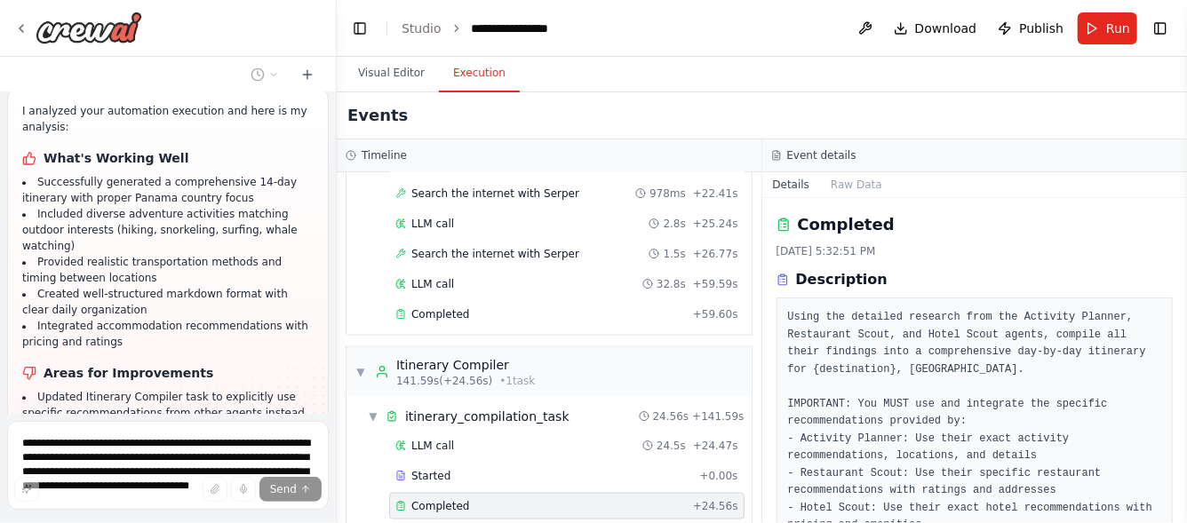
drag, startPoint x: 564, startPoint y: 249, endPoint x: 334, endPoint y: 255, distance: 230.1
click at [334, 255] on div "Hello! I'm the CrewAI assistant. What kind of automation do you want to build? …" at bounding box center [593, 261] width 1187 height 523
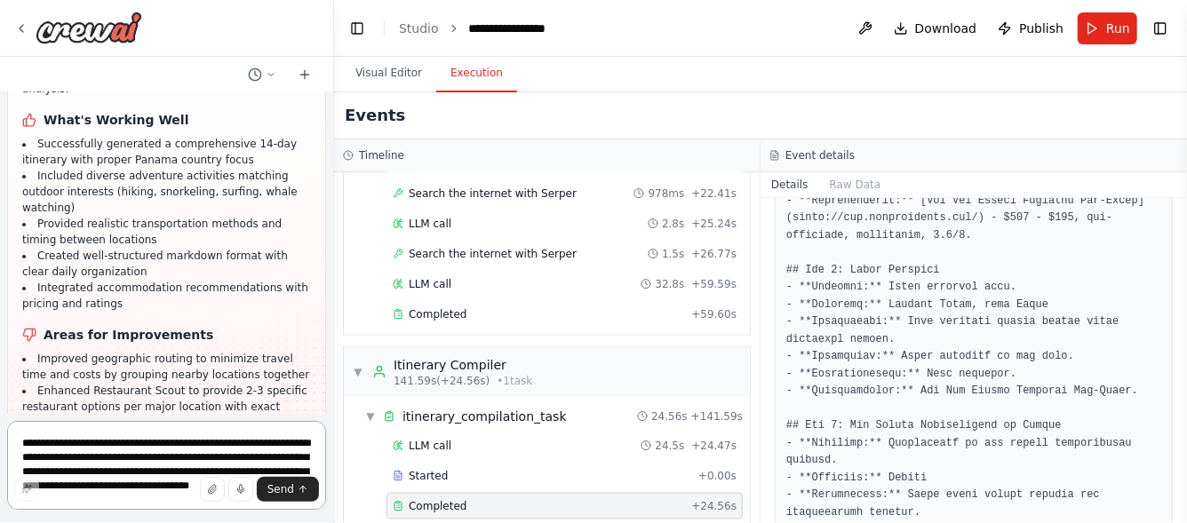
scroll to position [6365, 0]
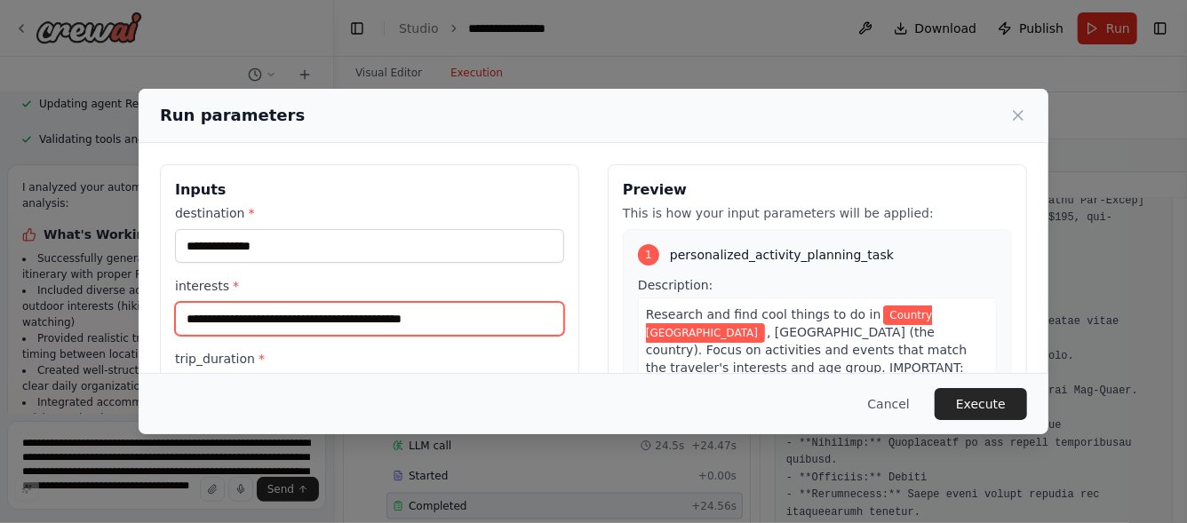
click at [346, 319] on input "**********" at bounding box center [369, 319] width 389 height 34
click at [353, 316] on input "**********" at bounding box center [369, 319] width 389 height 34
click at [468, 318] on input "**********" at bounding box center [369, 319] width 389 height 34
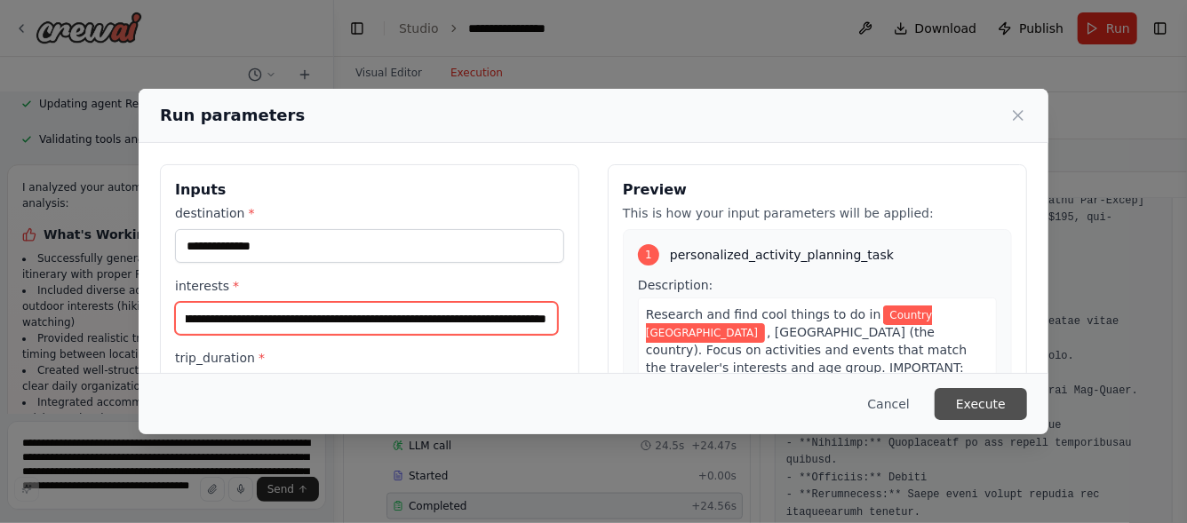
type input "**********"
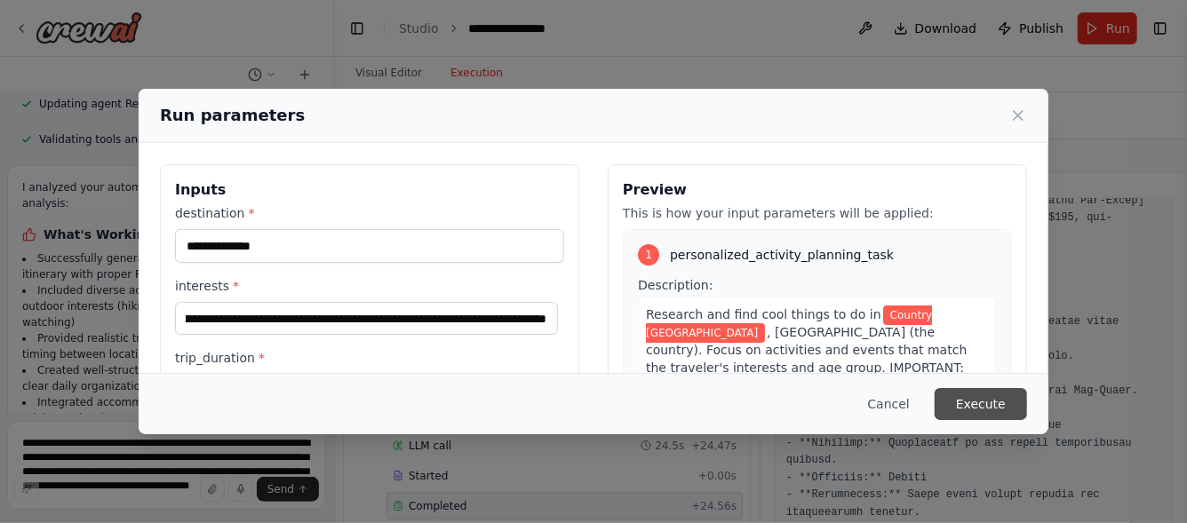
click at [976, 405] on button "Execute" at bounding box center [980, 404] width 92 height 32
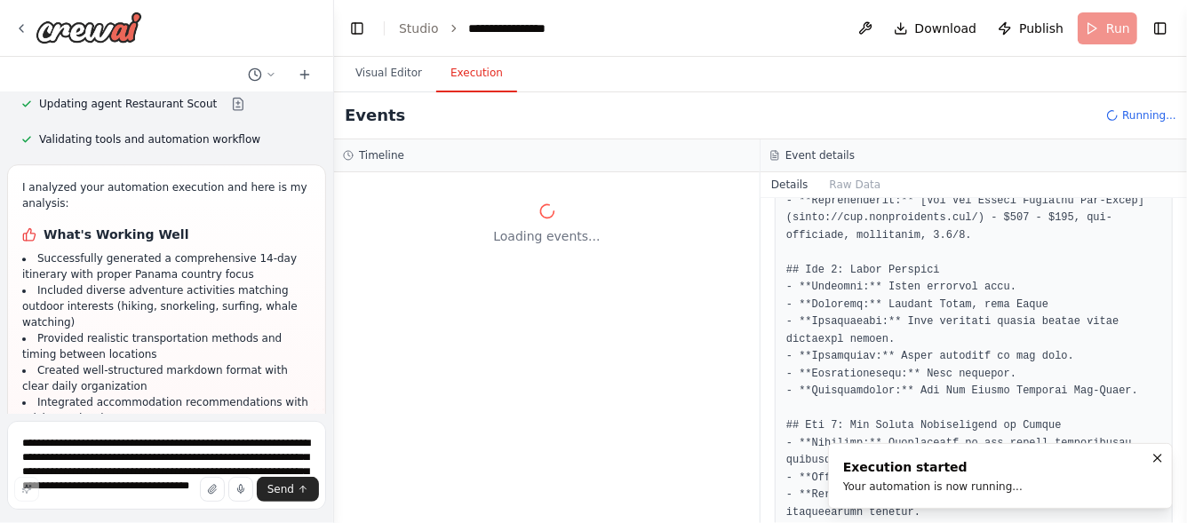
scroll to position [0, 0]
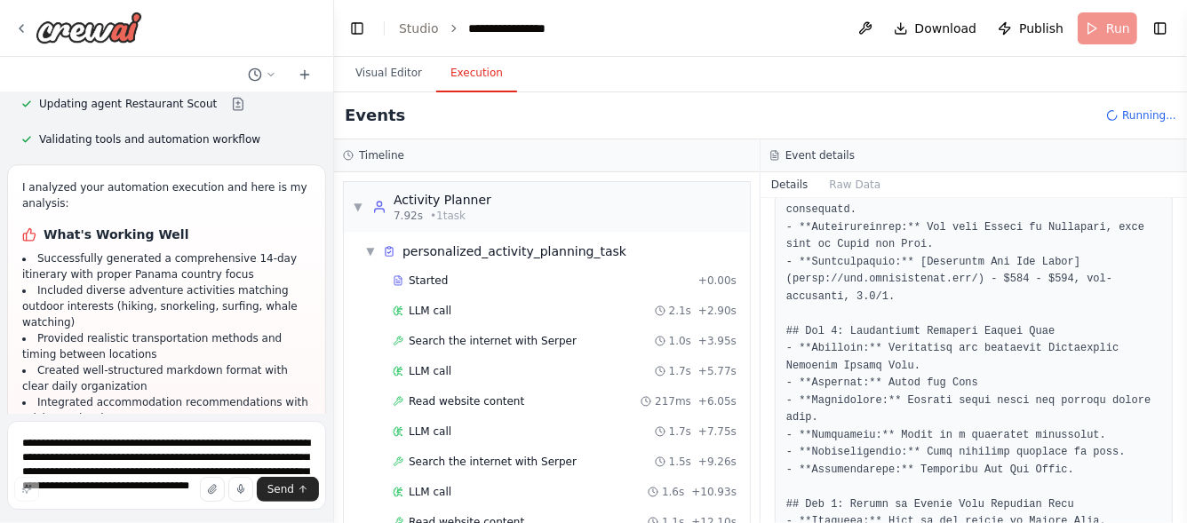
scroll to position [1599, 0]
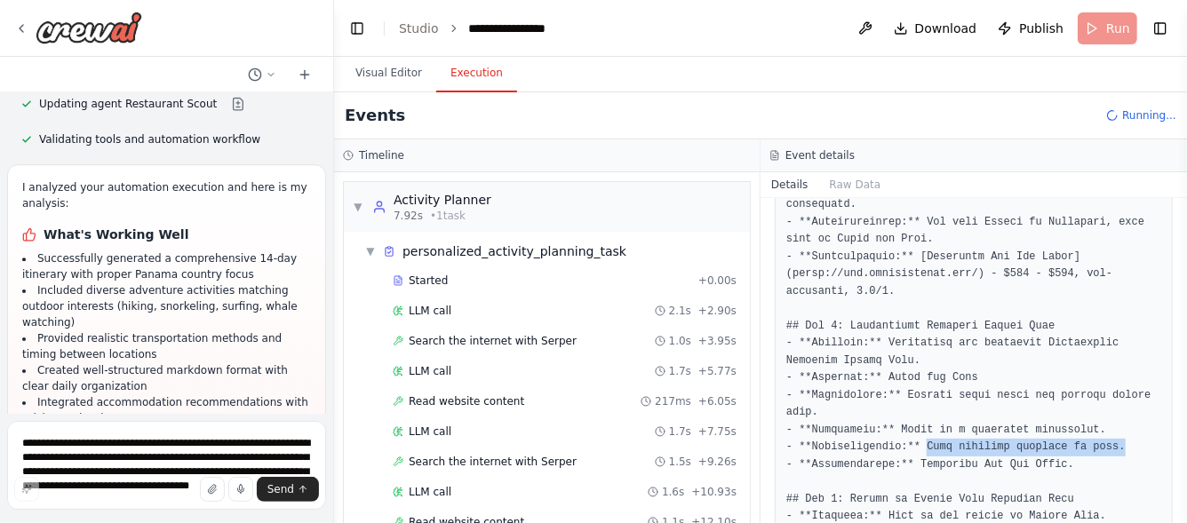
drag, startPoint x: 913, startPoint y: 395, endPoint x: 1102, endPoint y: 400, distance: 189.3
click at [1102, 400] on pre at bounding box center [973, 404] width 375 height 2633
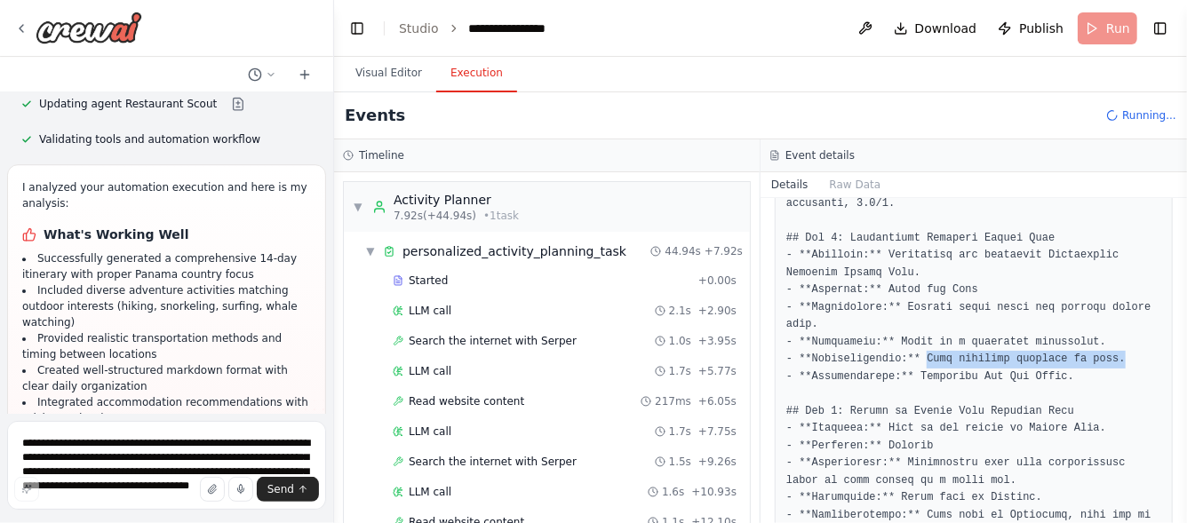
scroll to position [1777, 0]
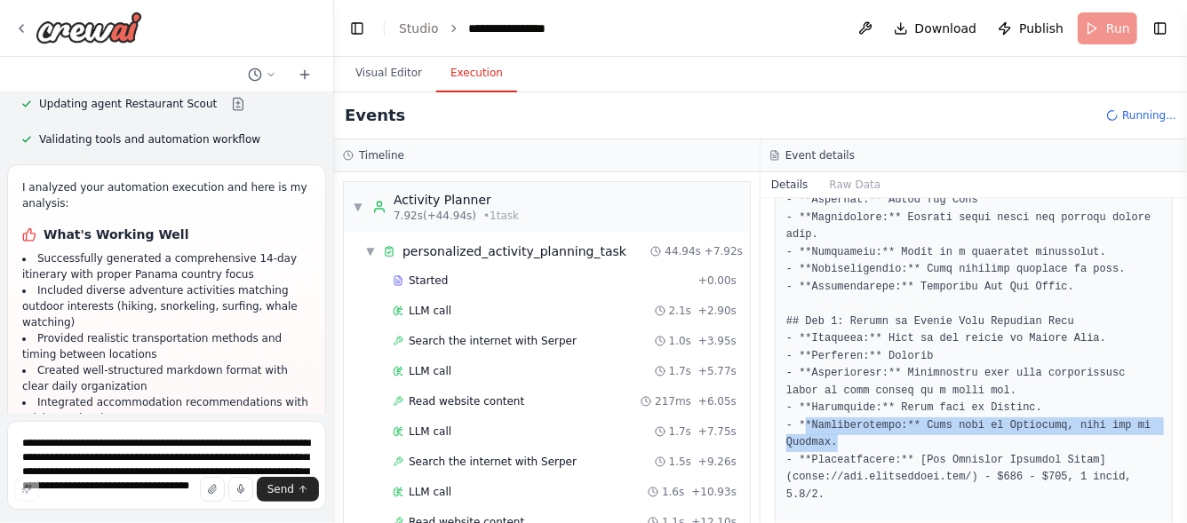
drag, startPoint x: 806, startPoint y: 371, endPoint x: 1061, endPoint y: 393, distance: 256.7
click at [1061, 393] on pre at bounding box center [973, 226] width 375 height 2633
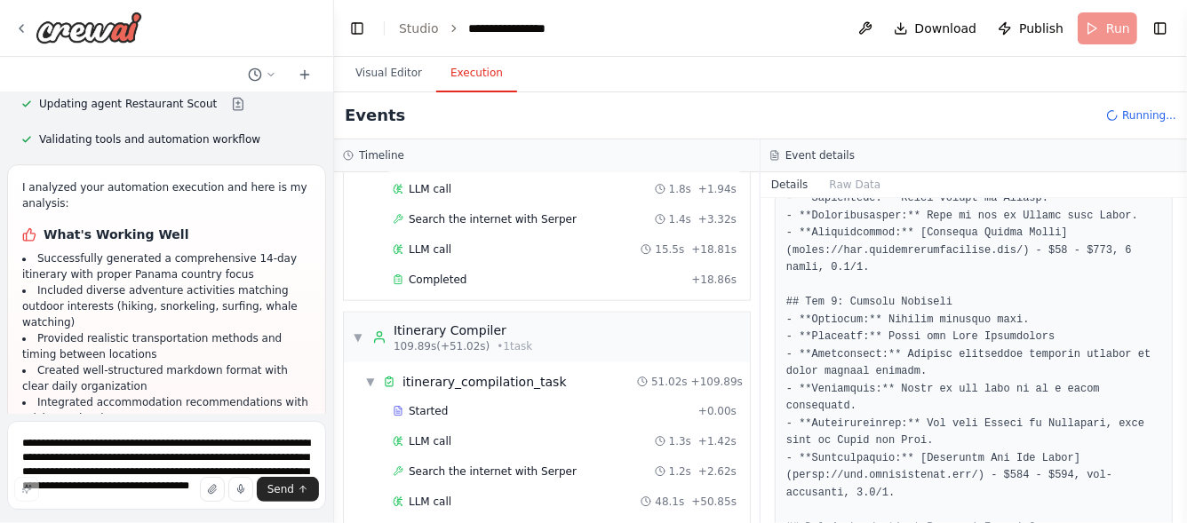
scroll to position [6365, 0]
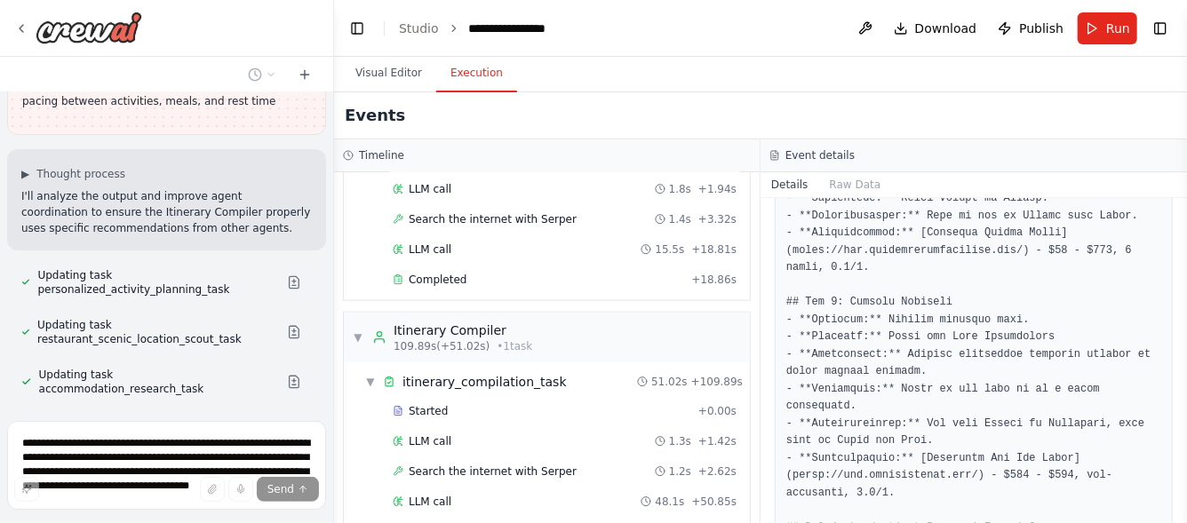
scroll to position [6756, 0]
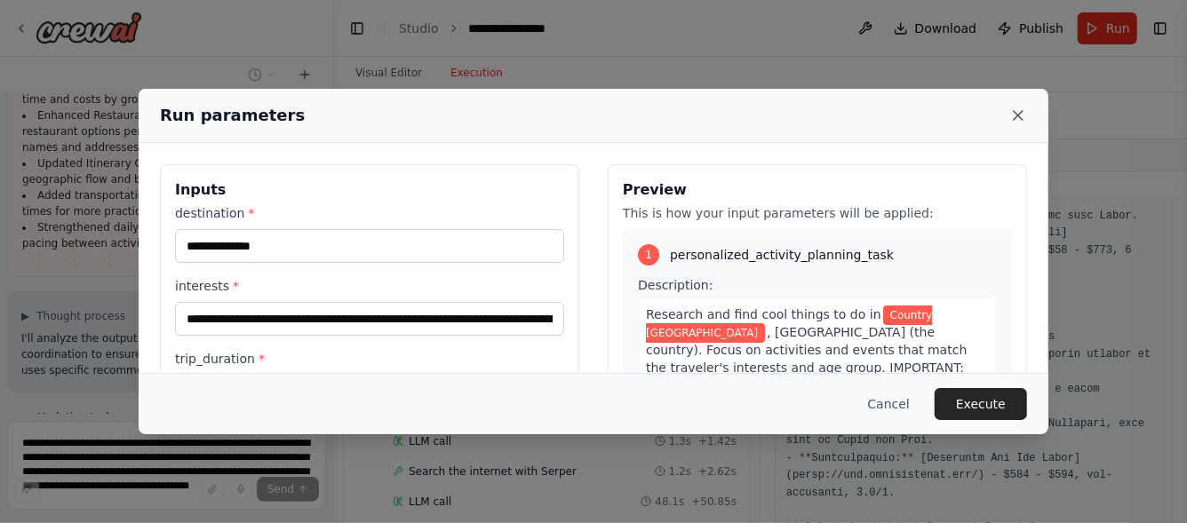
click at [1023, 121] on icon at bounding box center [1018, 116] width 18 height 18
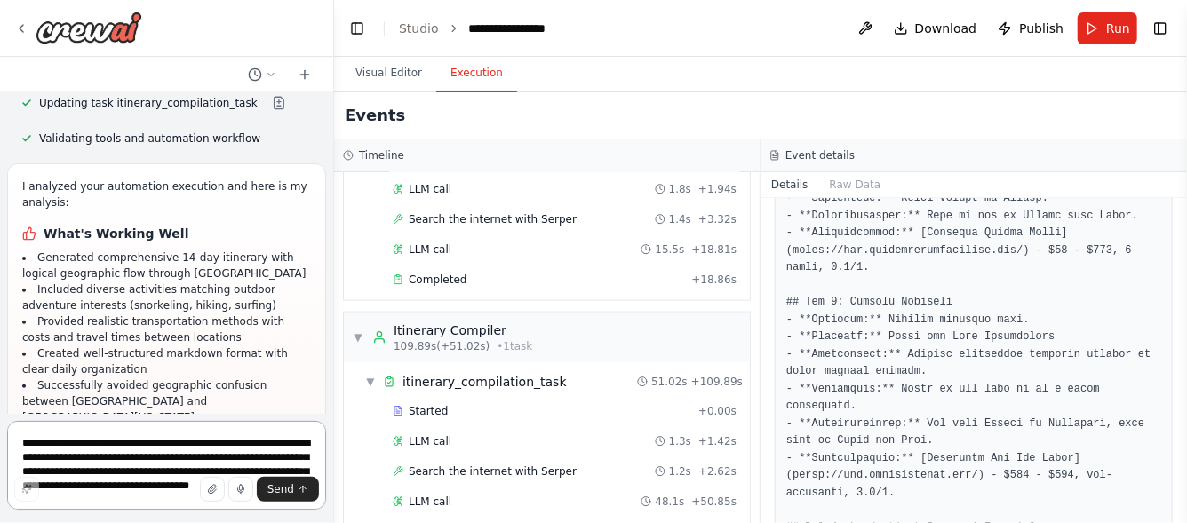
scroll to position [7092, 0]
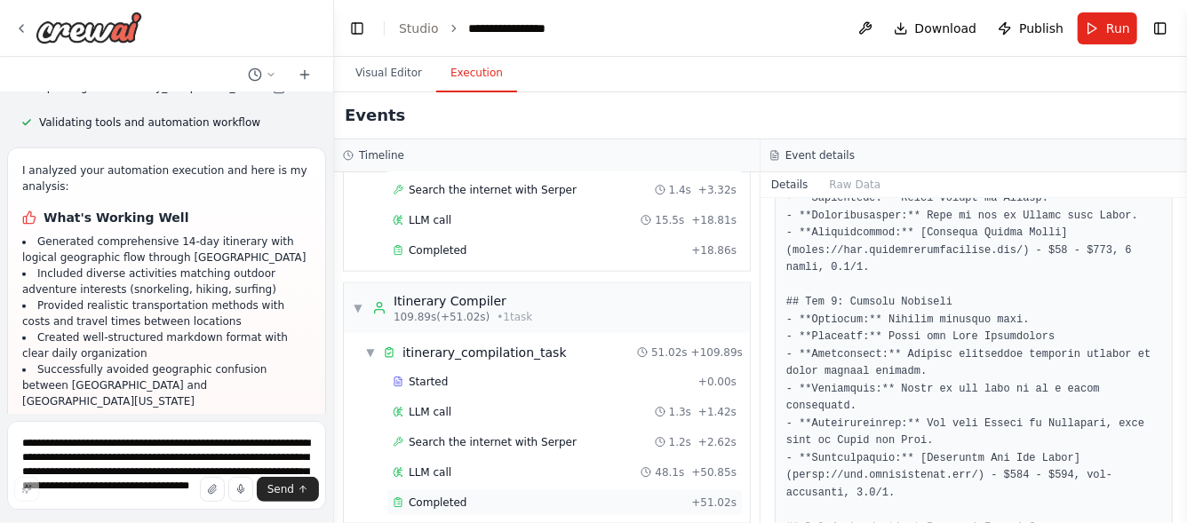
click at [437, 496] on span "Completed" at bounding box center [438, 503] width 58 height 14
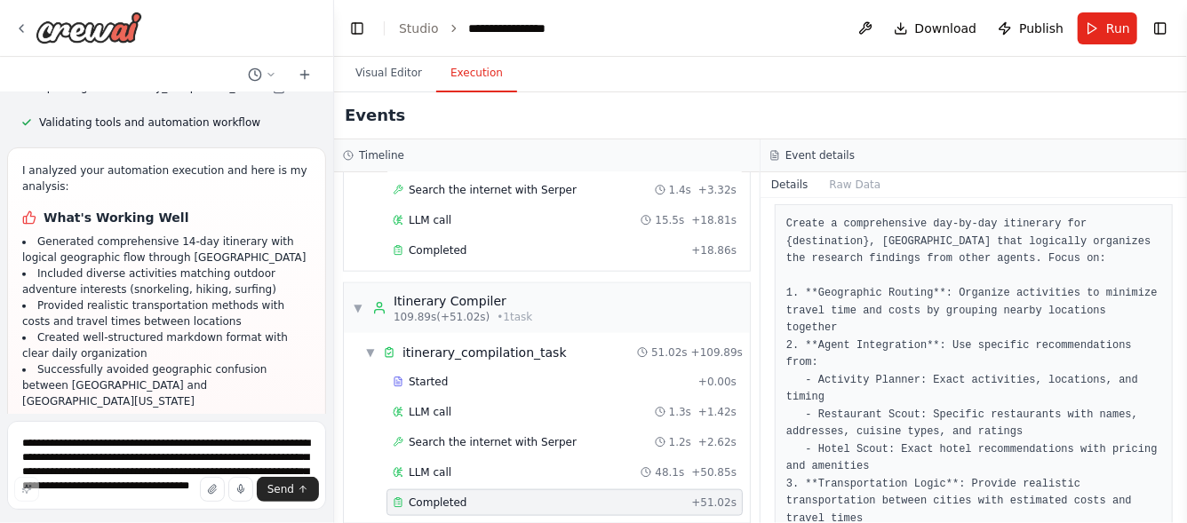
scroll to position [0, 0]
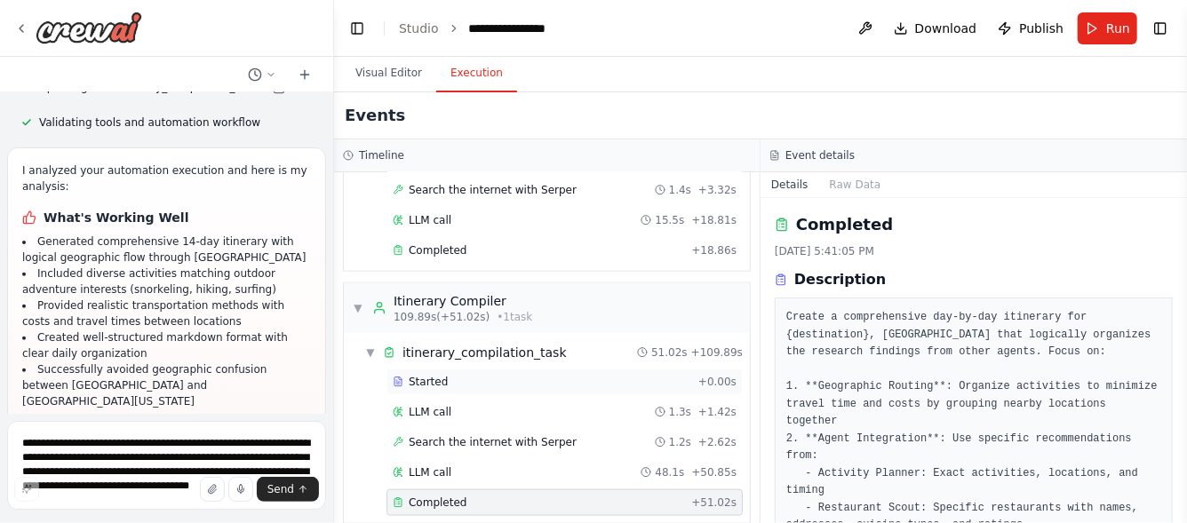
click at [433, 373] on div "Started + 0.00s" at bounding box center [564, 382] width 356 height 27
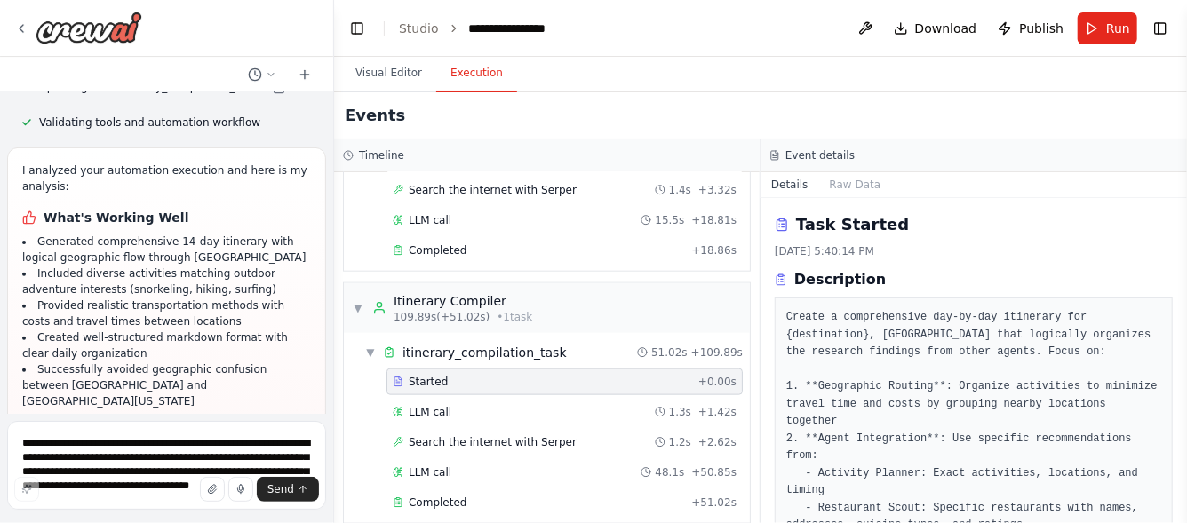
click at [430, 375] on span "Started" at bounding box center [428, 382] width 39 height 14
click at [441, 405] on span "LLM call" at bounding box center [430, 412] width 43 height 14
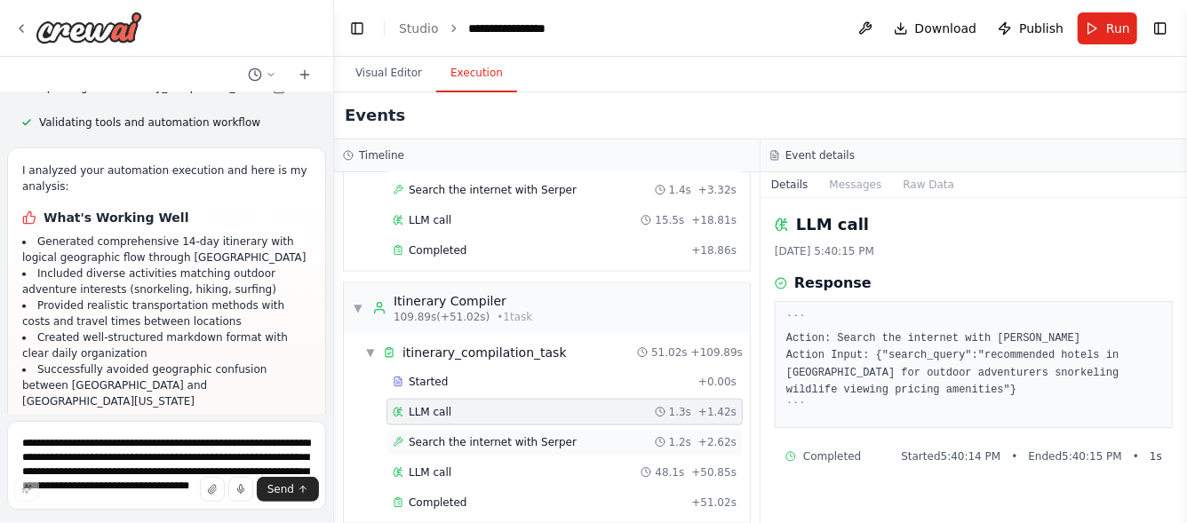
click at [499, 435] on span "Search the internet with Serper" at bounding box center [493, 442] width 168 height 14
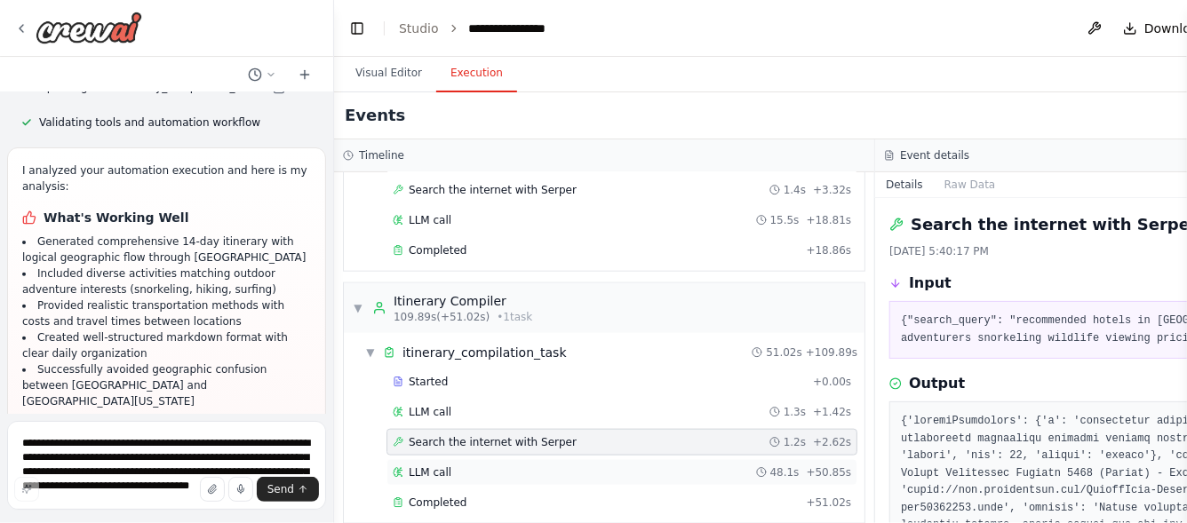
click at [436, 465] on span "LLM call" at bounding box center [430, 472] width 43 height 14
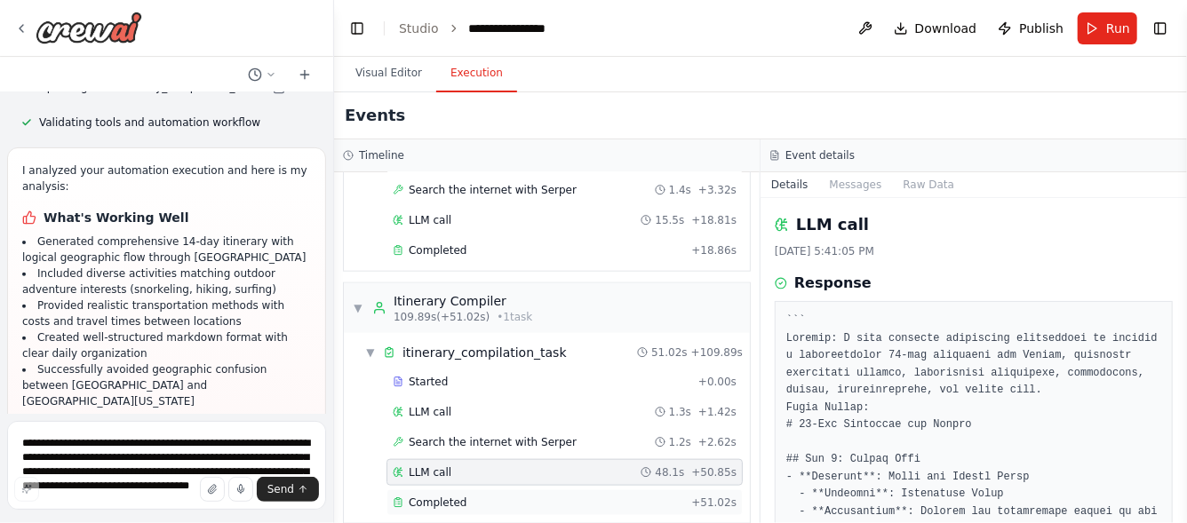
click at [449, 496] on span "Completed" at bounding box center [438, 503] width 58 height 14
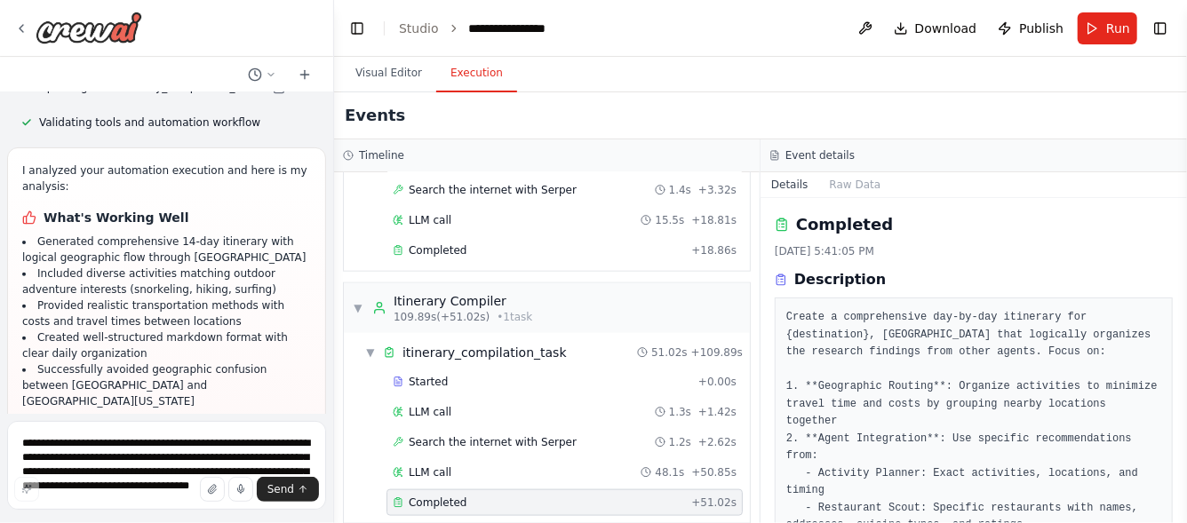
drag, startPoint x: 40, startPoint y: 163, endPoint x: 272, endPoint y: 378, distance: 316.8
click at [272, 378] on div "I analyzed your automation execution and here is my analysis: What's Working We…" at bounding box center [166, 431] width 289 height 537
click at [1112, 26] on span "Run" at bounding box center [1118, 29] width 24 height 18
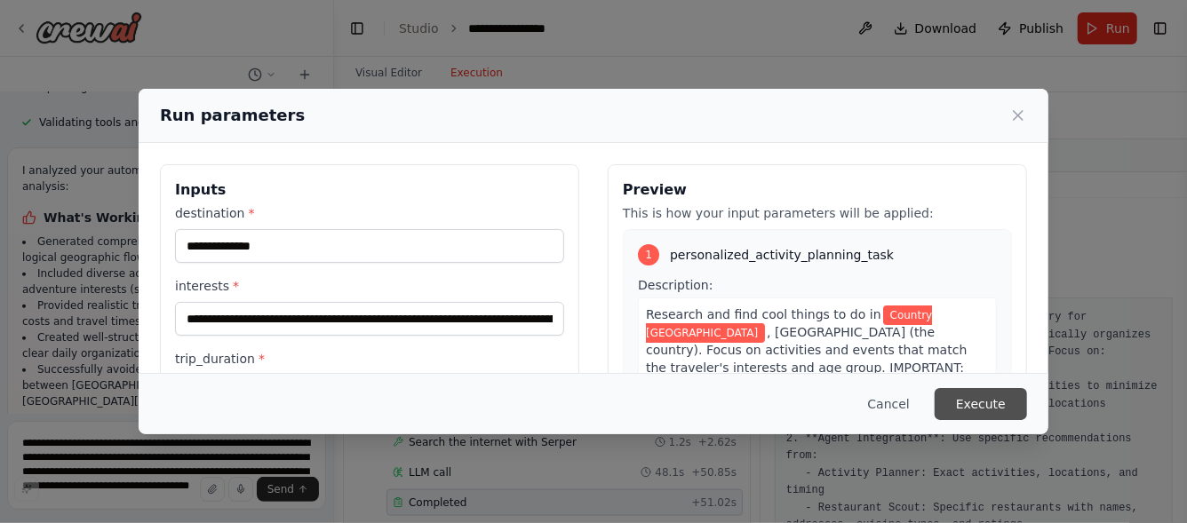
click at [983, 407] on button "Execute" at bounding box center [980, 404] width 92 height 32
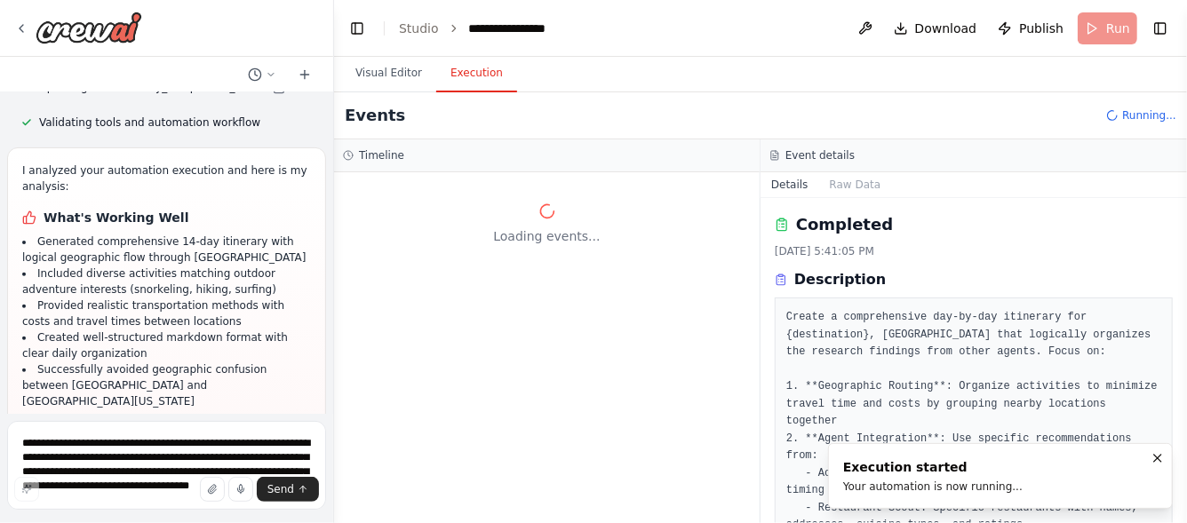
click at [227, 394] on div "I analyzed your automation execution and here is my analysis: What's Working We…" at bounding box center [166, 430] width 319 height 567
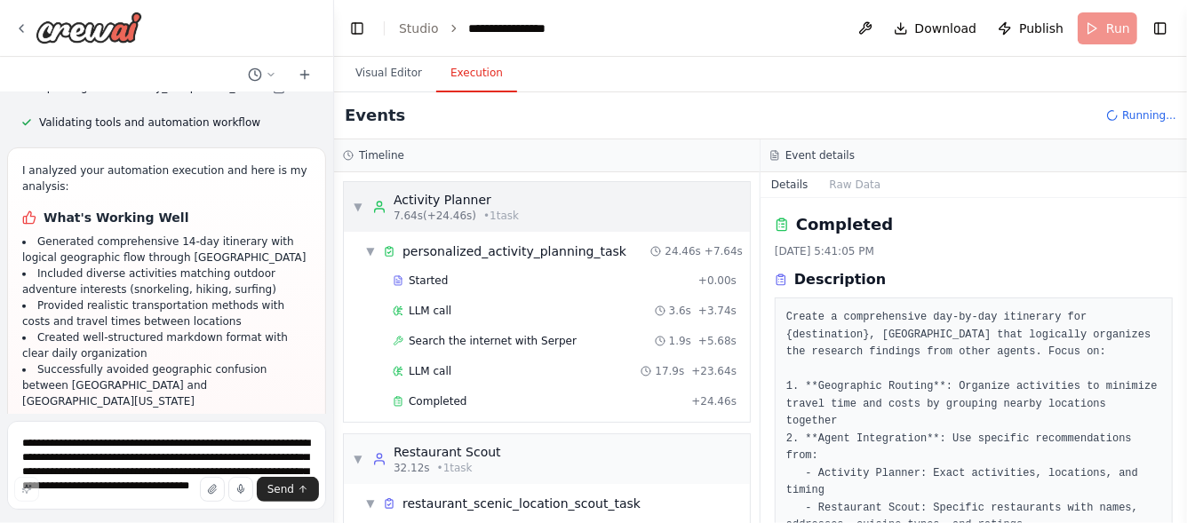
click at [354, 207] on span "▼" at bounding box center [358, 207] width 11 height 14
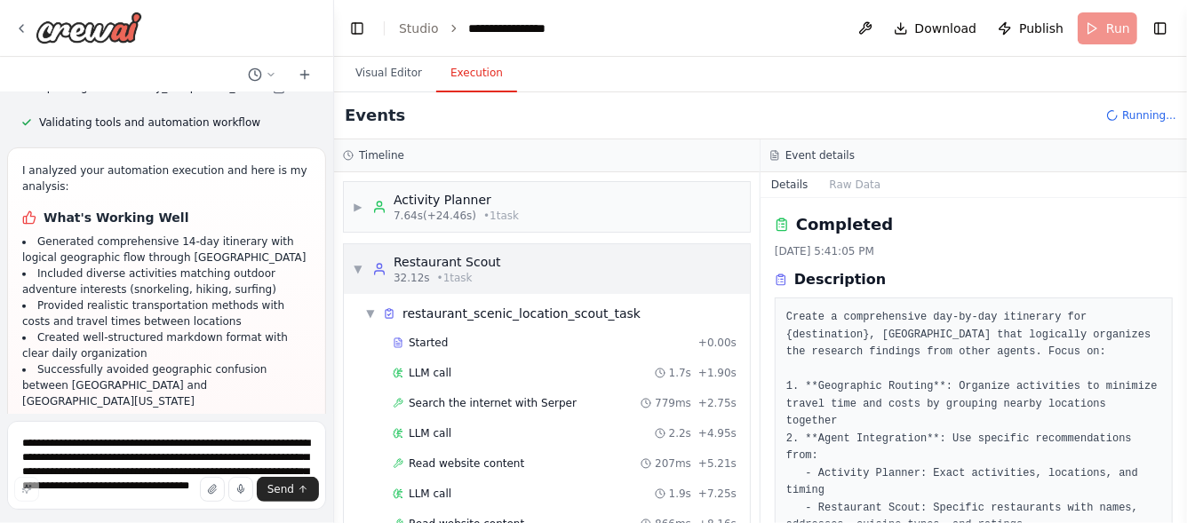
click at [353, 270] on span "▼" at bounding box center [358, 269] width 11 height 14
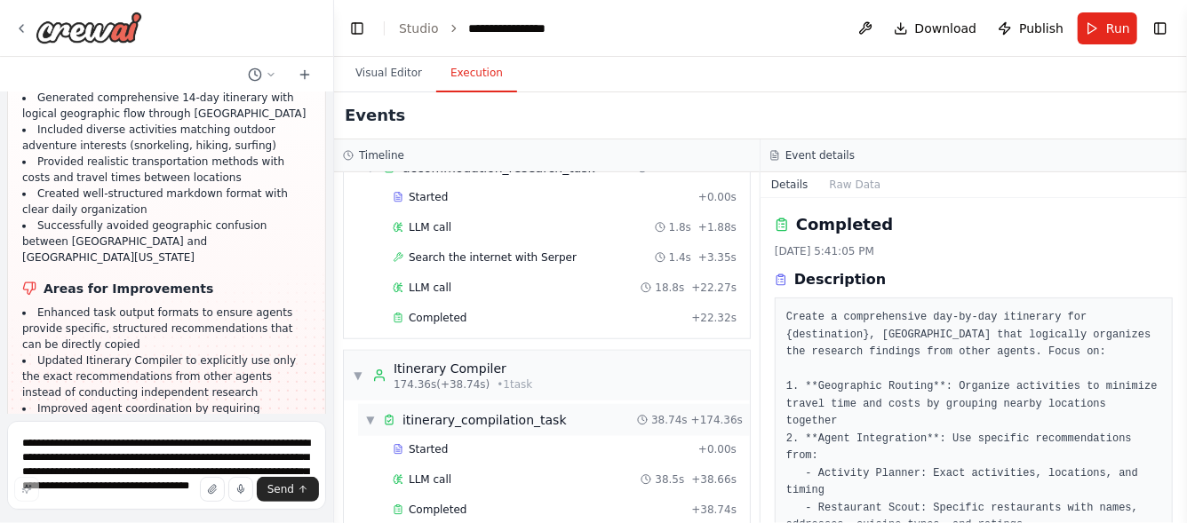
scroll to position [810, 0]
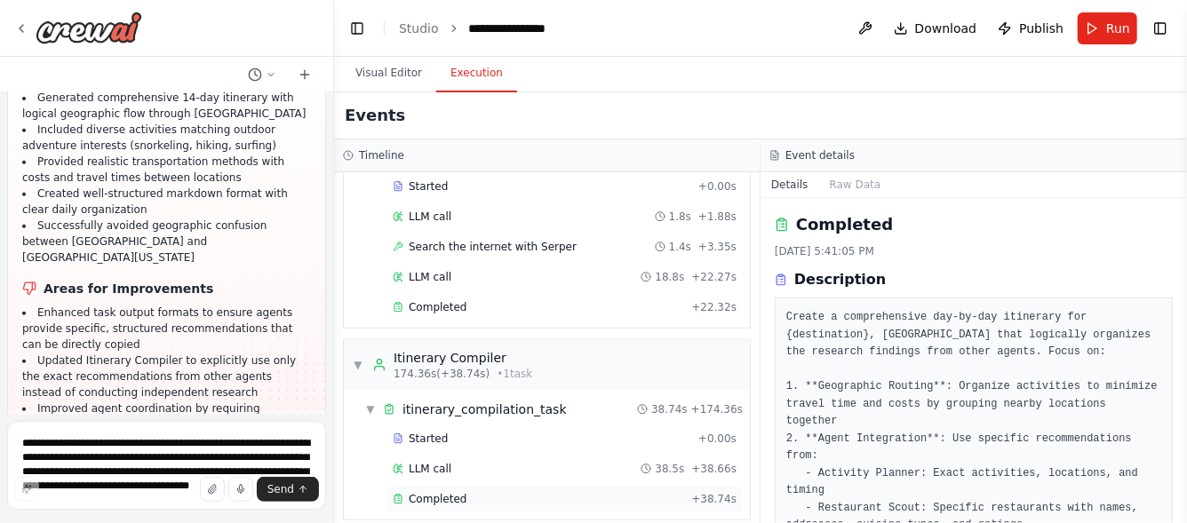
click at [457, 492] on span "Completed" at bounding box center [438, 499] width 58 height 14
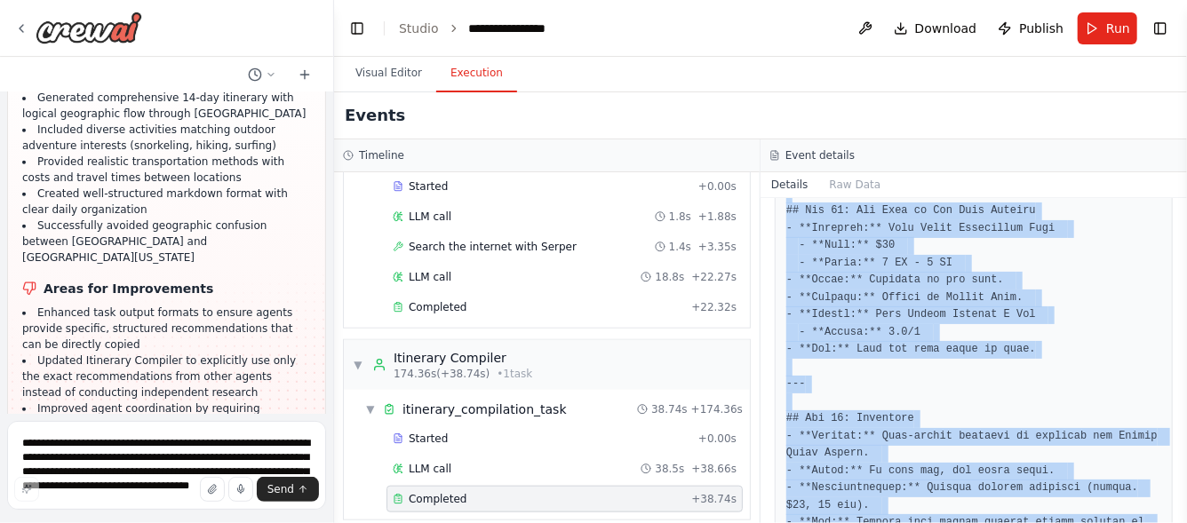
scroll to position [3388, 0]
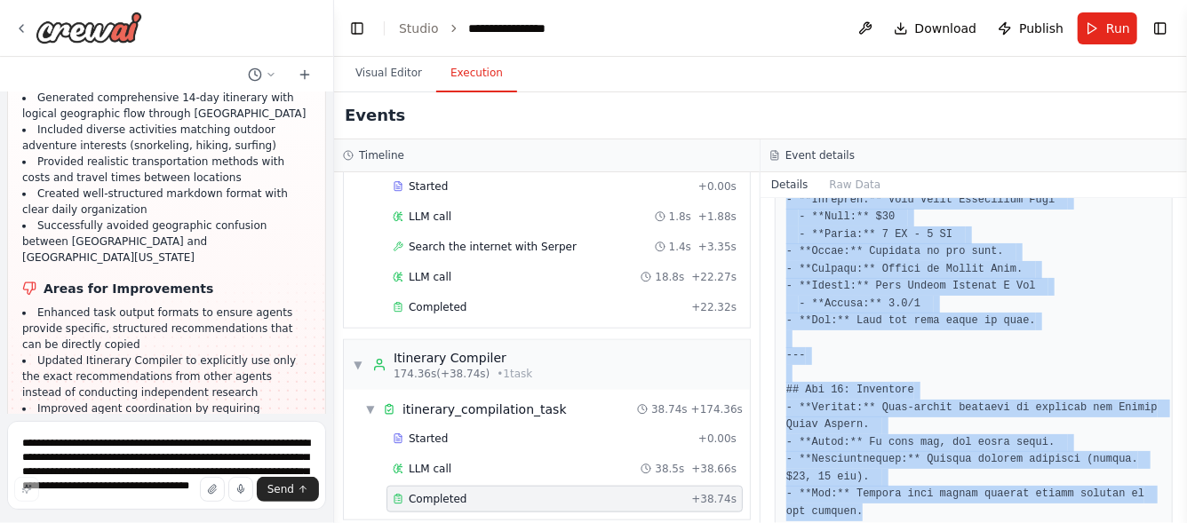
drag, startPoint x: 787, startPoint y: 282, endPoint x: 1057, endPoint y: 529, distance: 366.5
click at [1057, 523] on html "Hello! I'm the CrewAI assistant. What kind of automation do you want to build? …" at bounding box center [593, 261] width 1187 height 523
copy pre "# 21-Lor Ipsumdolo sit Ametco ## Adi 1: Elitsed do Eiusmo Temp - **Incid:** Utl…"
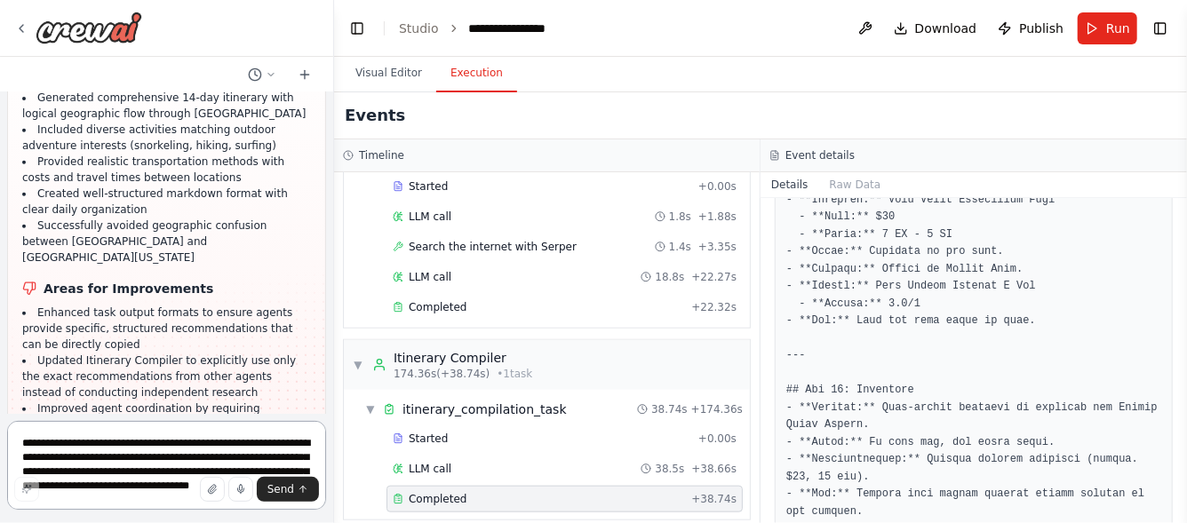
click at [204, 443] on textarea at bounding box center [166, 465] width 319 height 89
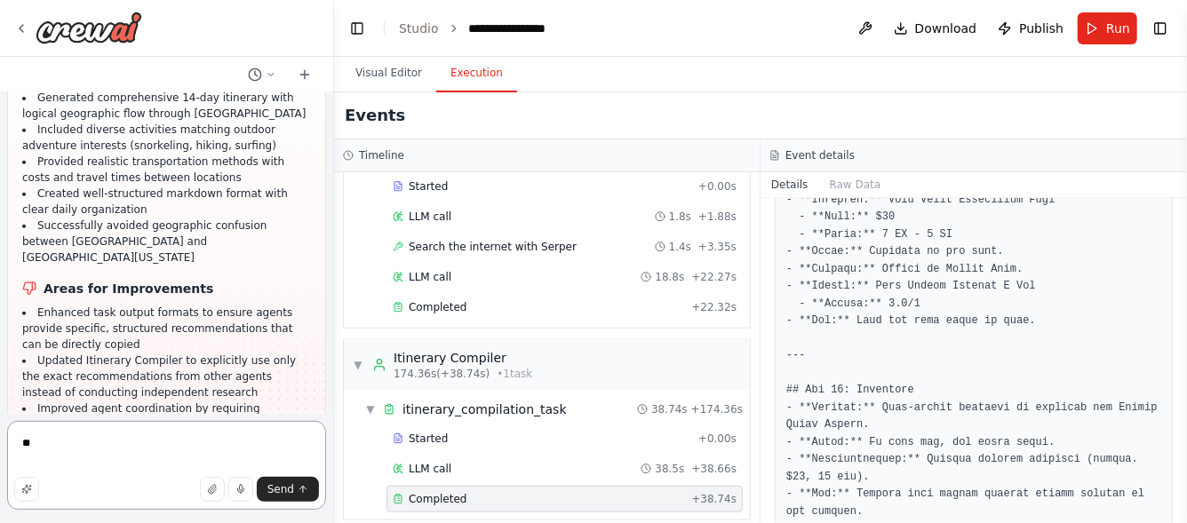
type textarea "*"
click at [93, 441] on textarea "**********" at bounding box center [166, 465] width 319 height 89
click at [213, 438] on textarea "**********" at bounding box center [166, 465] width 319 height 89
click at [146, 443] on textarea "**********" at bounding box center [166, 465] width 319 height 89
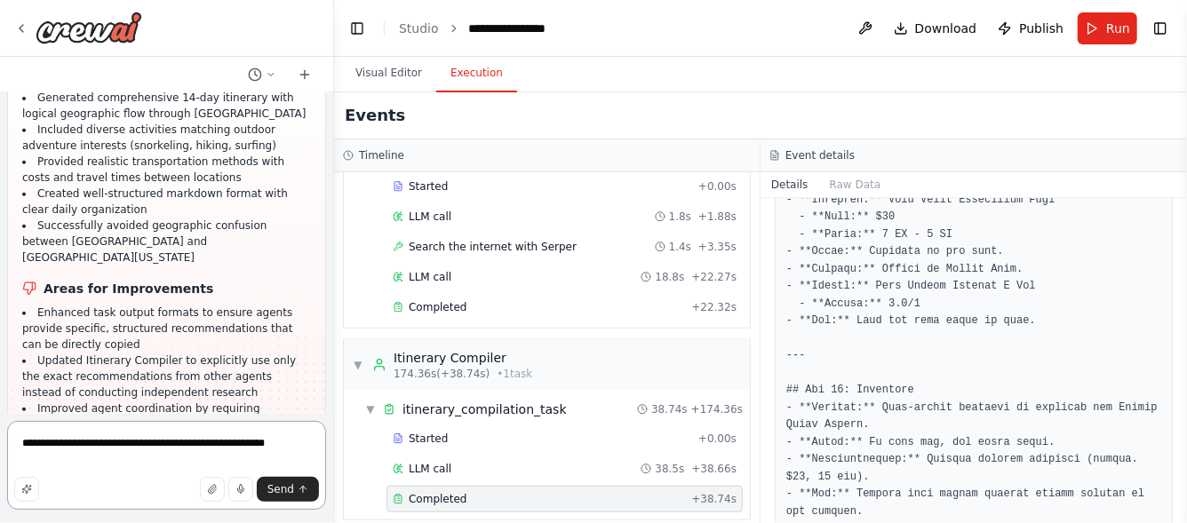
drag, startPoint x: 188, startPoint y: 440, endPoint x: 145, endPoint y: 439, distance: 43.5
click at [145, 439] on textarea "**********" at bounding box center [166, 465] width 319 height 89
click at [257, 447] on textarea "**********" at bounding box center [166, 465] width 319 height 89
paste textarea "**********"
click at [54, 443] on textarea "**********" at bounding box center [166, 465] width 319 height 89
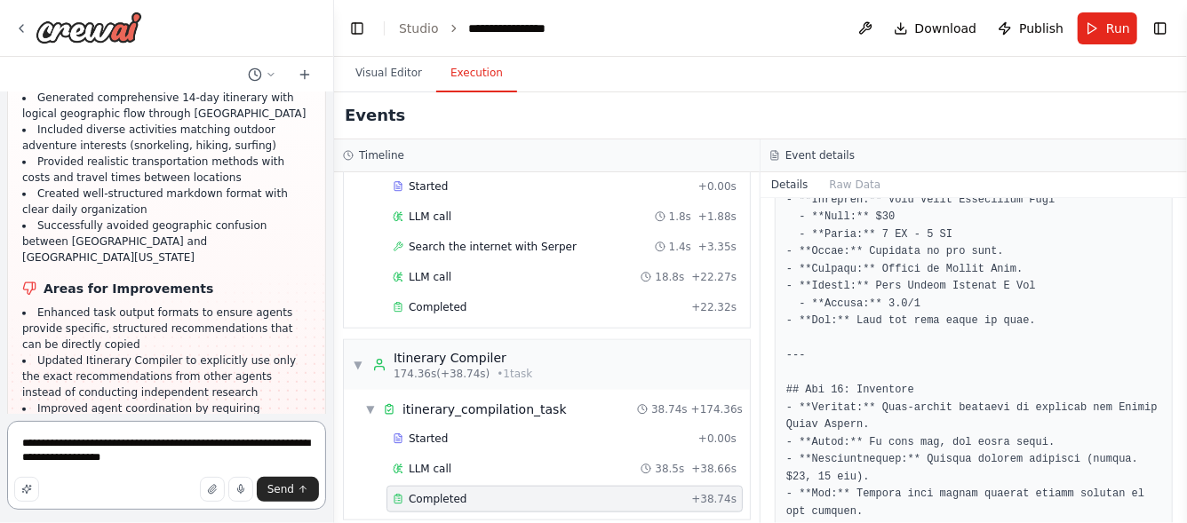
click at [88, 446] on textarea "**********" at bounding box center [166, 465] width 319 height 89
click at [157, 439] on textarea "**********" at bounding box center [166, 465] width 319 height 89
type textarea "**********"
click at [293, 497] on button "Send" at bounding box center [288, 489] width 62 height 25
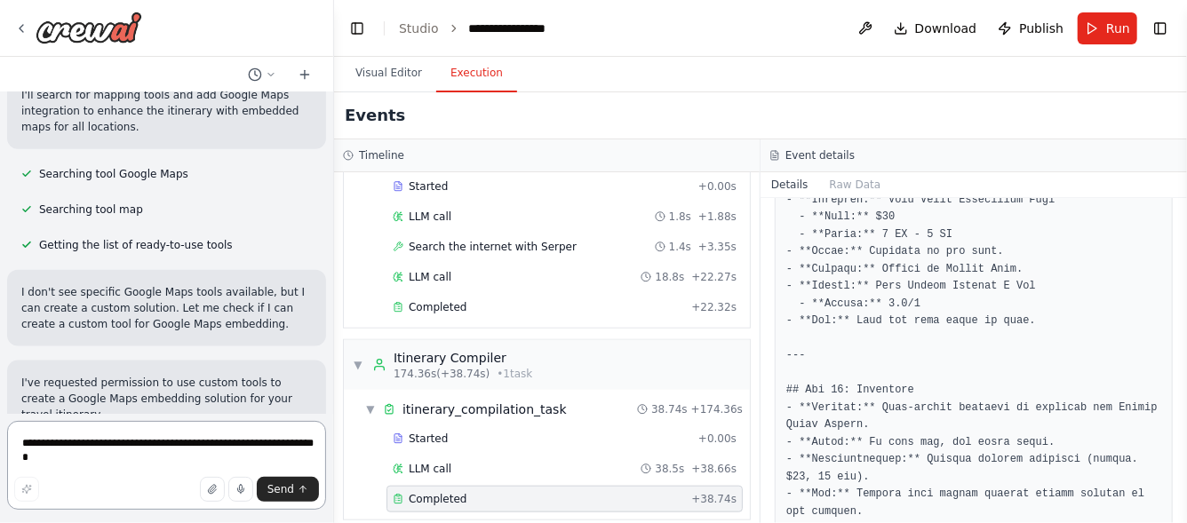
scroll to position [7891, 0]
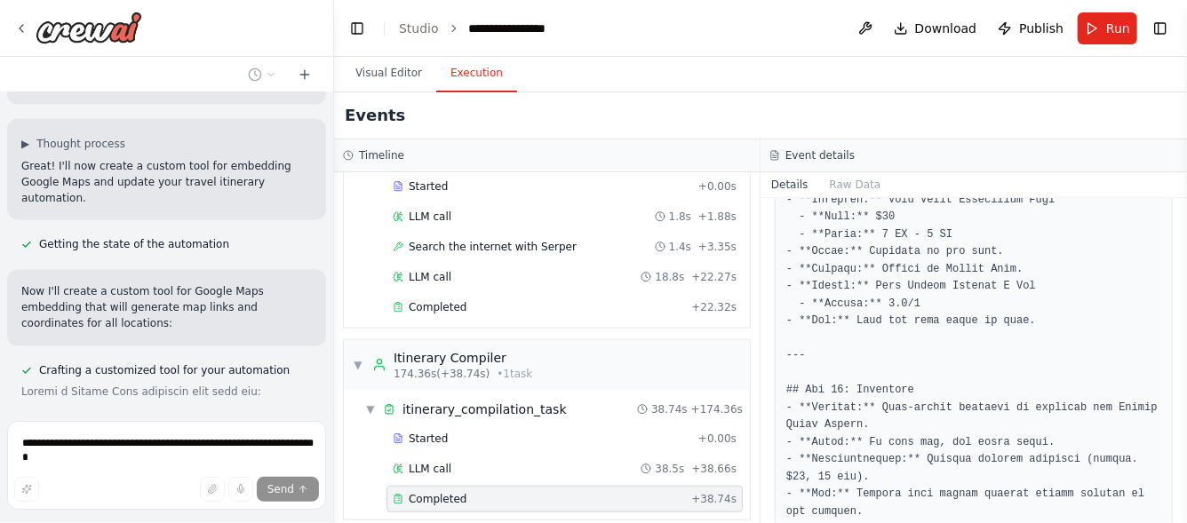
scroll to position [3509, 0]
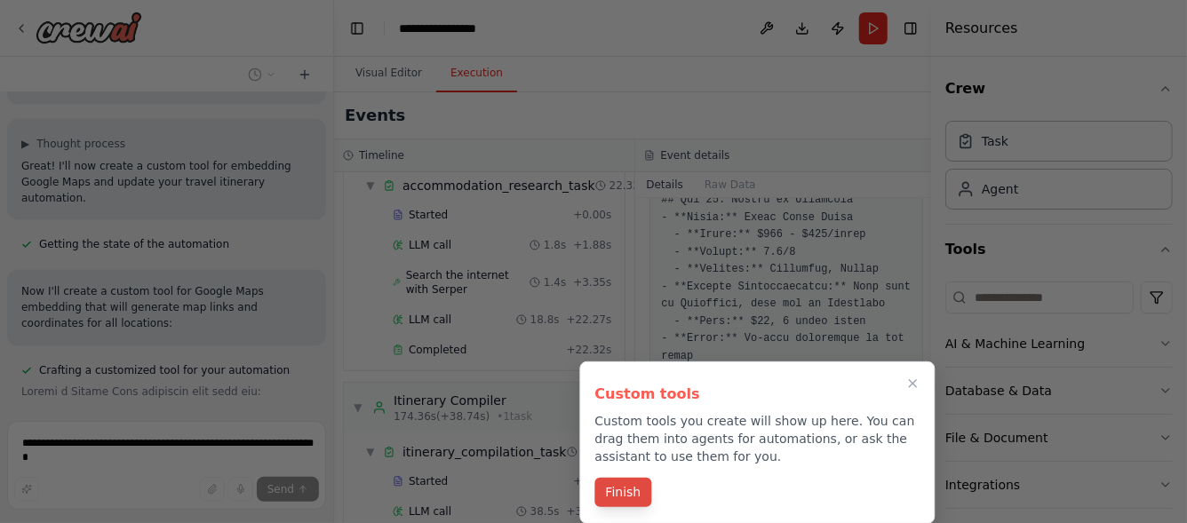
click at [624, 497] on button "Finish" at bounding box center [623, 492] width 57 height 29
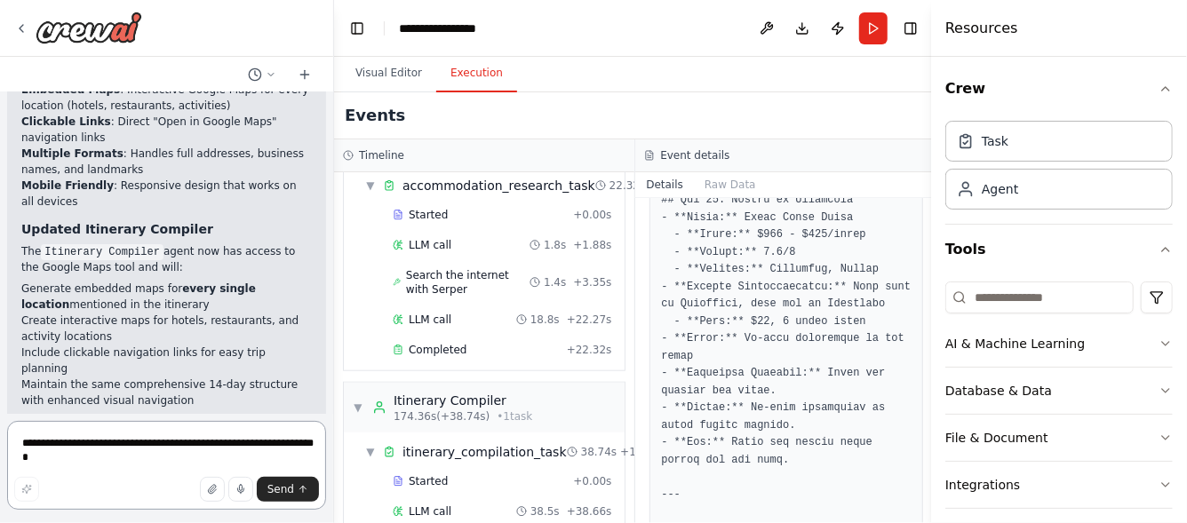
scroll to position [9874, 0]
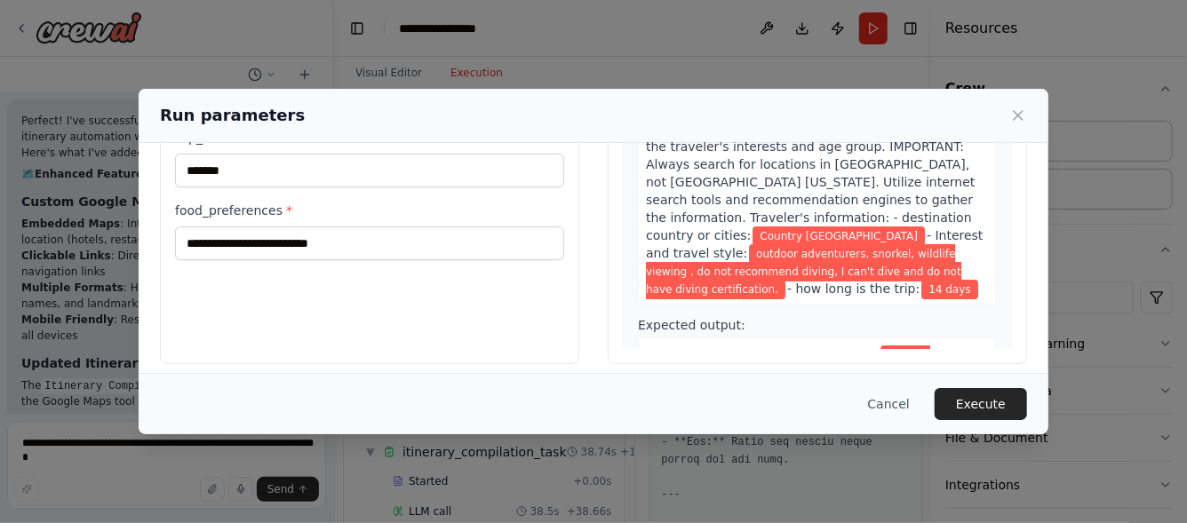
scroll to position [233, 0]
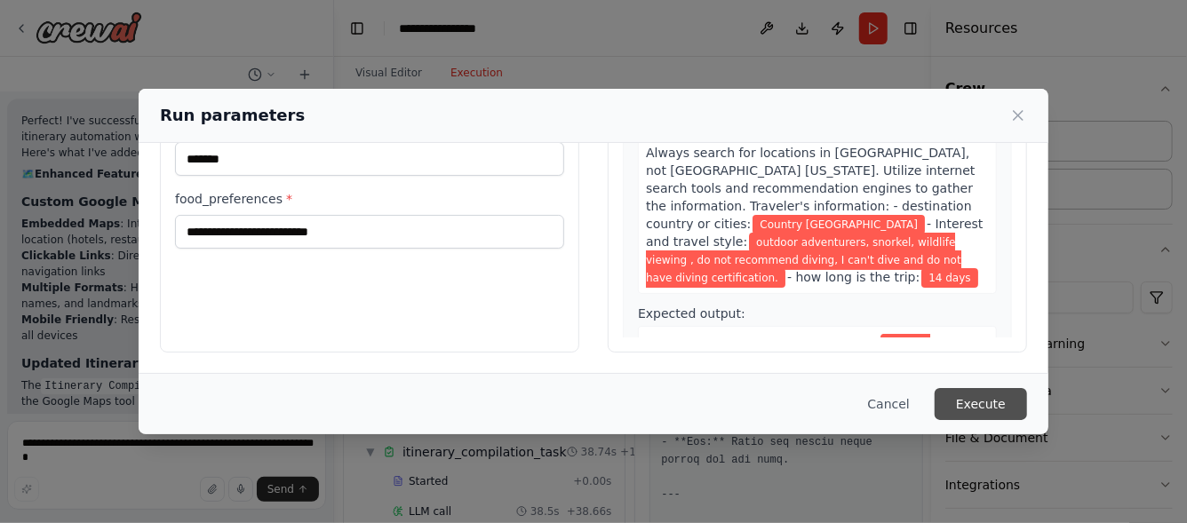
click at [1010, 404] on button "Execute" at bounding box center [980, 404] width 92 height 32
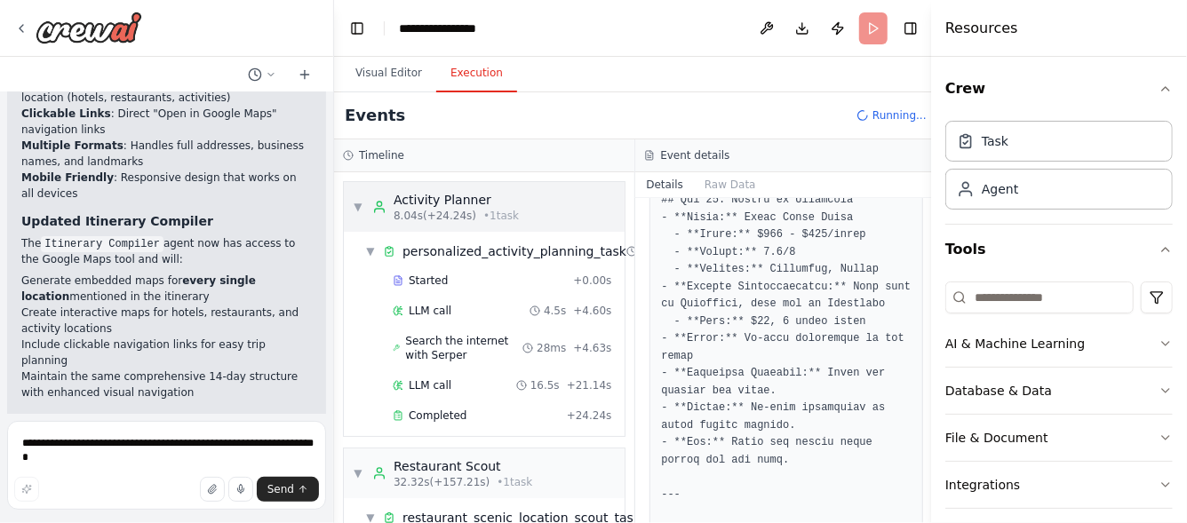
scroll to position [9874, 0]
